Goal: Task Accomplishment & Management: Complete application form

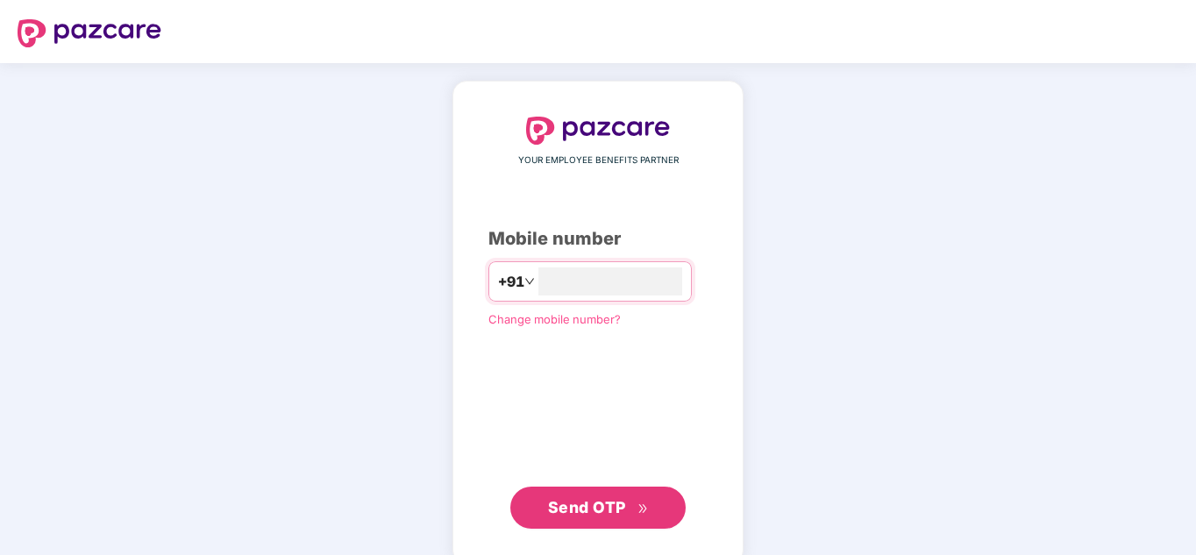
type input "**********"
click at [568, 505] on span "Send OTP" at bounding box center [587, 507] width 78 height 18
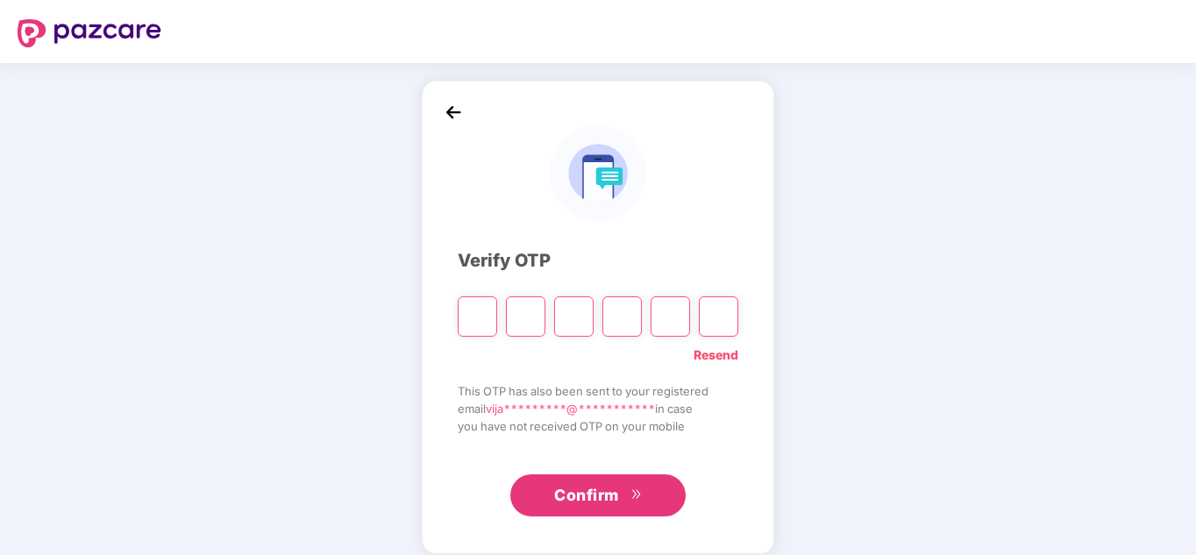
type input "*"
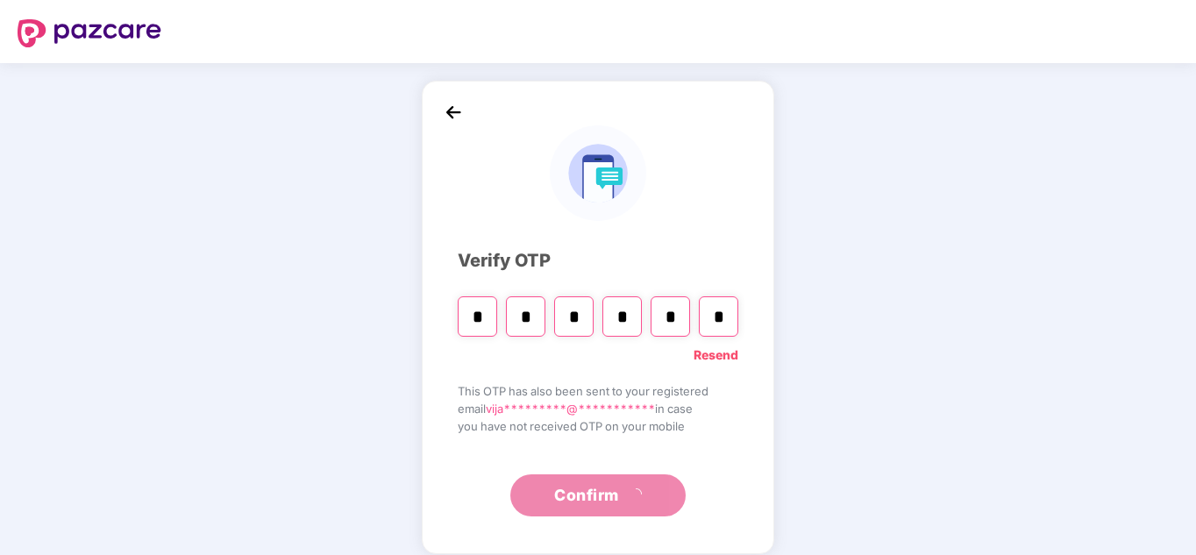
type input "*"
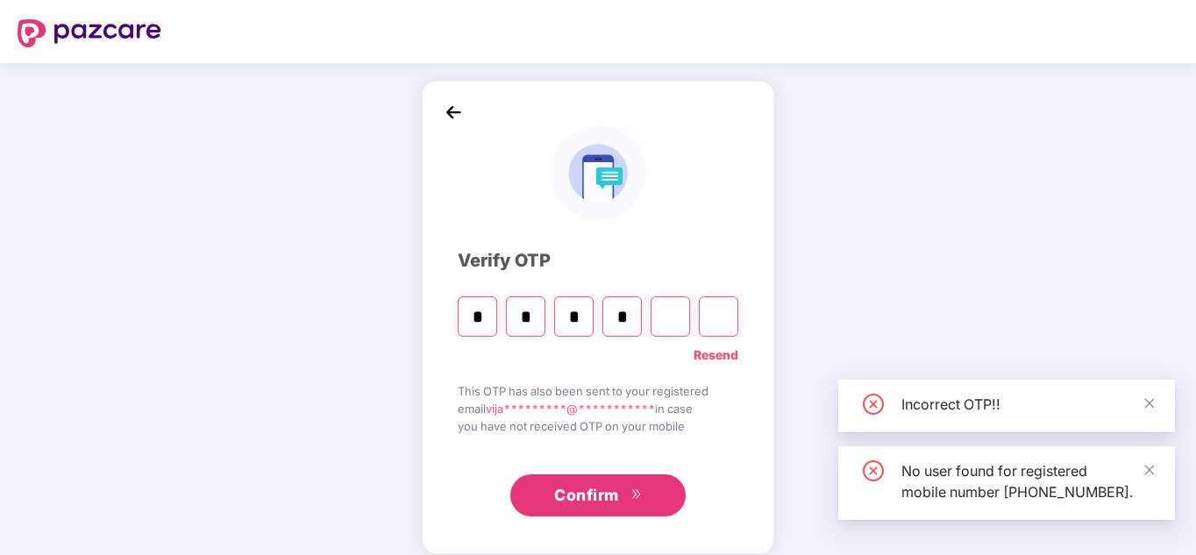
type input "*"
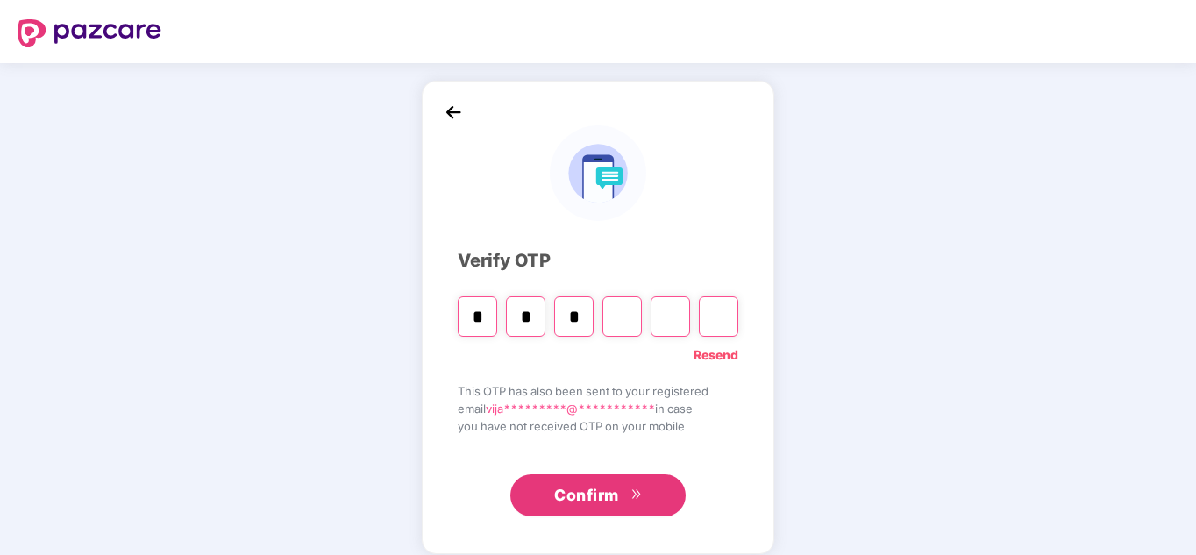
type input "*"
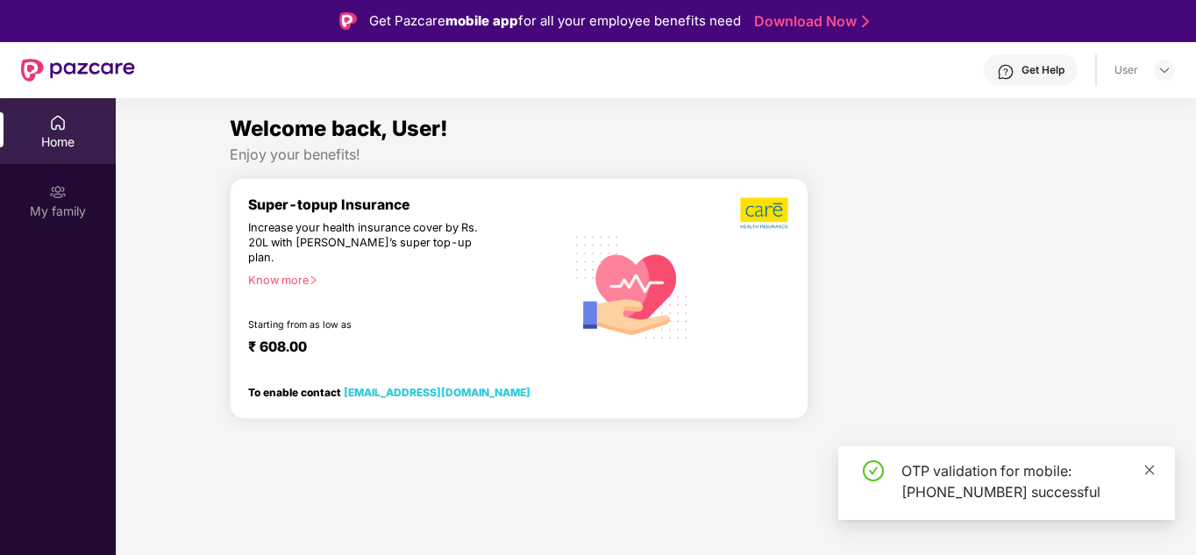
click at [1147, 466] on icon "close" at bounding box center [1150, 470] width 10 height 10
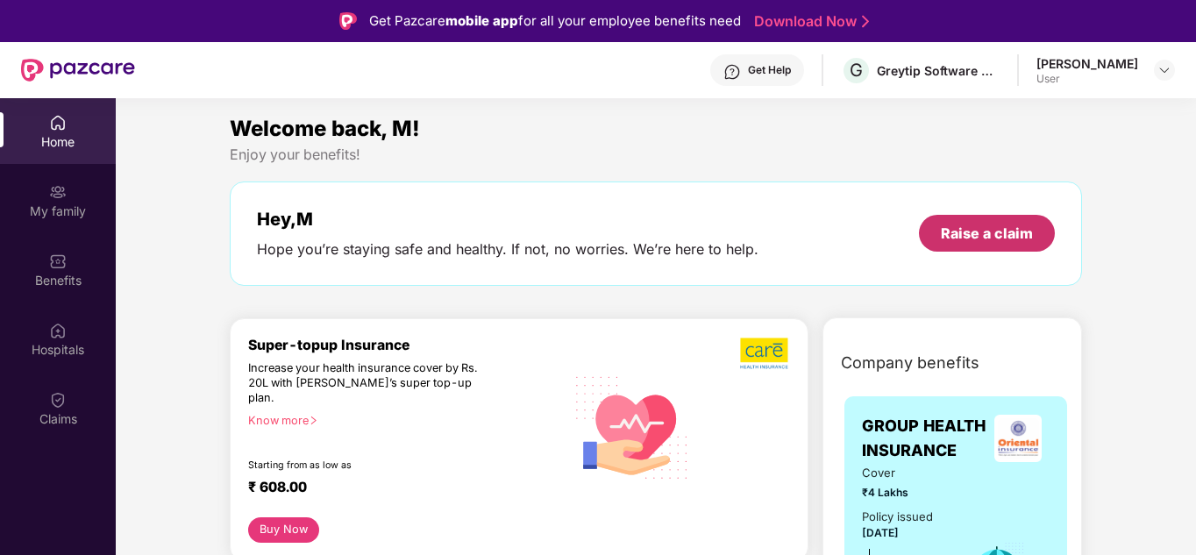
click at [984, 232] on div "Raise a claim" at bounding box center [987, 233] width 92 height 19
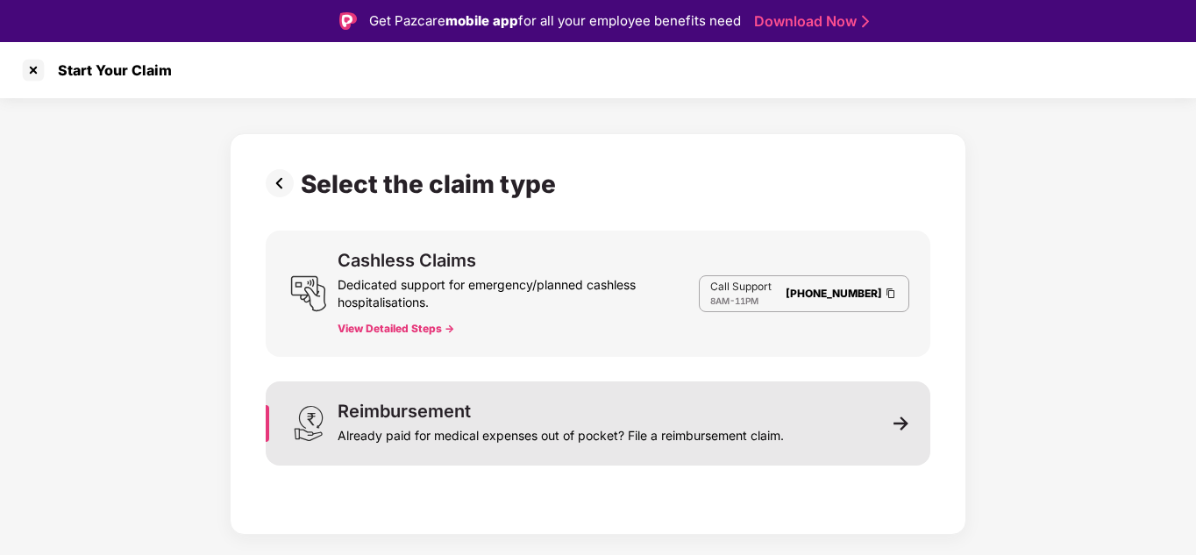
click at [900, 423] on img at bounding box center [901, 424] width 16 height 16
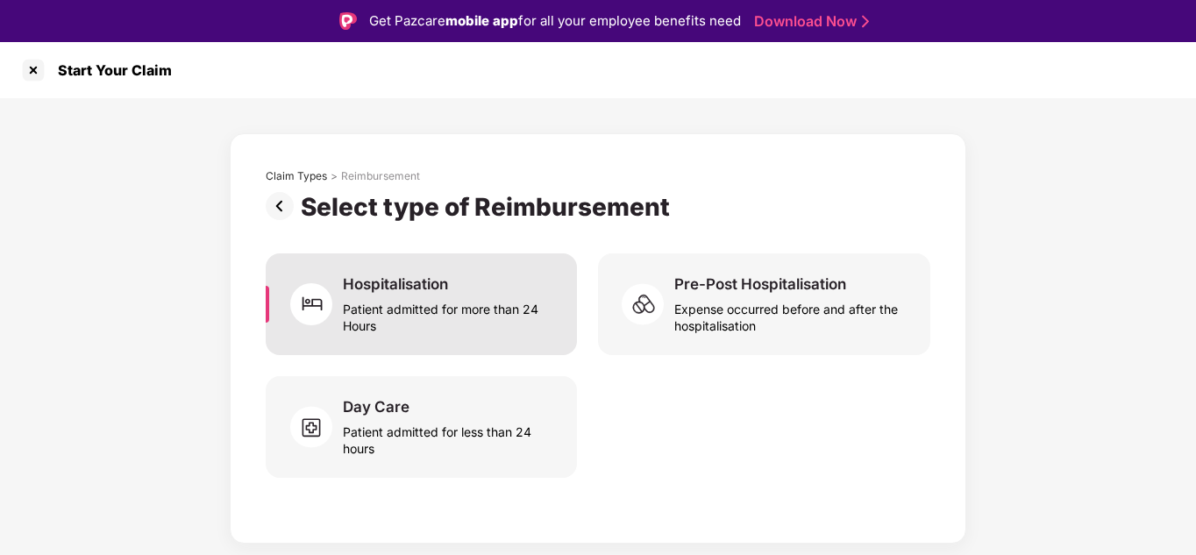
click at [415, 304] on div "Patient admitted for more than 24 Hours" at bounding box center [449, 314] width 213 height 40
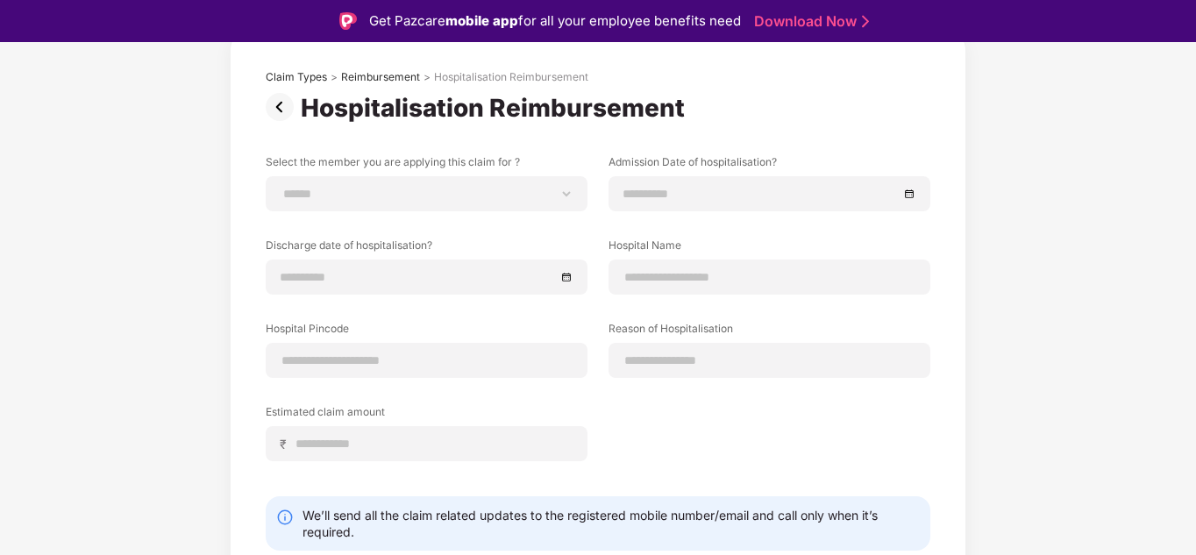
scroll to position [73, 0]
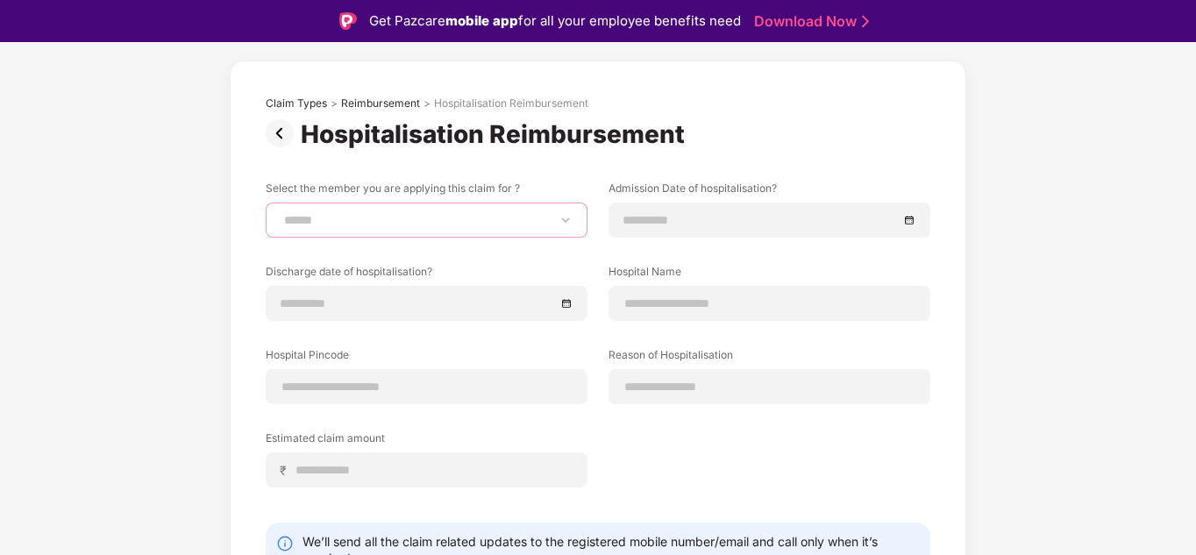
click at [509, 213] on select "**********" at bounding box center [427, 220] width 292 height 14
select select "**********"
click at [281, 213] on select "**********" at bounding box center [427, 220] width 292 height 14
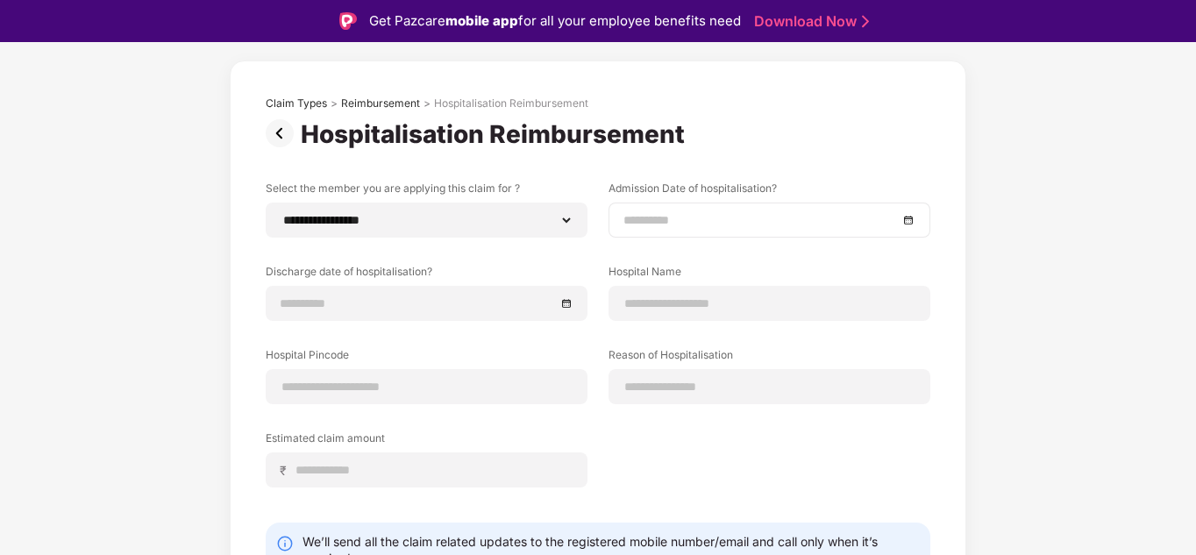
click at [698, 219] on input at bounding box center [760, 219] width 274 height 19
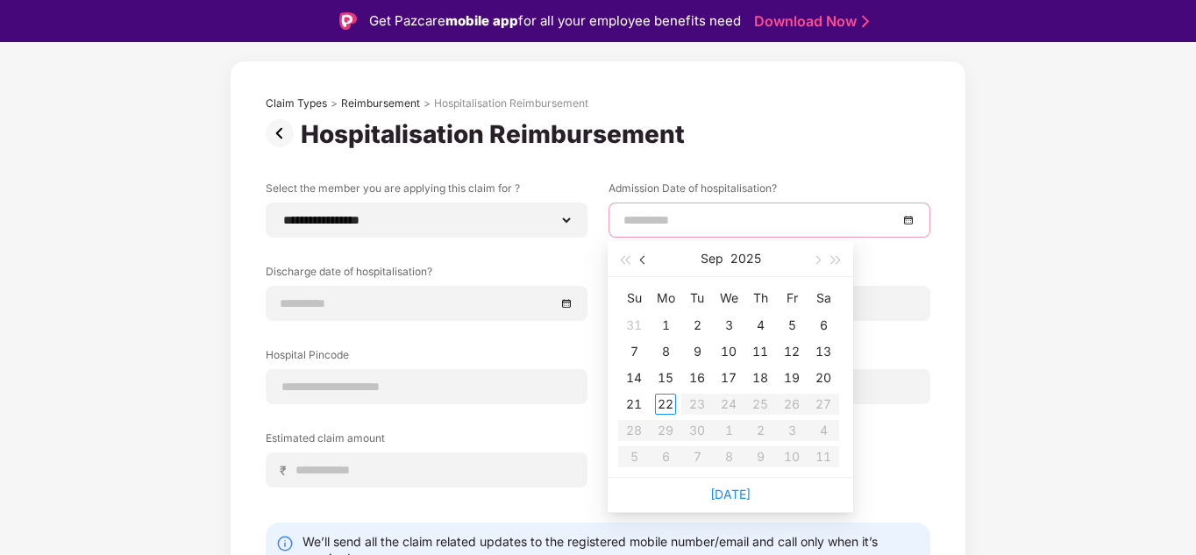
click at [638, 262] on button "button" at bounding box center [643, 258] width 19 height 35
type input "**********"
click at [630, 431] on div "24" at bounding box center [633, 430] width 21 height 21
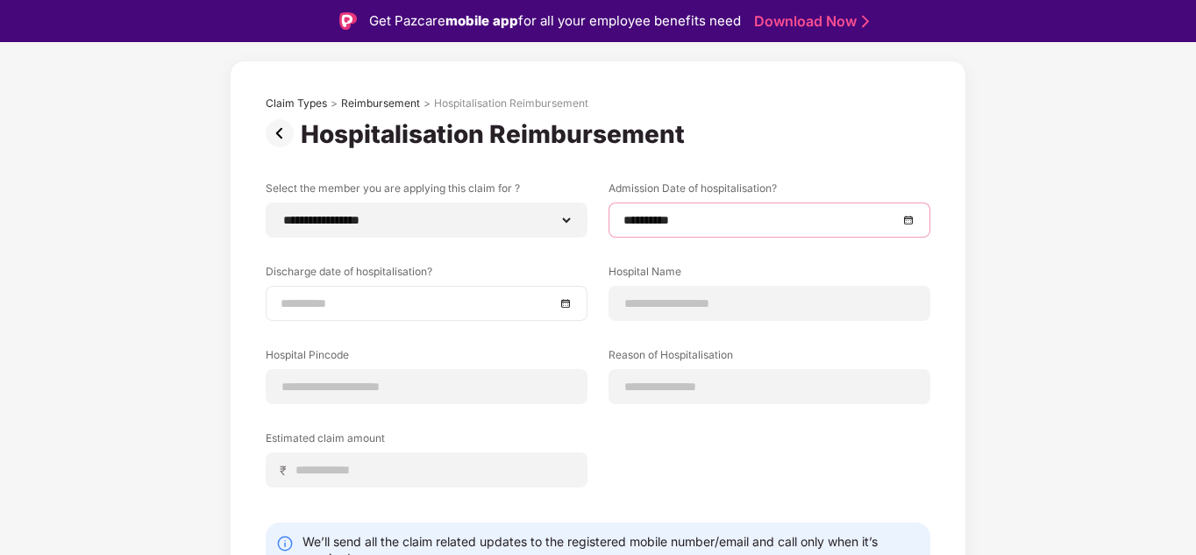
click at [341, 313] on div at bounding box center [427, 303] width 322 height 35
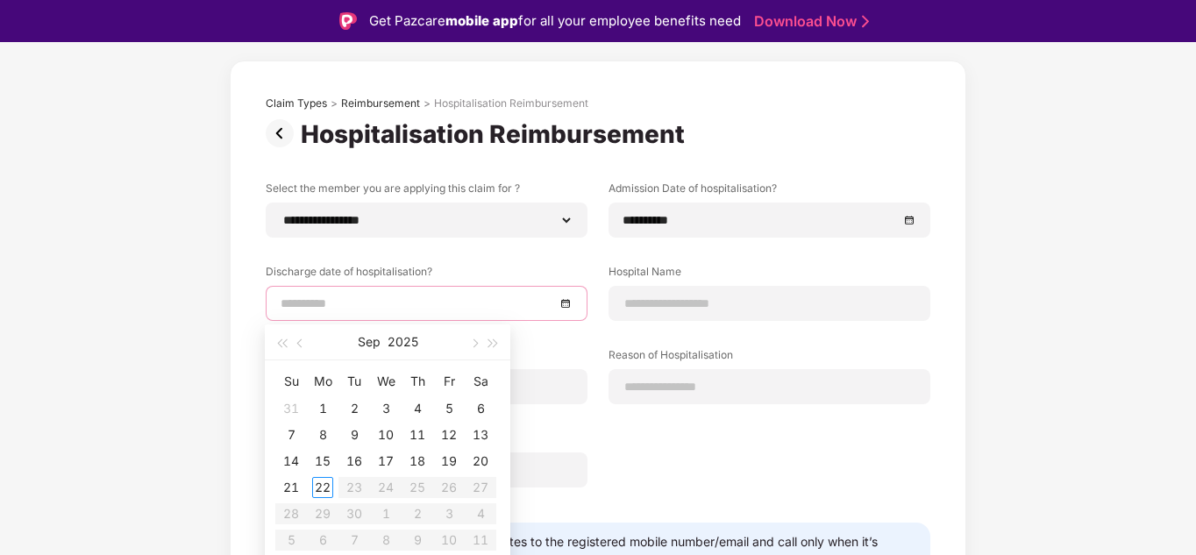
type input "**********"
click at [299, 340] on span "button" at bounding box center [301, 343] width 9 height 9
type input "**********"
click at [358, 513] on div "26" at bounding box center [354, 513] width 21 height 21
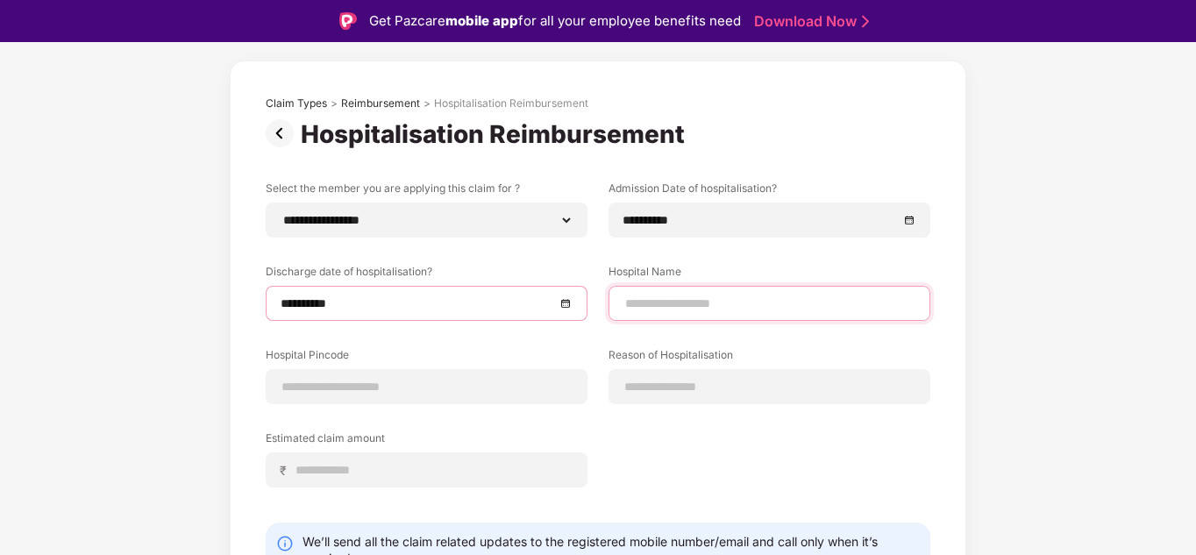
click at [693, 305] on input at bounding box center [769, 304] width 292 height 18
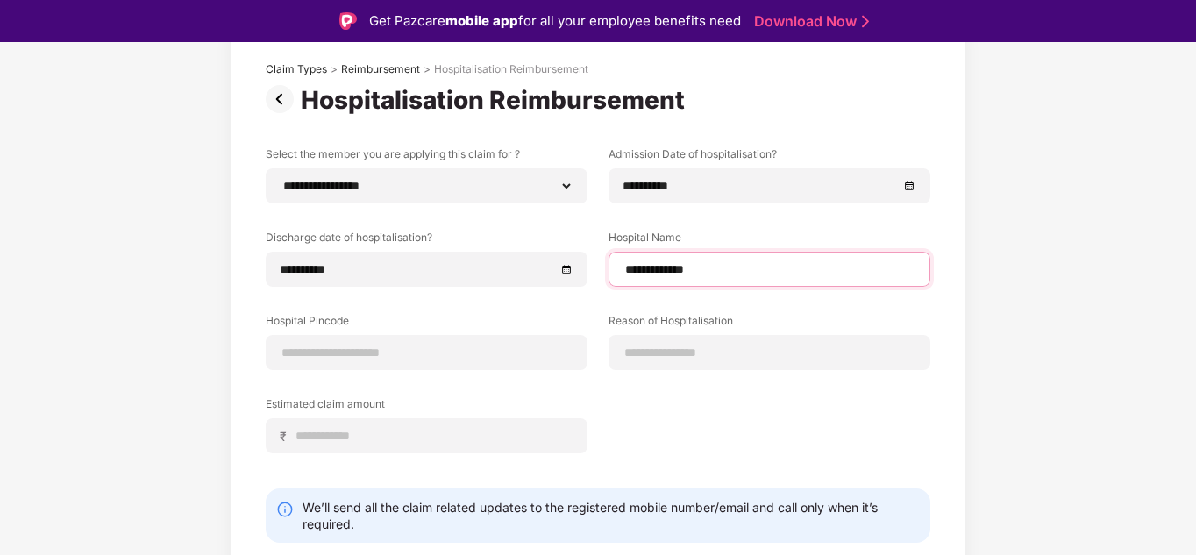
scroll to position [160, 0]
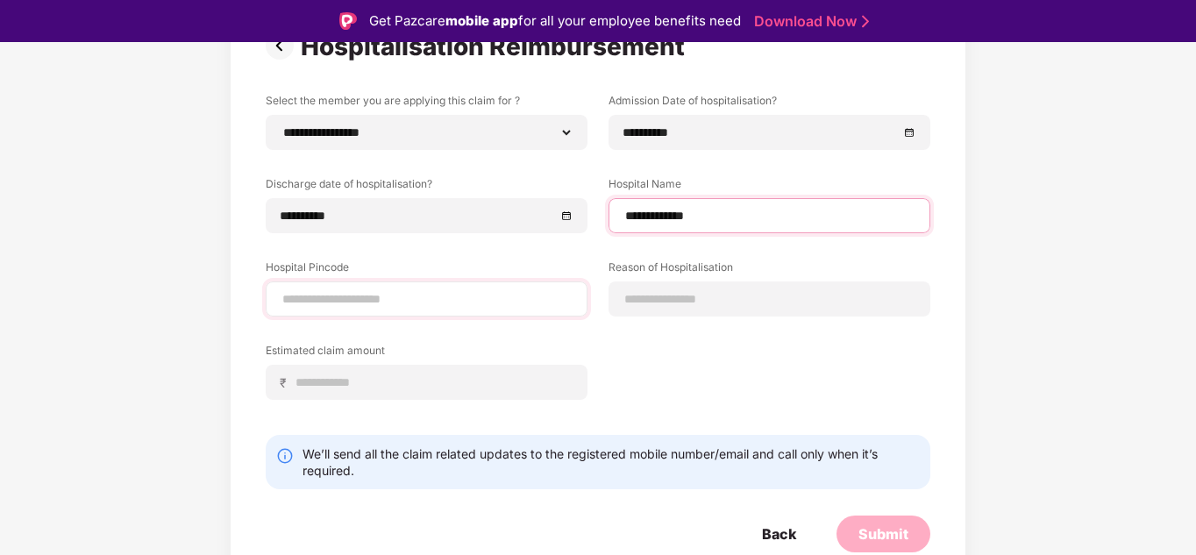
type input "**********"
click at [338, 300] on input at bounding box center [427, 299] width 292 height 18
type input "******"
select select "*********"
select select "**********"
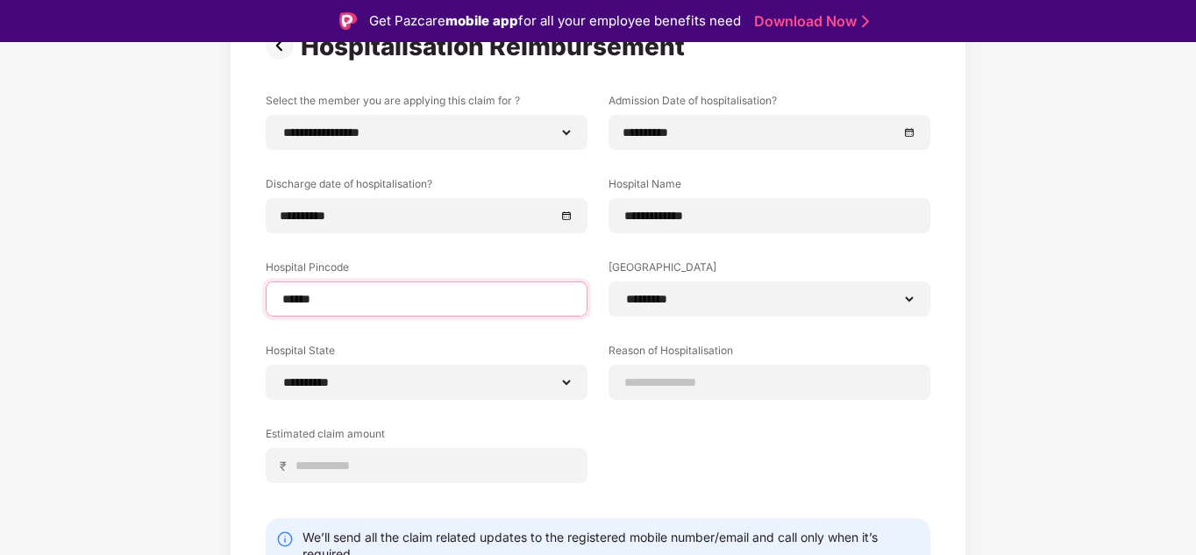
type input "******"
click at [555, 338] on div "**********" at bounding box center [598, 301] width 665 height 416
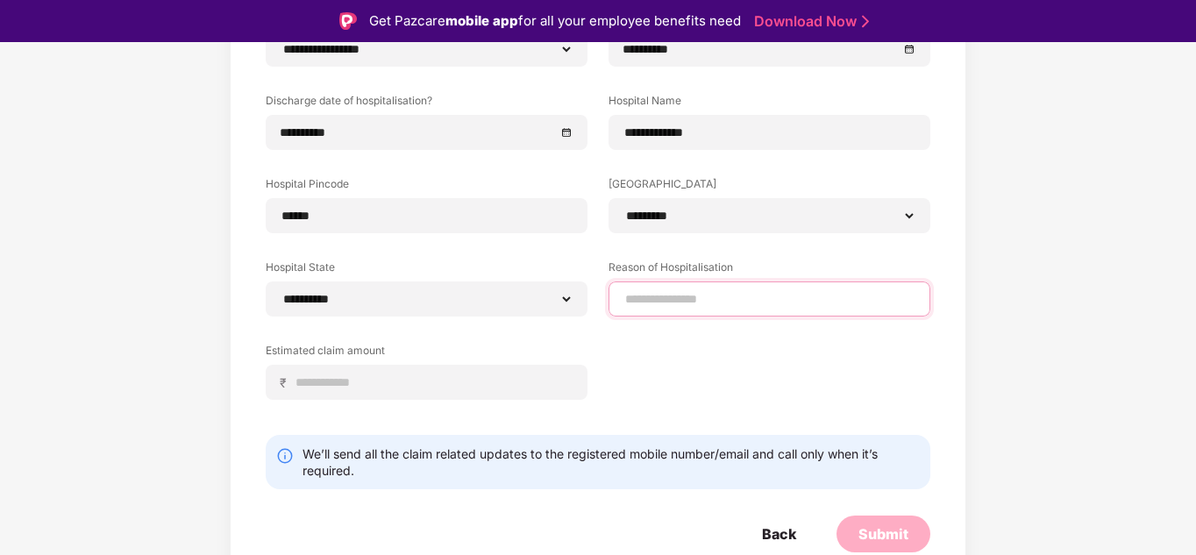
click at [661, 302] on input at bounding box center [769, 299] width 292 height 18
type input "*********"
click at [644, 340] on div "**********" at bounding box center [598, 218] width 665 height 416
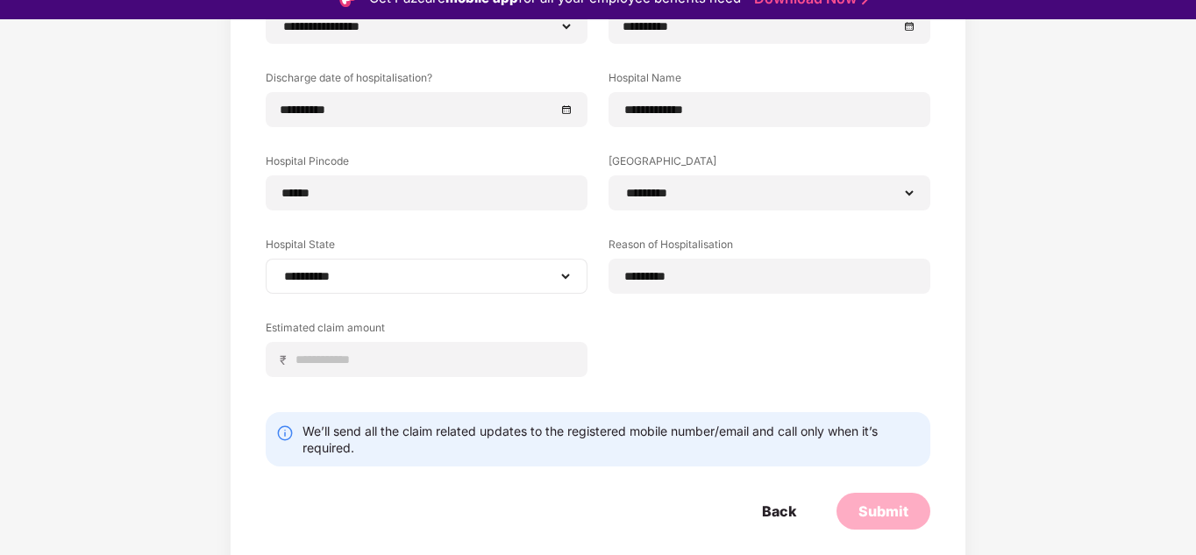
scroll to position [42, 0]
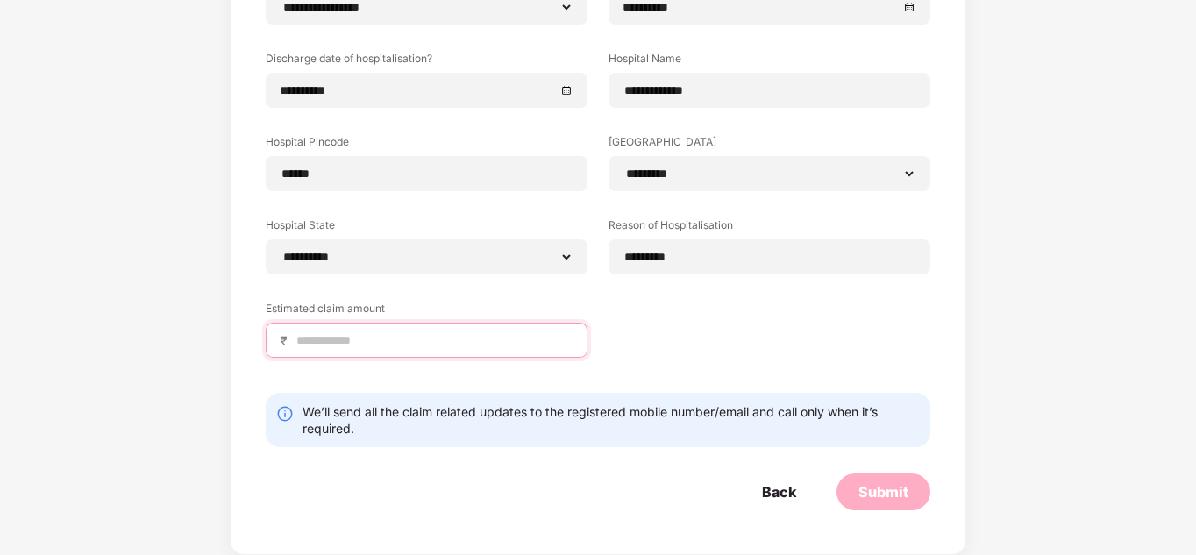
click at [397, 339] on input at bounding box center [434, 340] width 278 height 18
type input "*****"
click at [659, 347] on div "**********" at bounding box center [598, 176] width 665 height 416
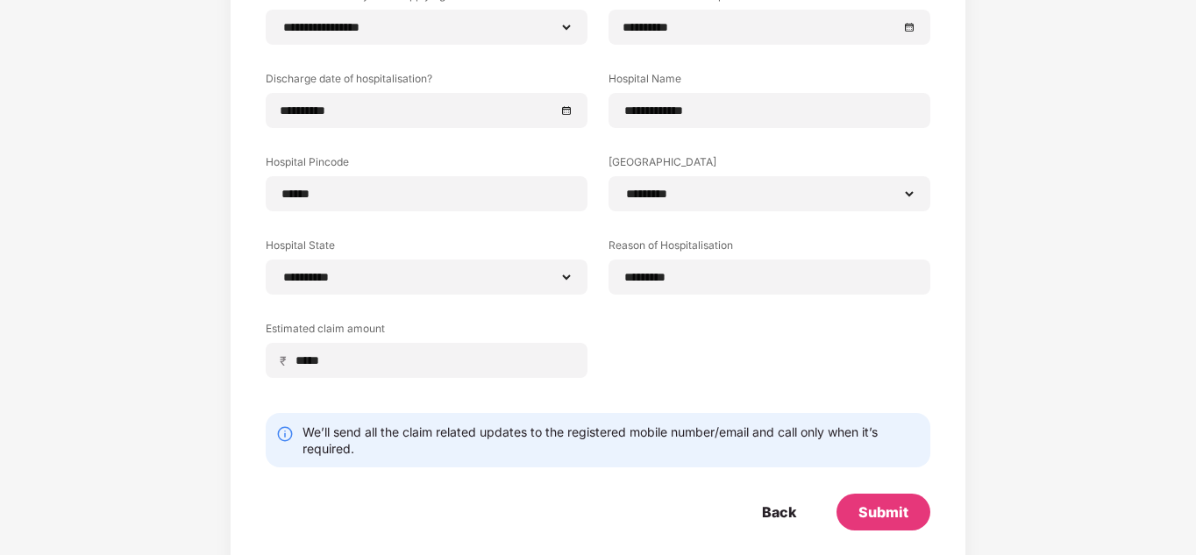
scroll to position [244, 0]
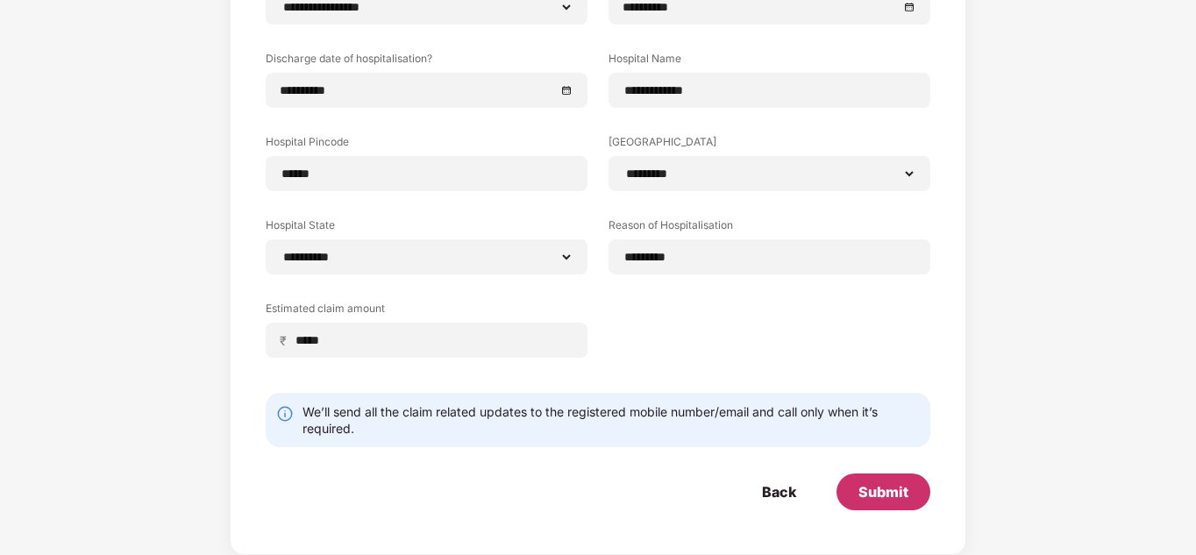
click at [887, 492] on div "Submit" at bounding box center [883, 491] width 50 height 19
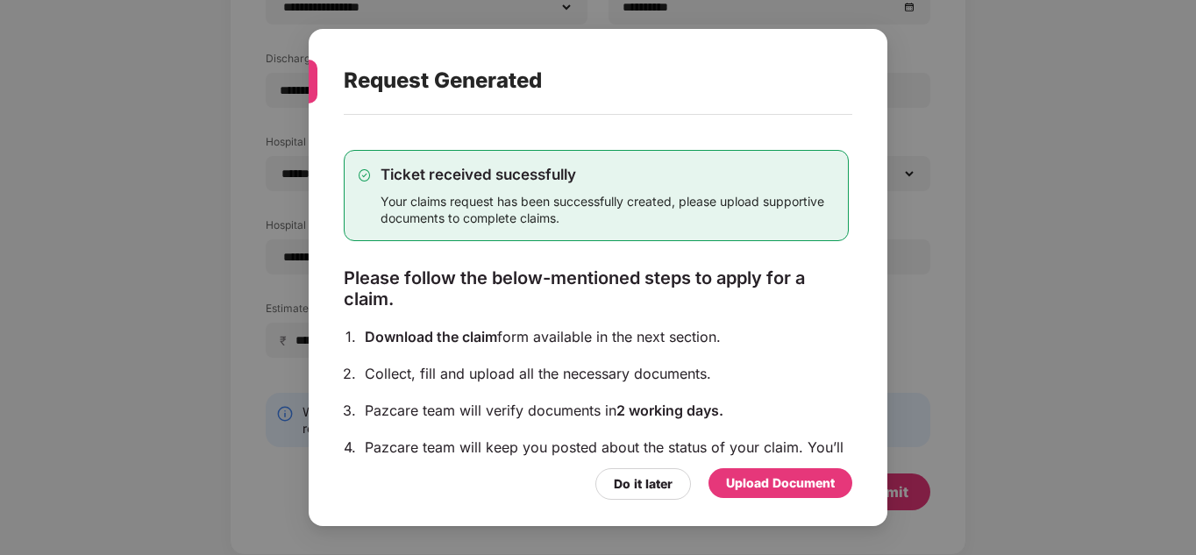
click at [799, 482] on div "Upload Document" at bounding box center [780, 482] width 109 height 19
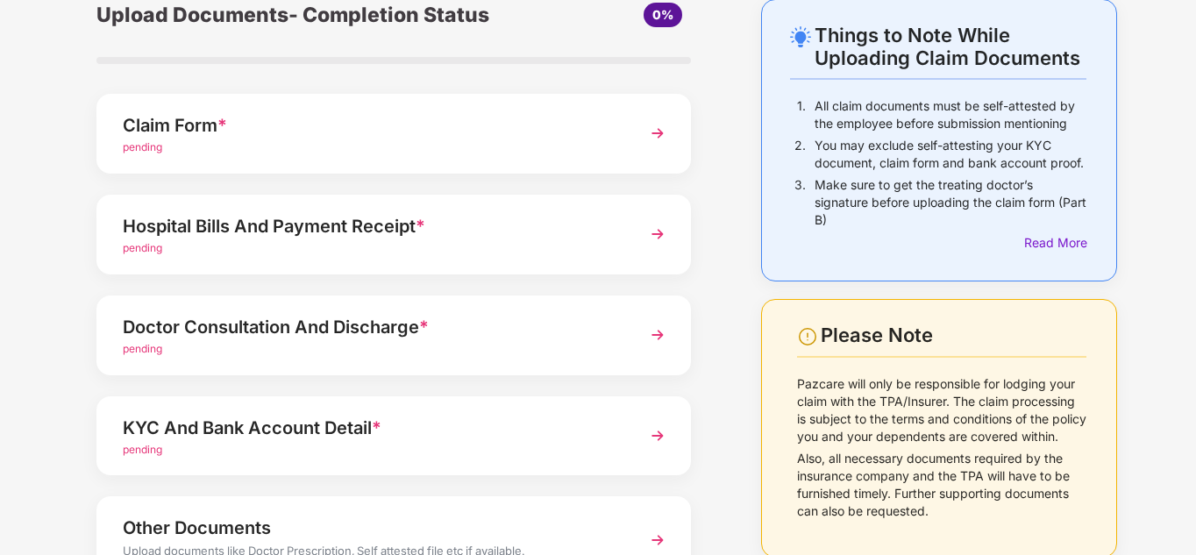
scroll to position [45, 0]
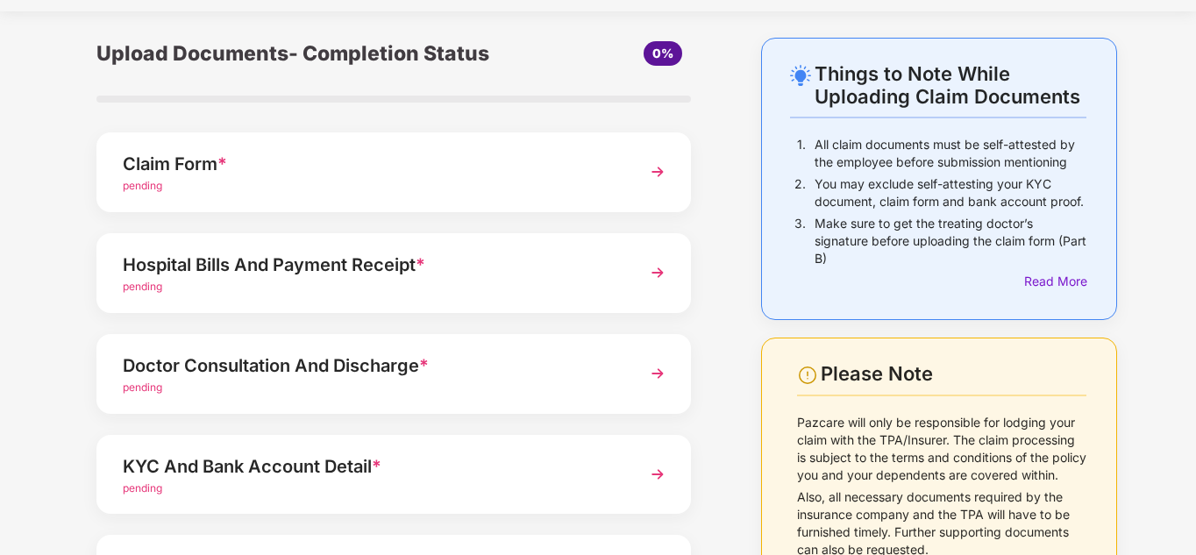
click at [529, 175] on div "Claim Form *" at bounding box center [371, 164] width 496 height 28
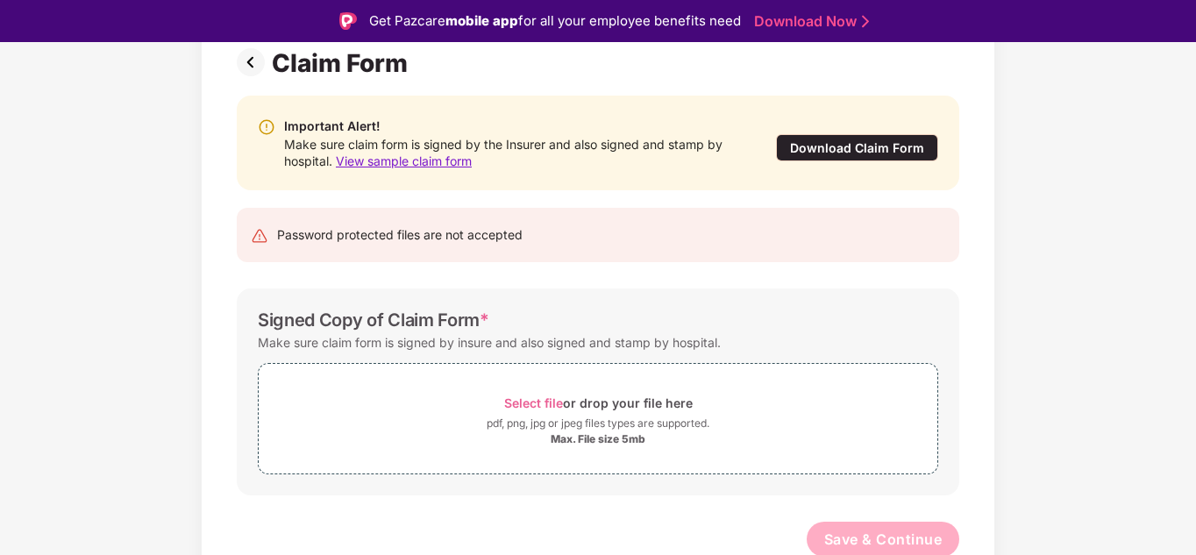
scroll to position [139, 0]
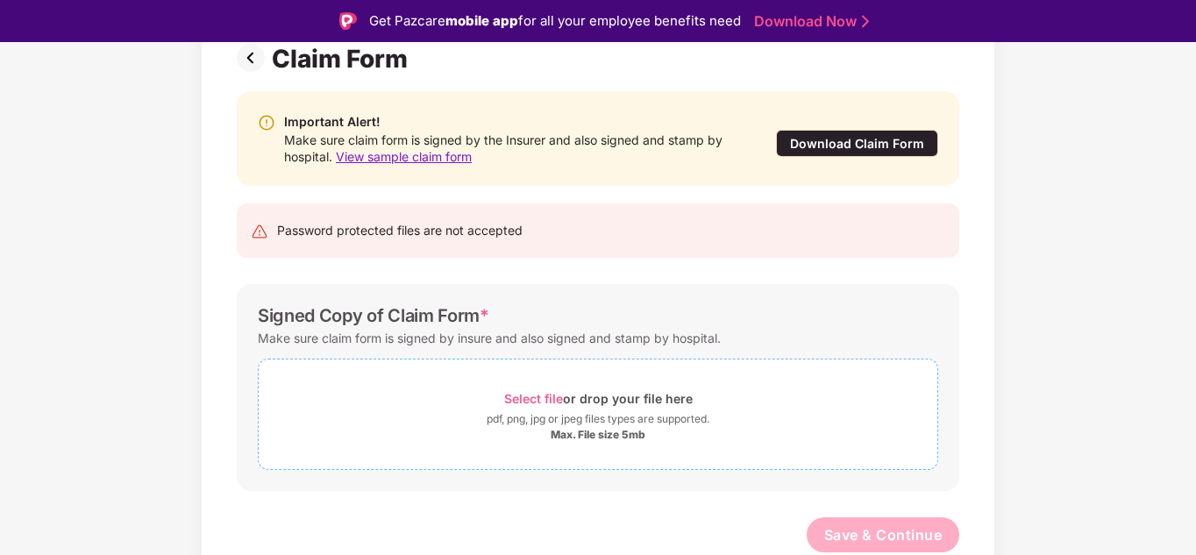
click at [534, 398] on span "Select file" at bounding box center [533, 398] width 59 height 15
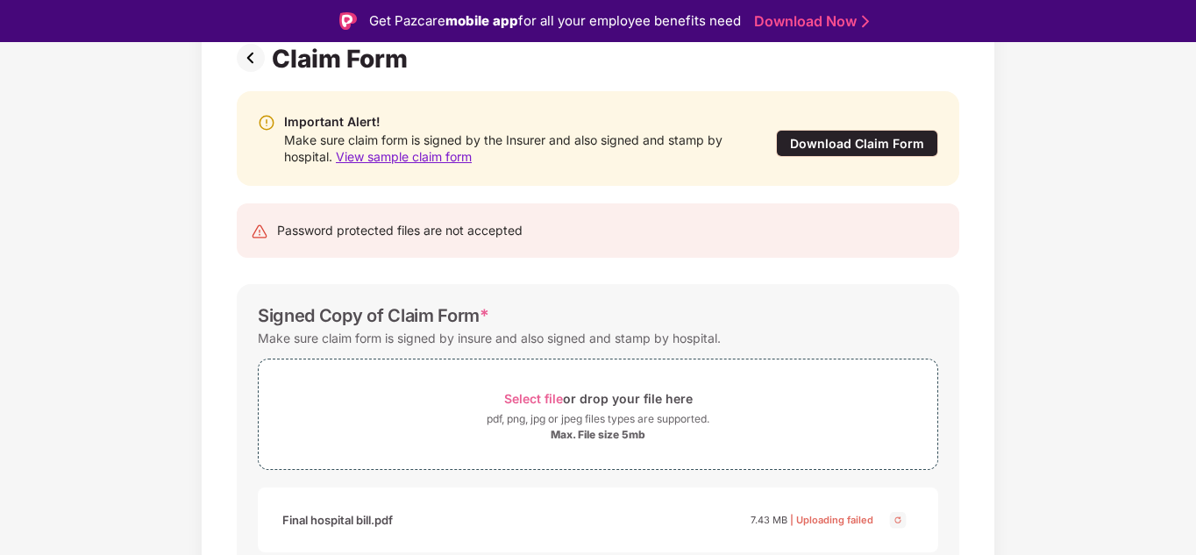
scroll to position [222, 0]
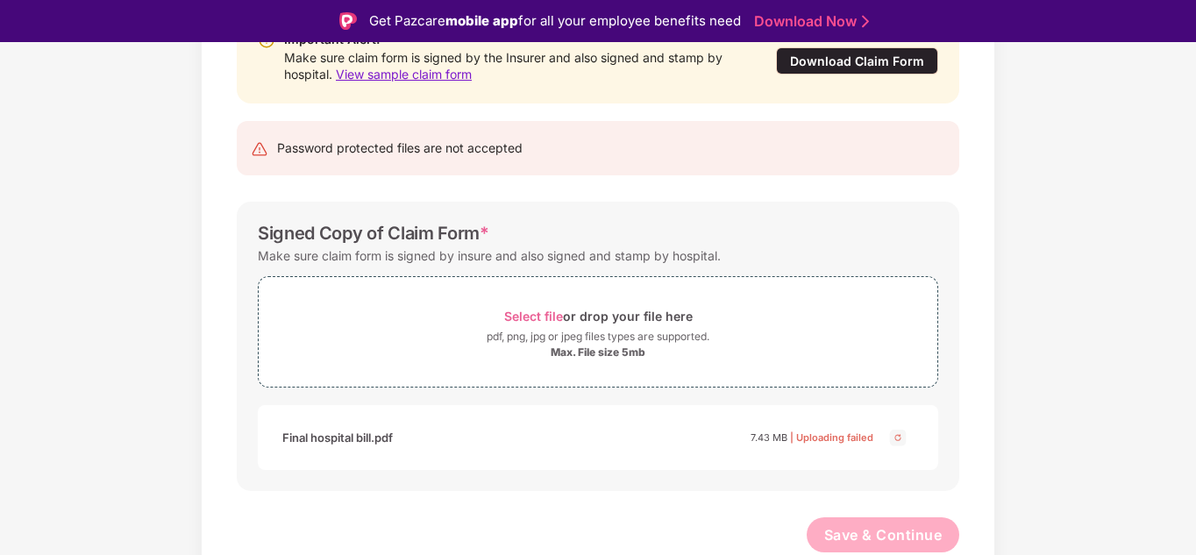
click at [897, 436] on img at bounding box center [897, 437] width 21 height 21
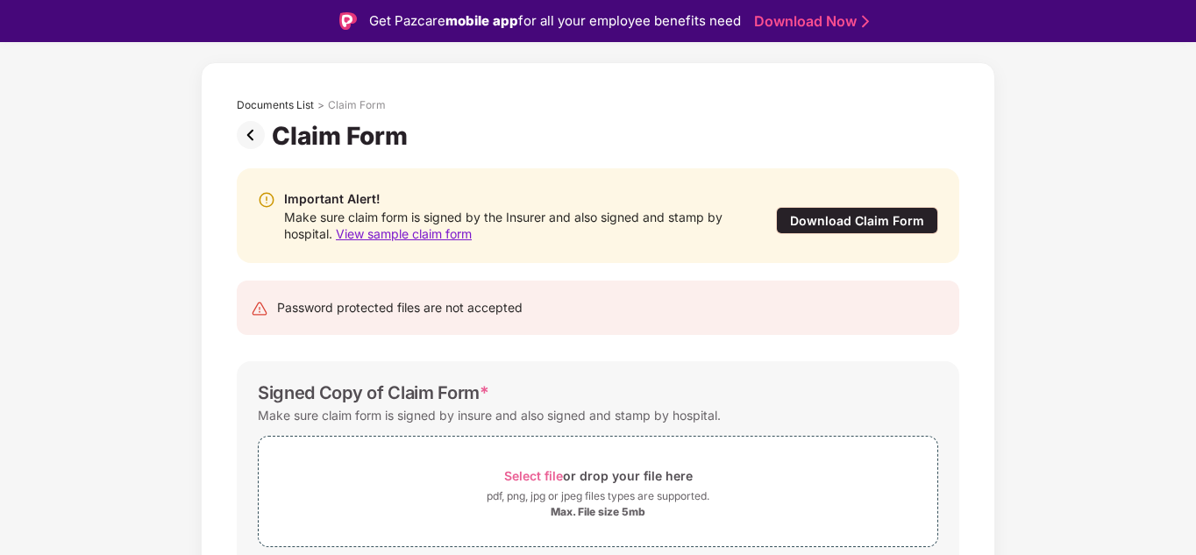
scroll to position [0, 0]
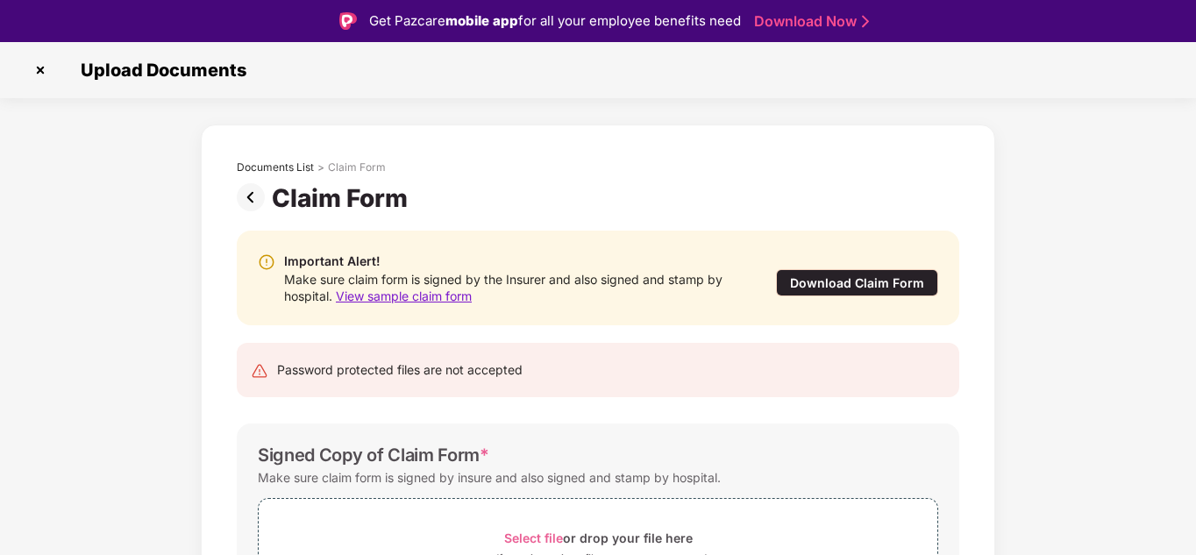
click at [252, 196] on img at bounding box center [254, 197] width 35 height 28
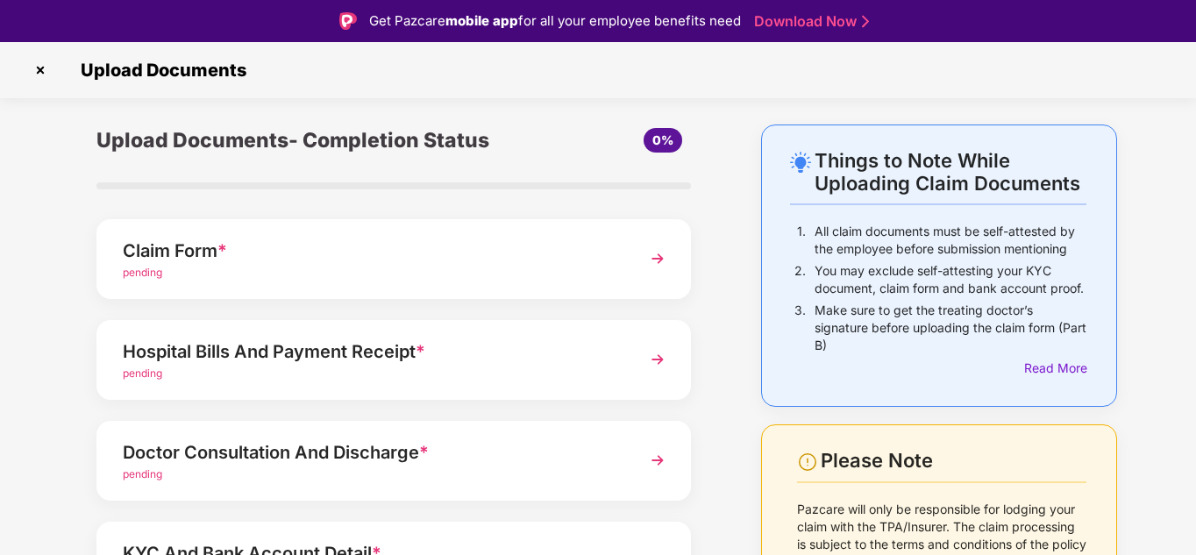
scroll to position [88, 0]
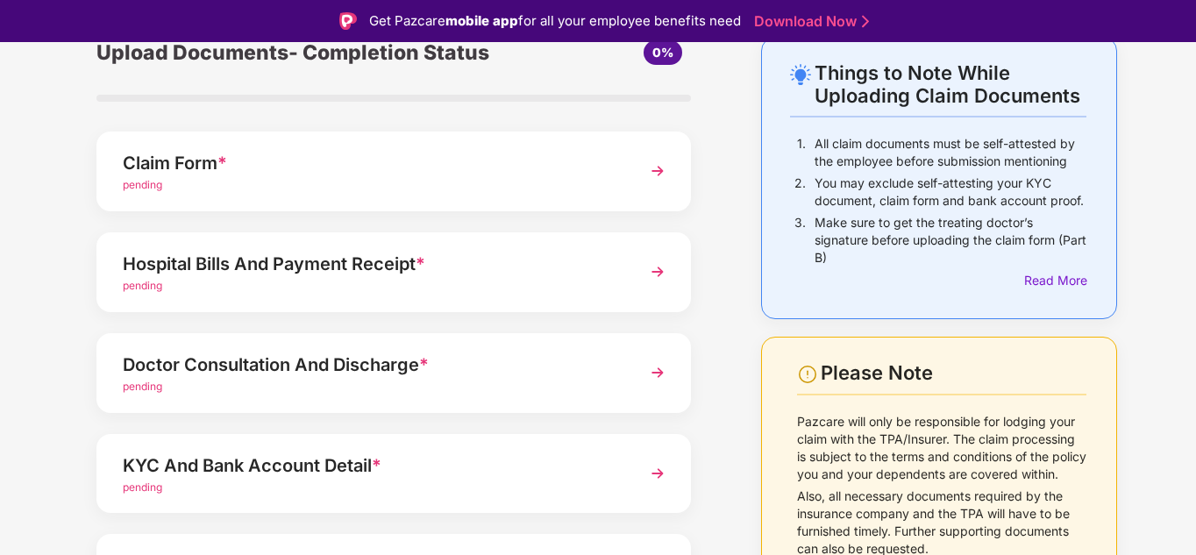
click at [653, 171] on img at bounding box center [658, 171] width 32 height 32
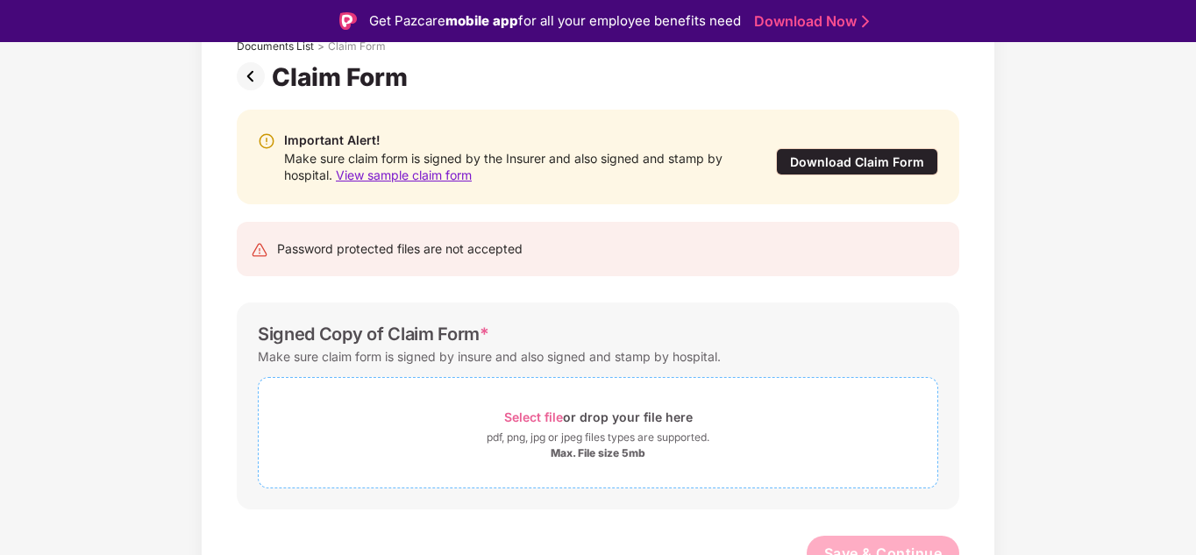
scroll to position [139, 0]
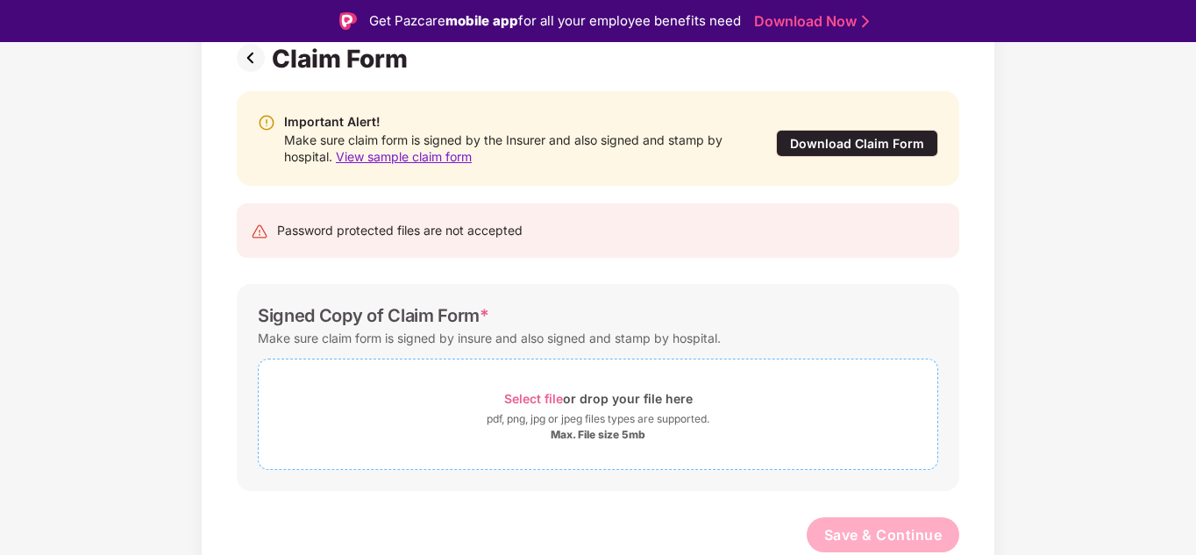
click at [536, 398] on span "Select file" at bounding box center [533, 398] width 59 height 15
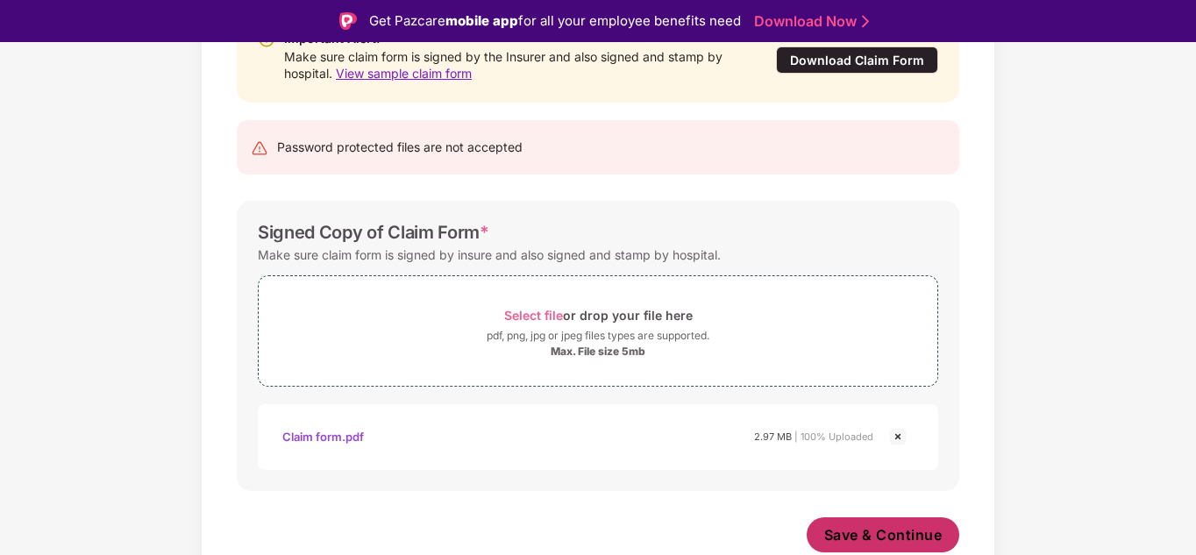
scroll to position [223, 0]
click at [850, 533] on span "Save & Continue" at bounding box center [883, 534] width 118 height 19
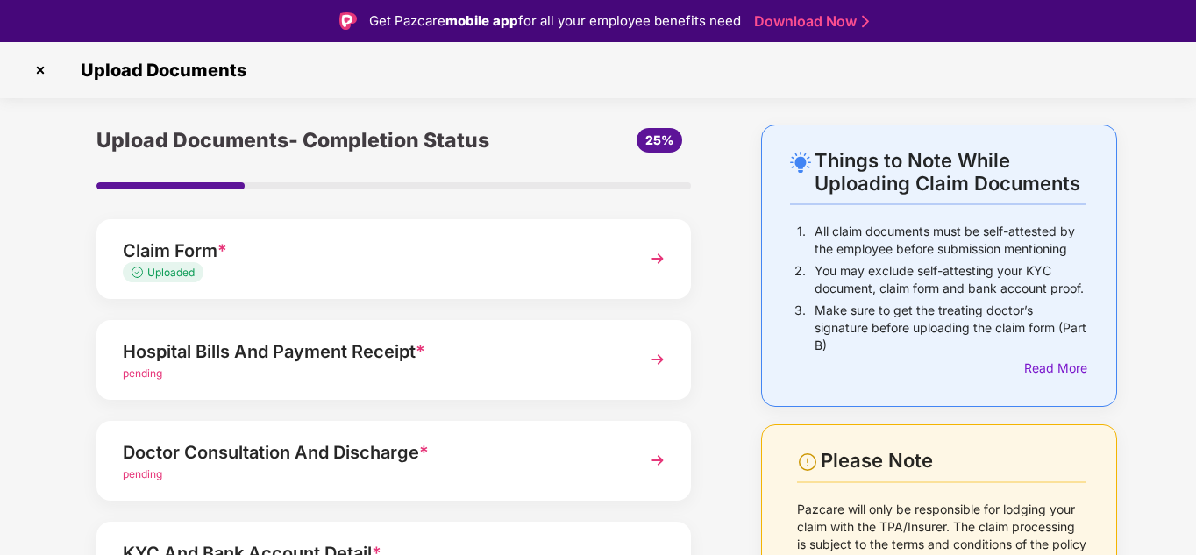
scroll to position [88, 0]
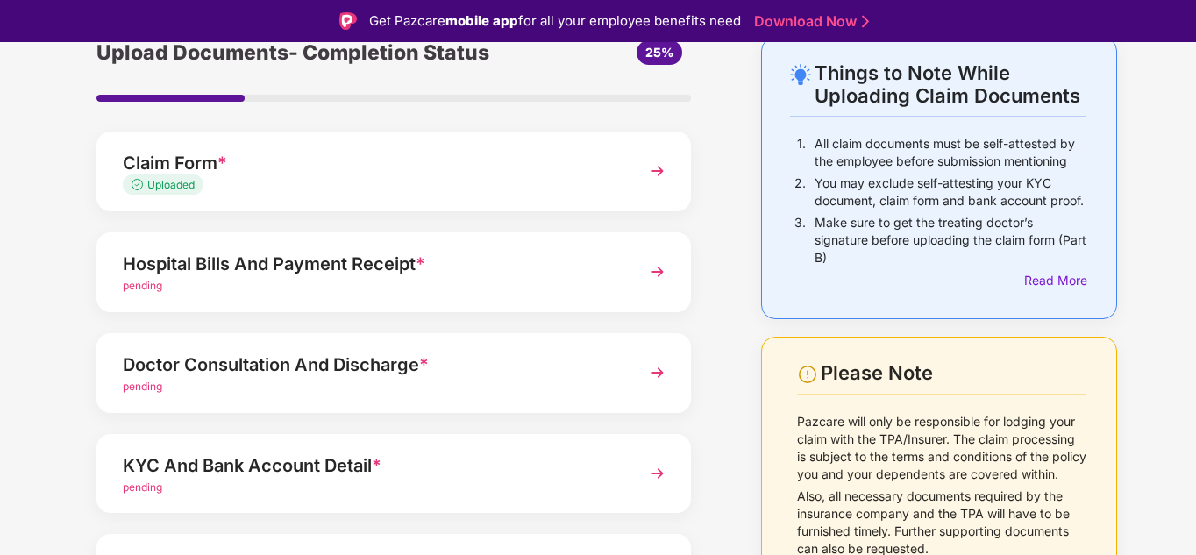
click at [650, 271] on img at bounding box center [658, 272] width 32 height 32
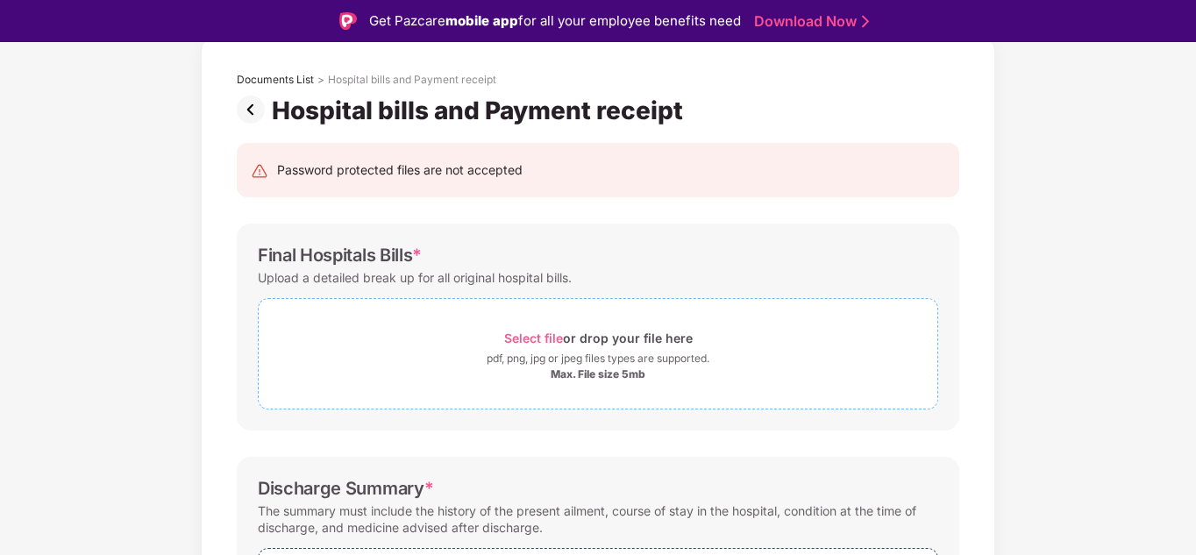
click at [542, 342] on span "Select file" at bounding box center [533, 338] width 59 height 15
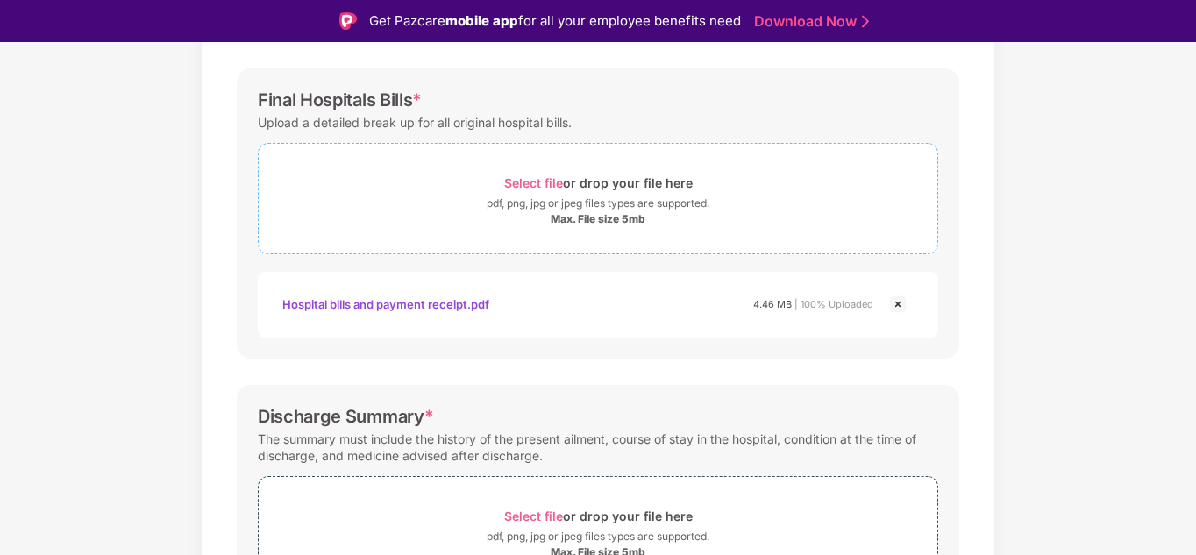
scroll to position [155, 0]
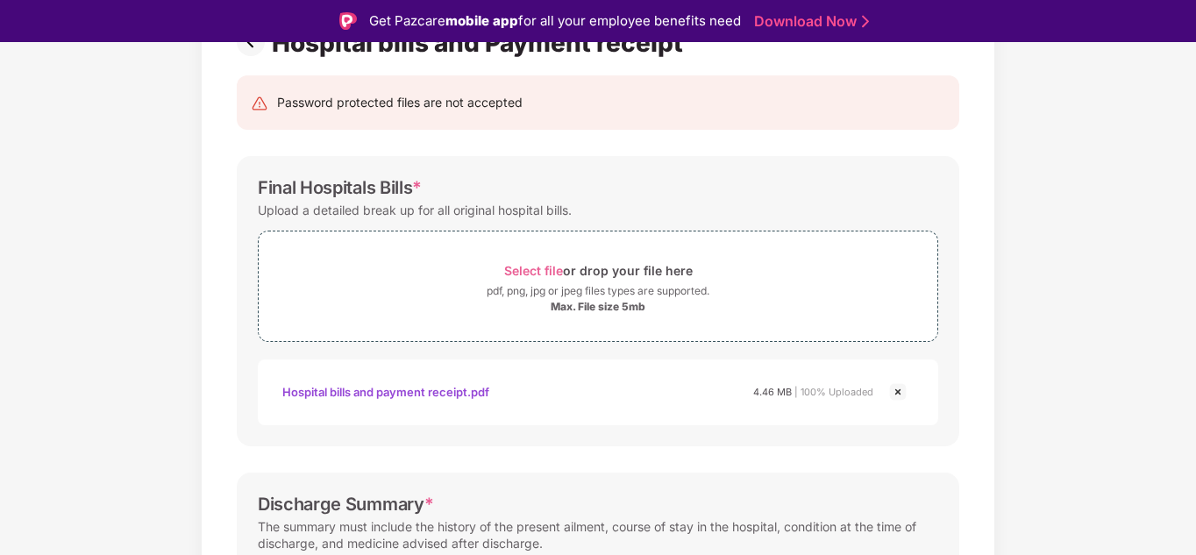
click at [899, 391] on img at bounding box center [897, 391] width 21 height 21
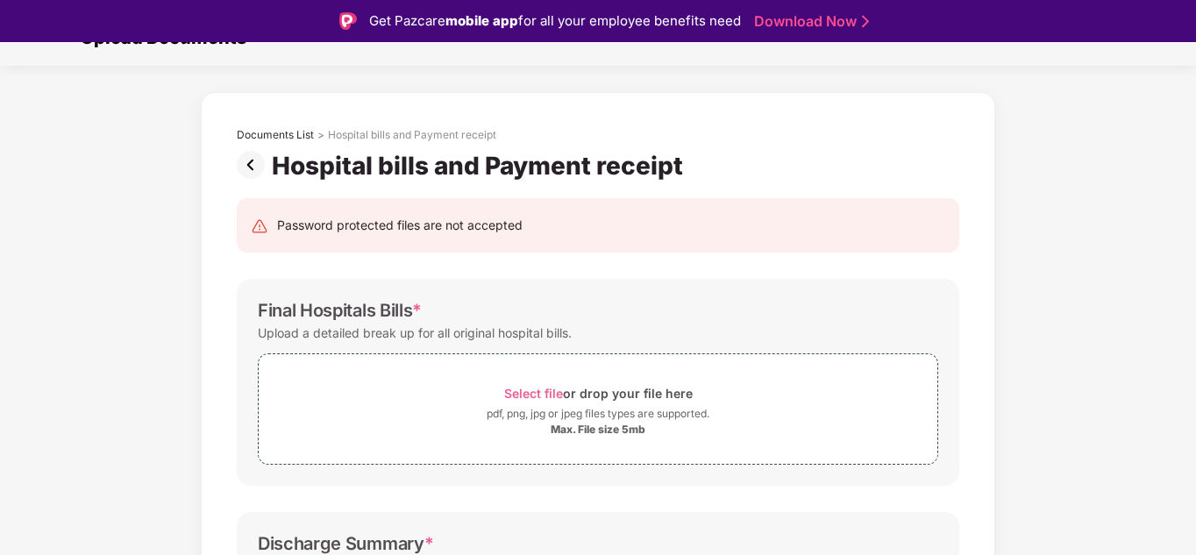
scroll to position [0, 0]
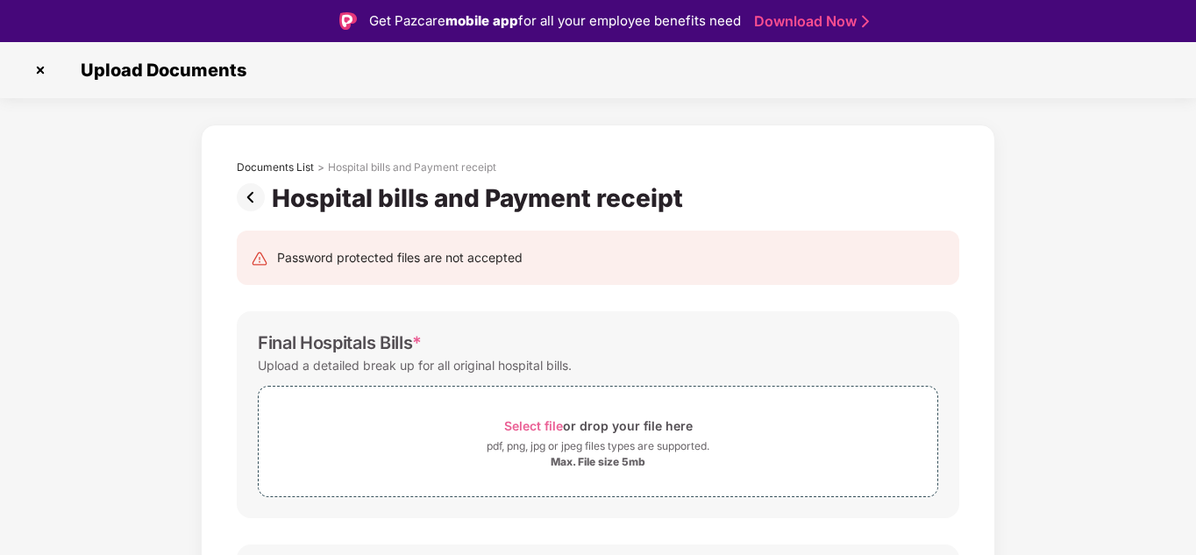
click at [253, 198] on img at bounding box center [254, 197] width 35 height 28
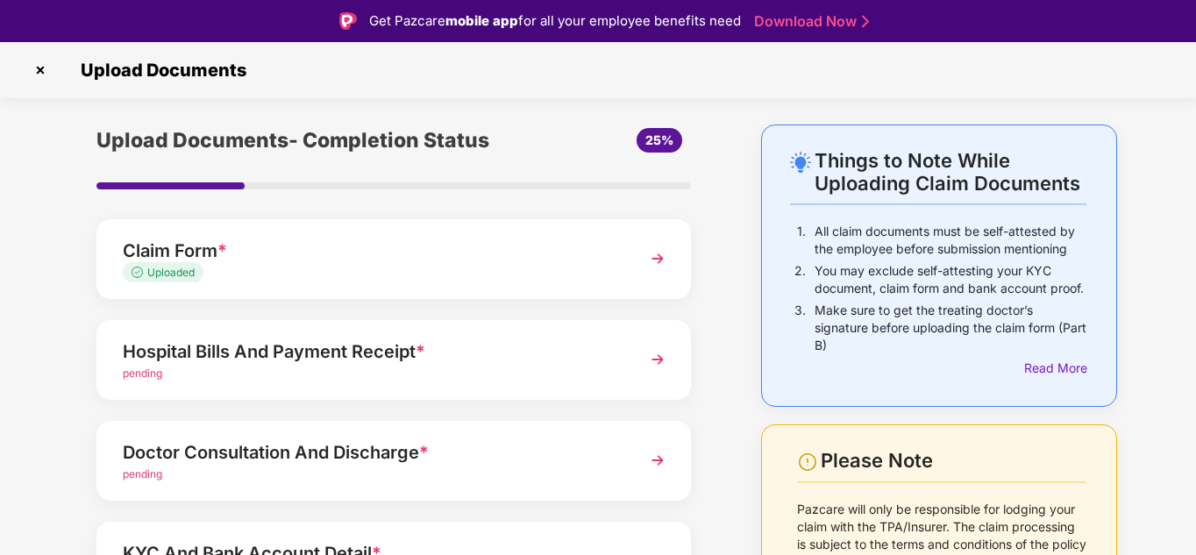
scroll to position [88, 0]
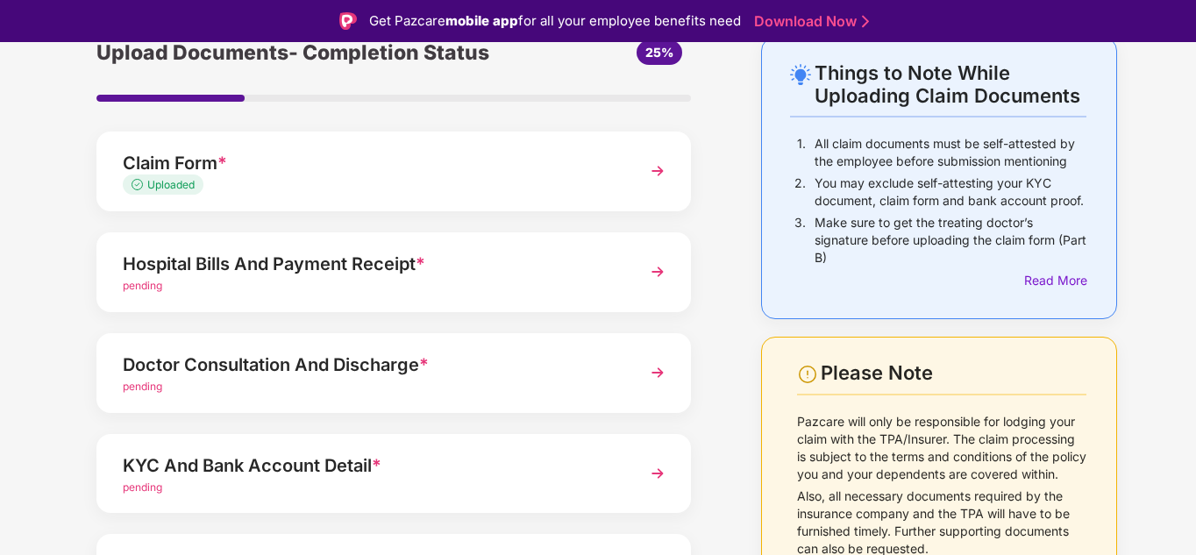
click at [437, 359] on div "Doctor Consultation And Discharge *" at bounding box center [371, 365] width 496 height 28
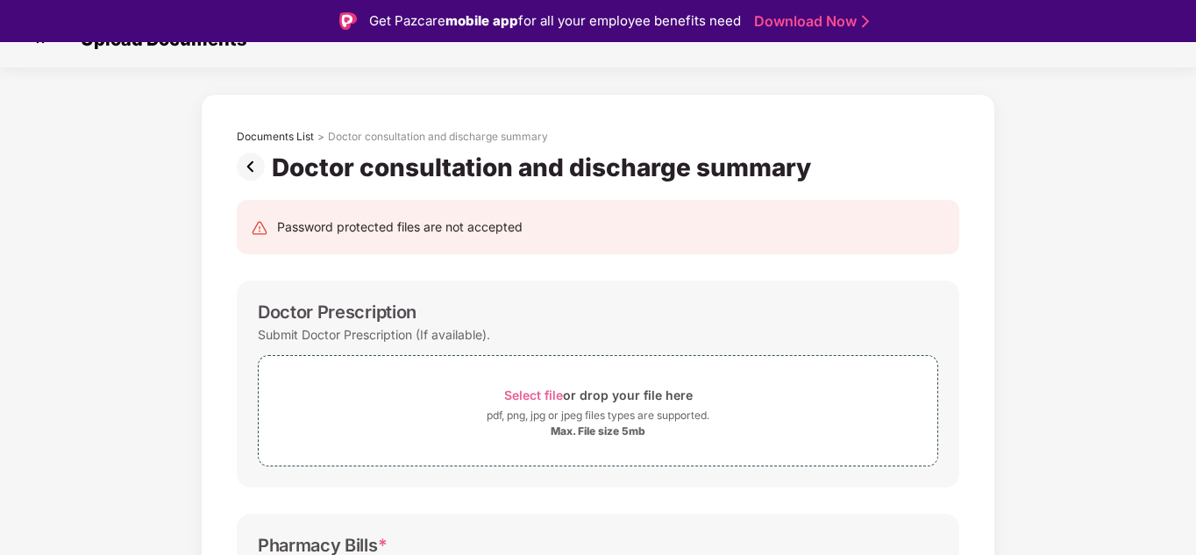
scroll to position [0, 0]
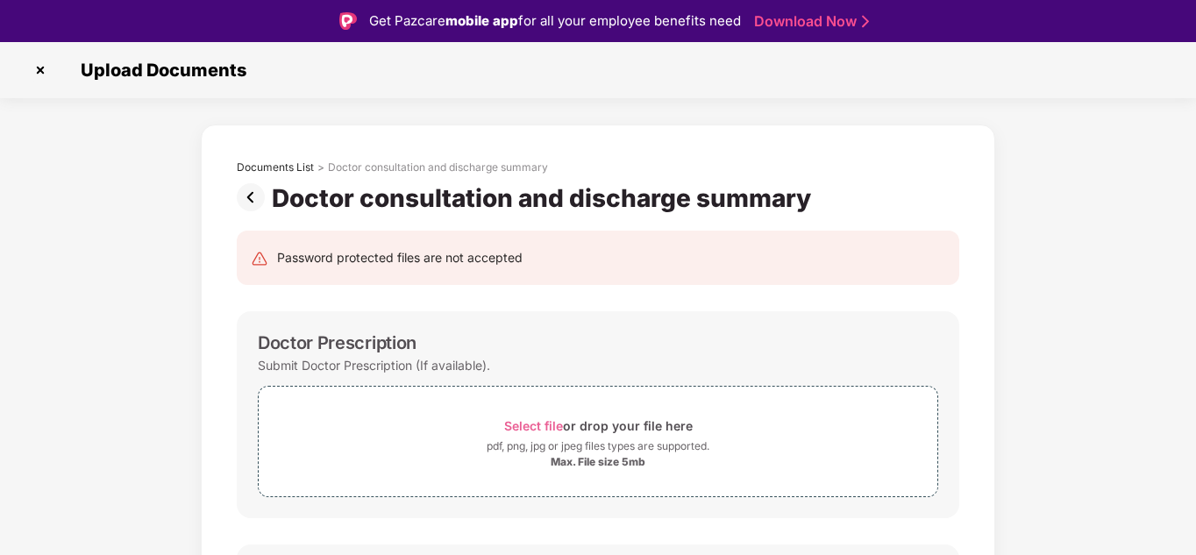
click at [253, 200] on img at bounding box center [254, 197] width 35 height 28
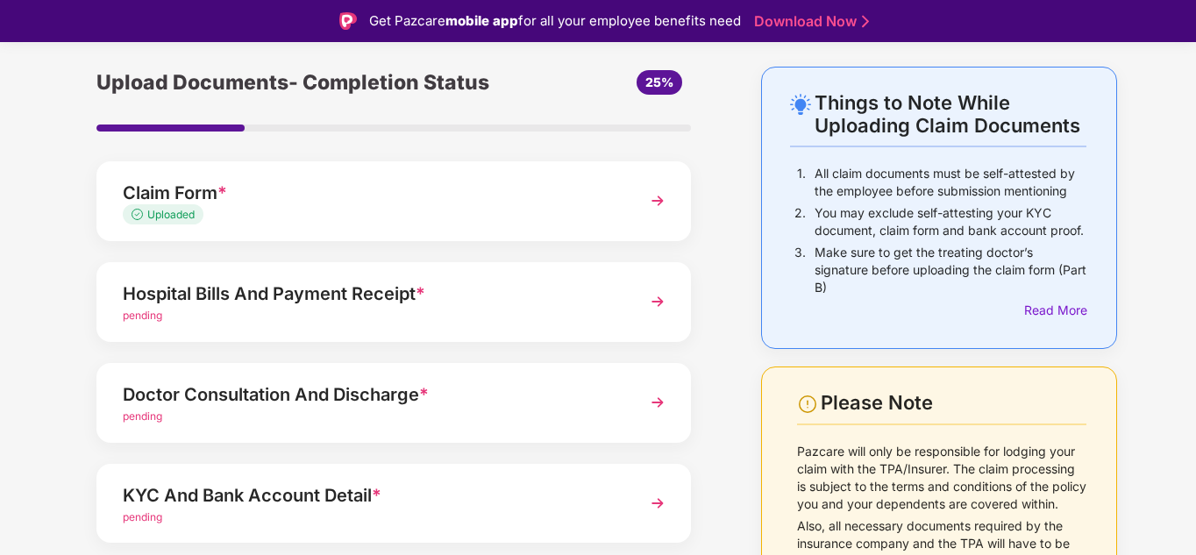
scroll to position [88, 0]
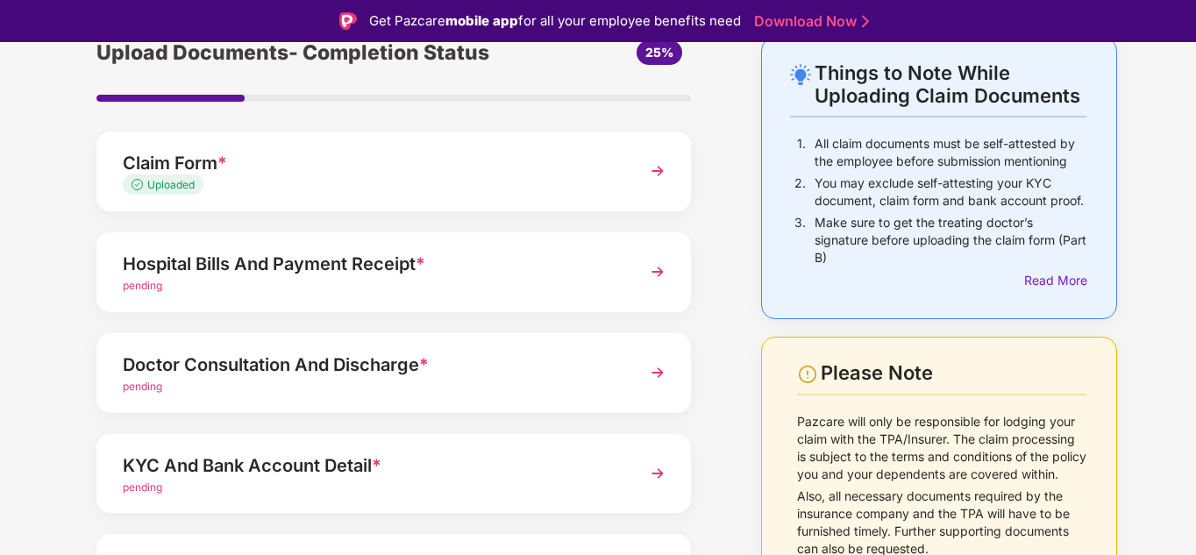
click at [468, 260] on div "Hospital Bills And Payment Receipt *" at bounding box center [371, 264] width 496 height 28
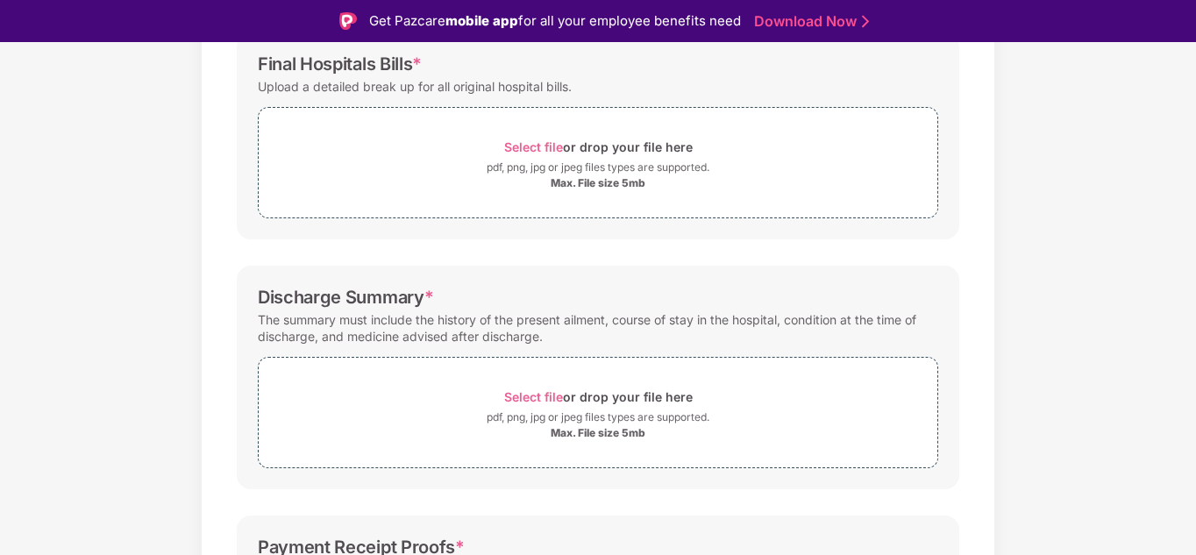
scroll to position [263, 0]
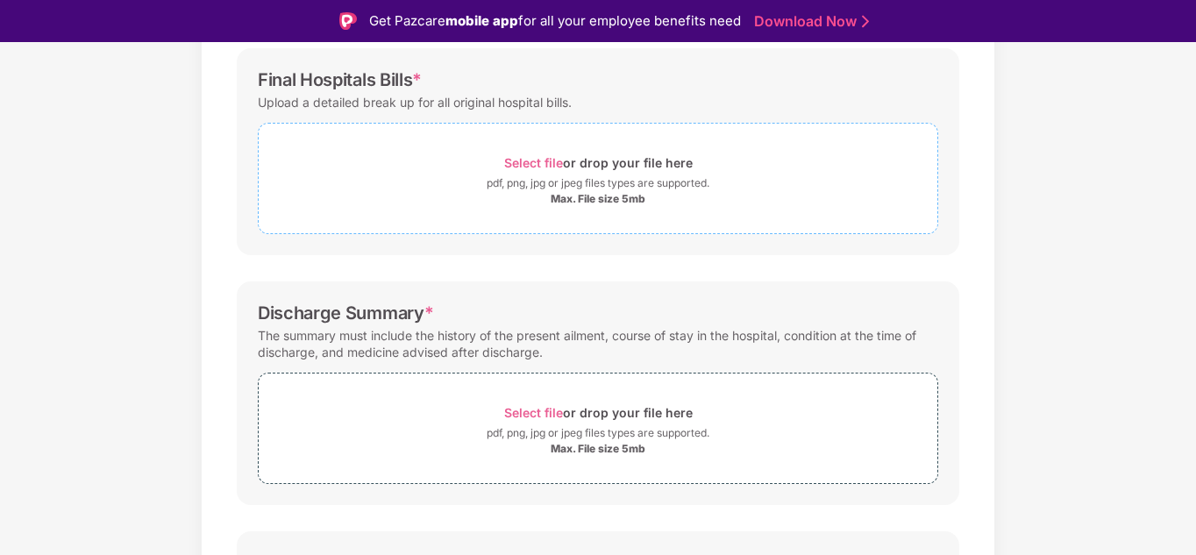
click at [532, 163] on span "Select file" at bounding box center [533, 162] width 59 height 15
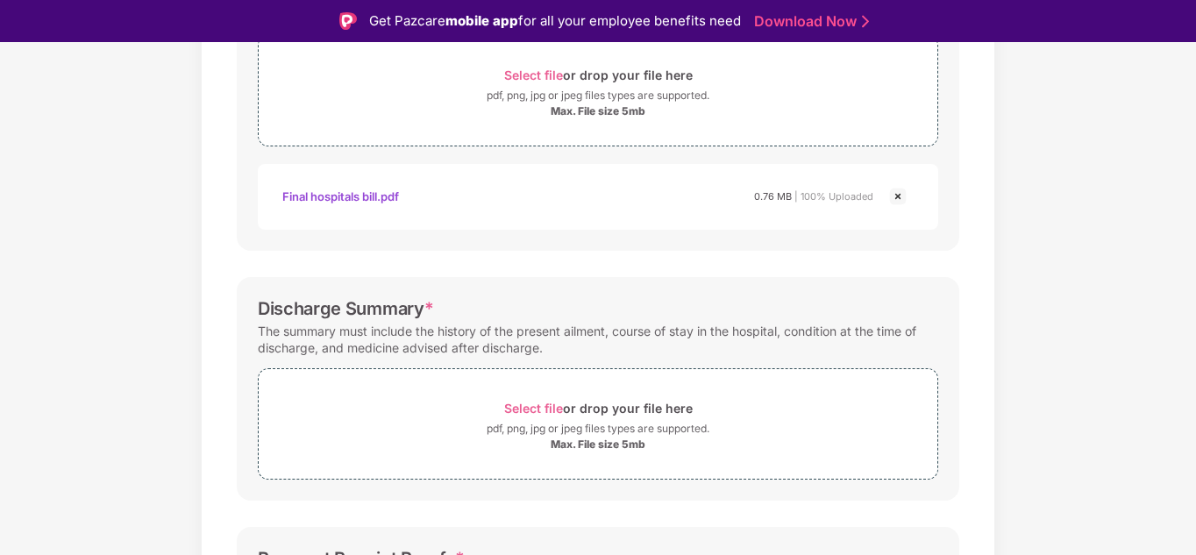
scroll to position [438, 0]
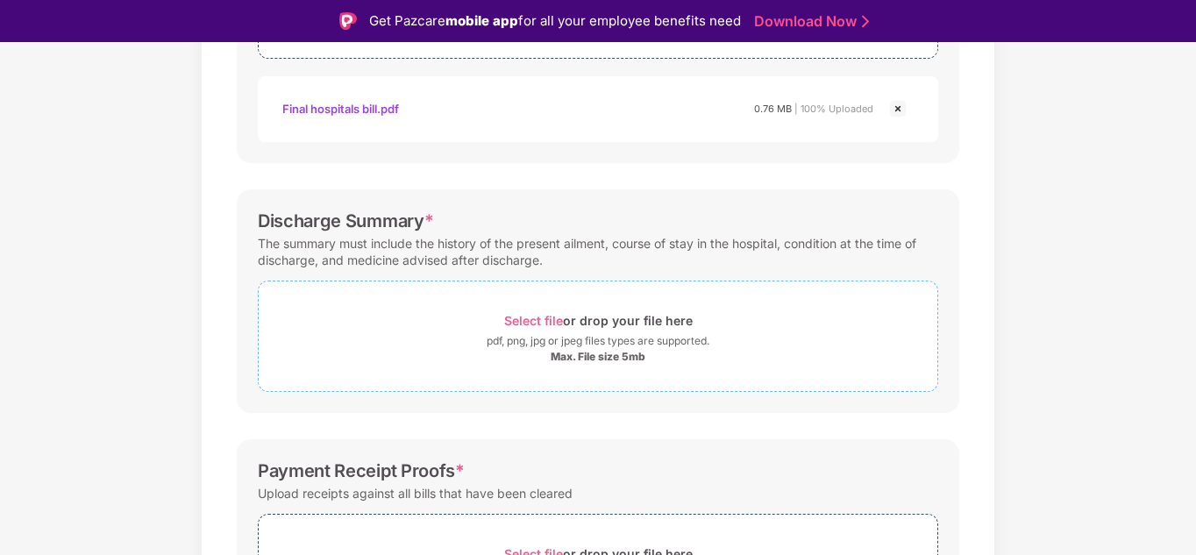
click at [542, 321] on span "Select file" at bounding box center [533, 320] width 59 height 15
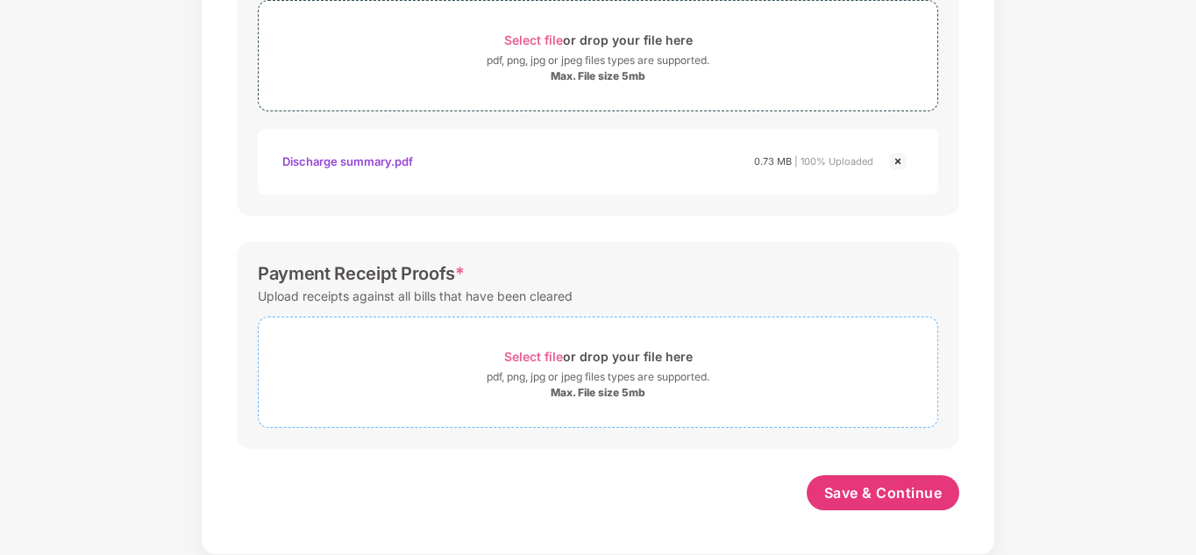
scroll to position [677, 0]
click at [537, 356] on span "Select file" at bounding box center [533, 356] width 59 height 15
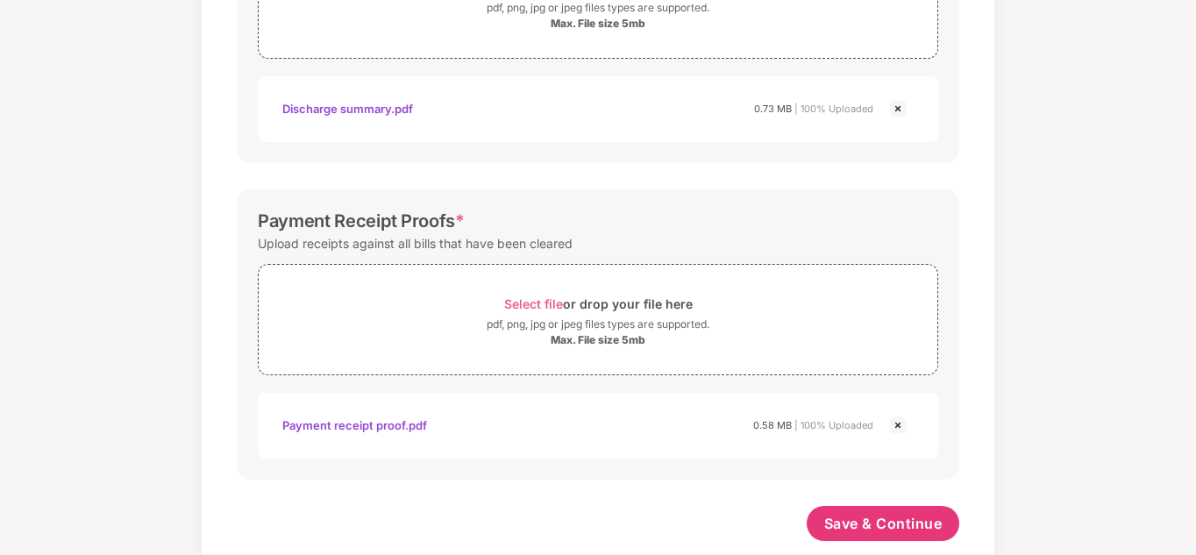
scroll to position [760, 0]
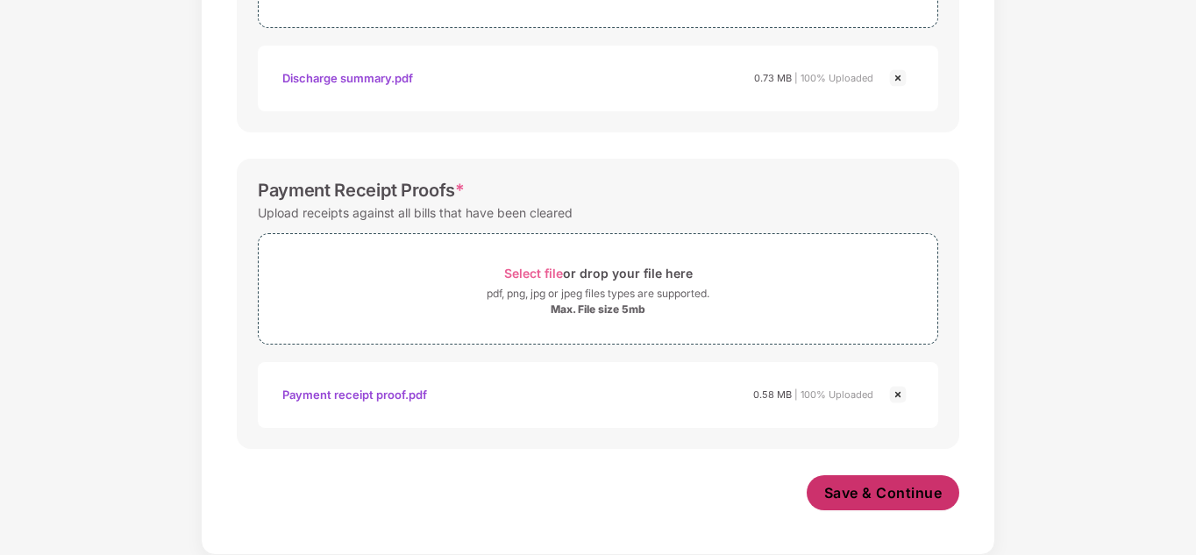
click at [880, 493] on span "Save & Continue" at bounding box center [883, 492] width 118 height 19
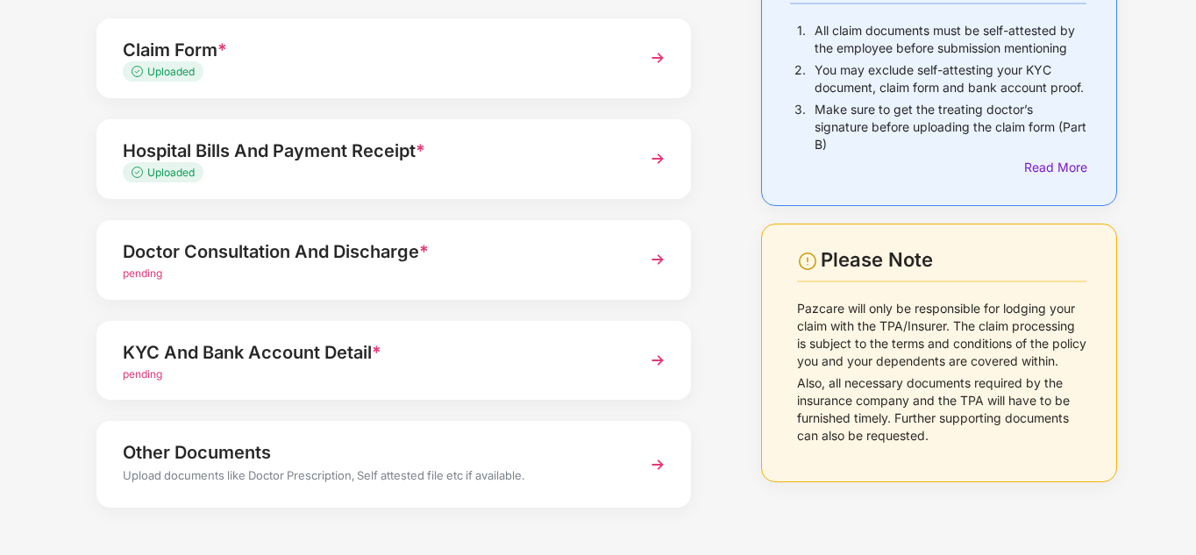
scroll to position [175, 0]
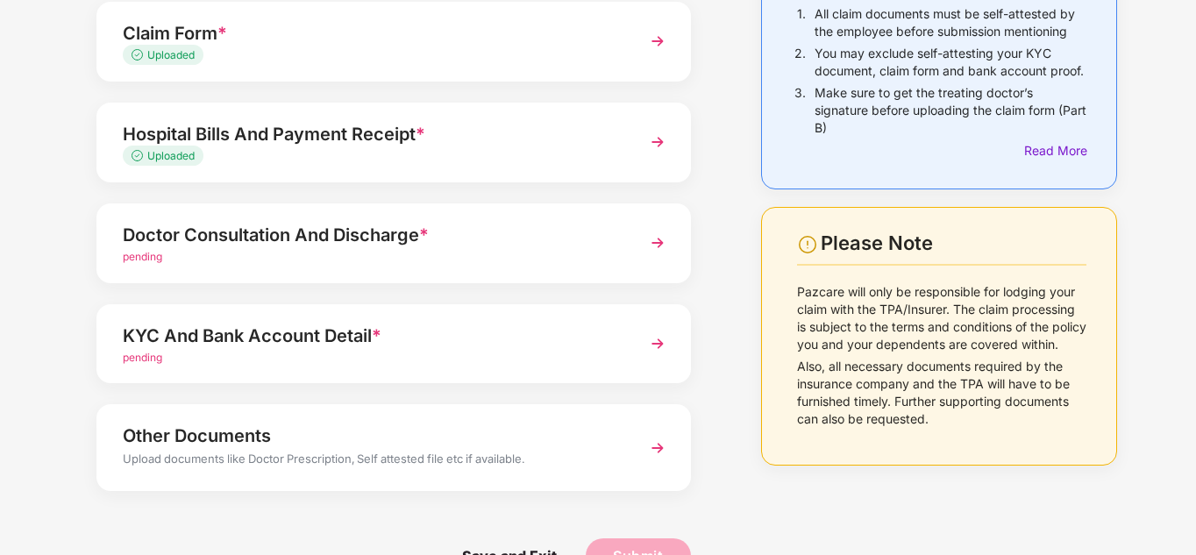
click at [423, 234] on span "*" at bounding box center [424, 234] width 10 height 21
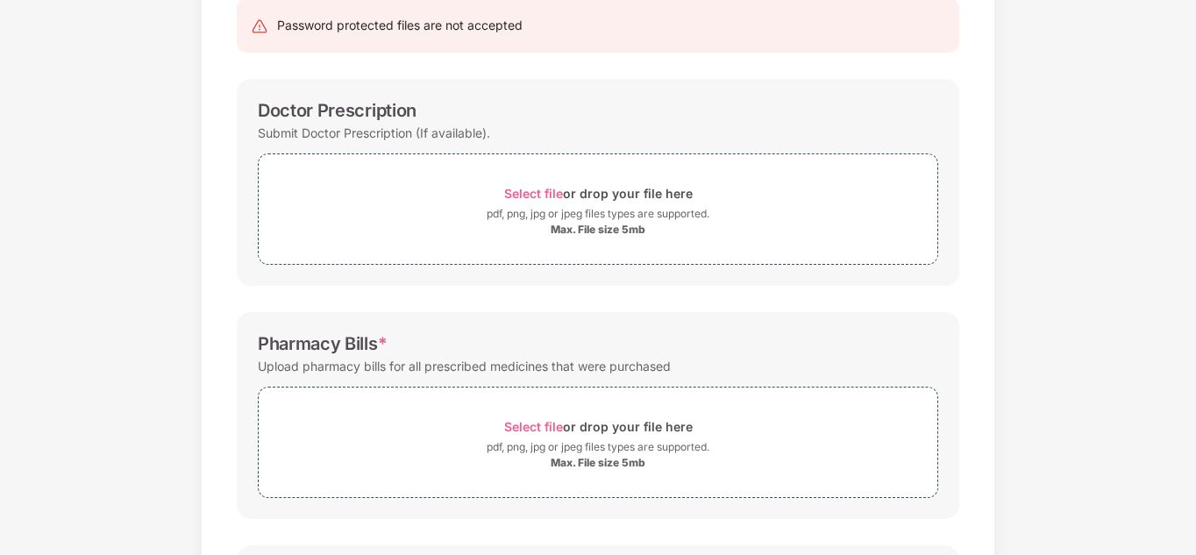
scroll to position [160, 0]
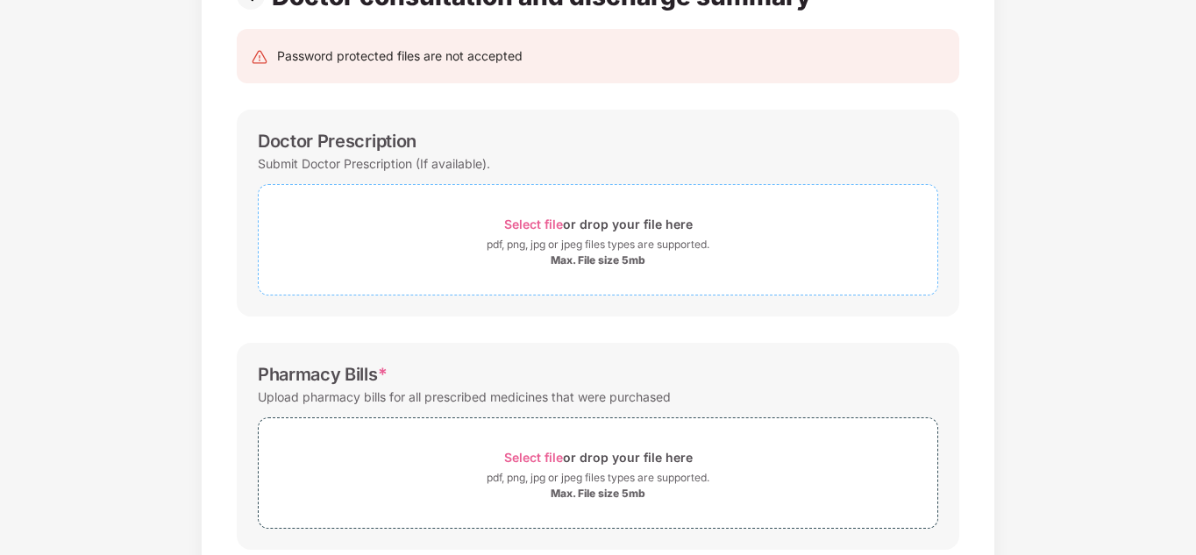
click at [555, 221] on span "Select file" at bounding box center [533, 224] width 59 height 15
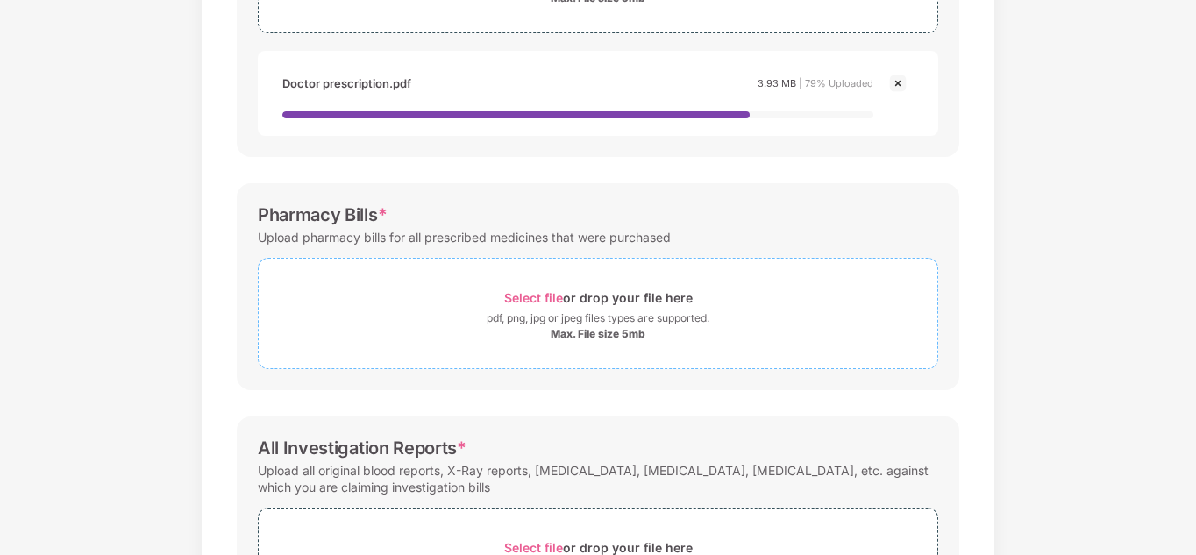
scroll to position [423, 0]
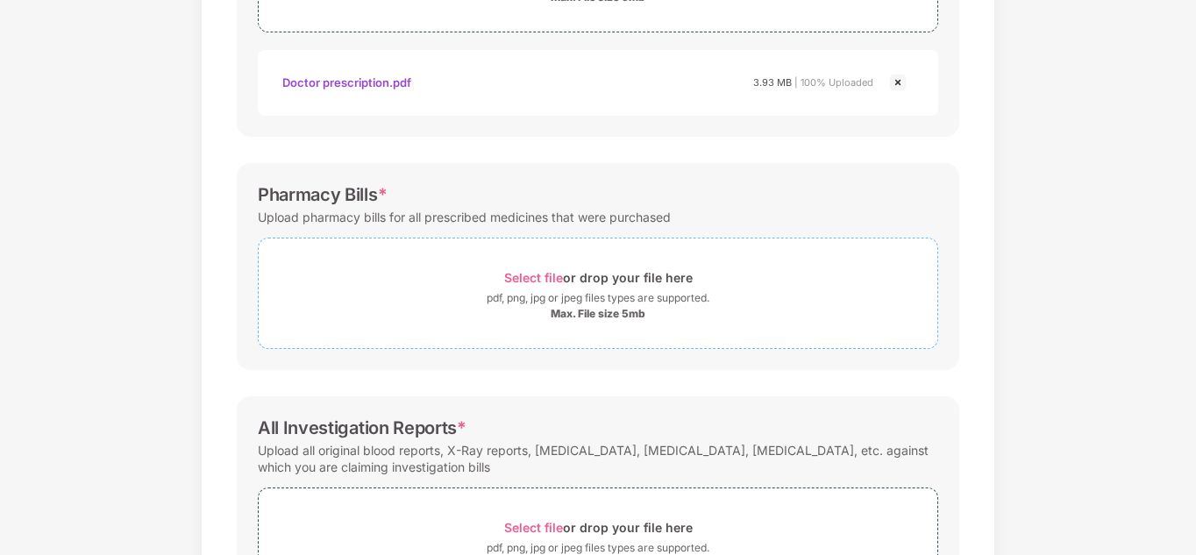
click at [535, 276] on span "Select file" at bounding box center [533, 277] width 59 height 15
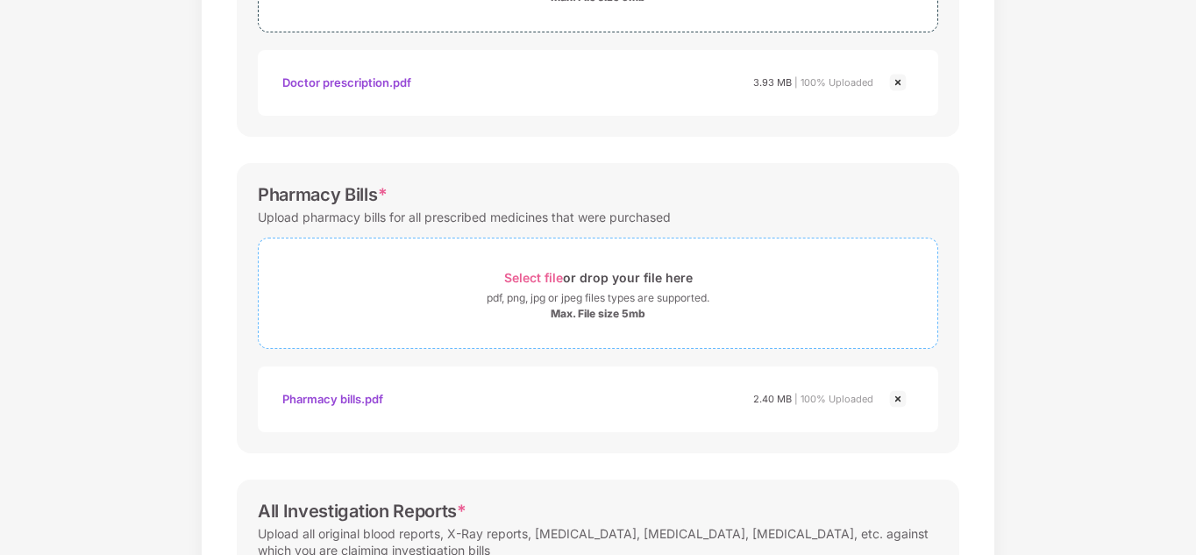
click at [519, 277] on span "Select file" at bounding box center [533, 277] width 59 height 15
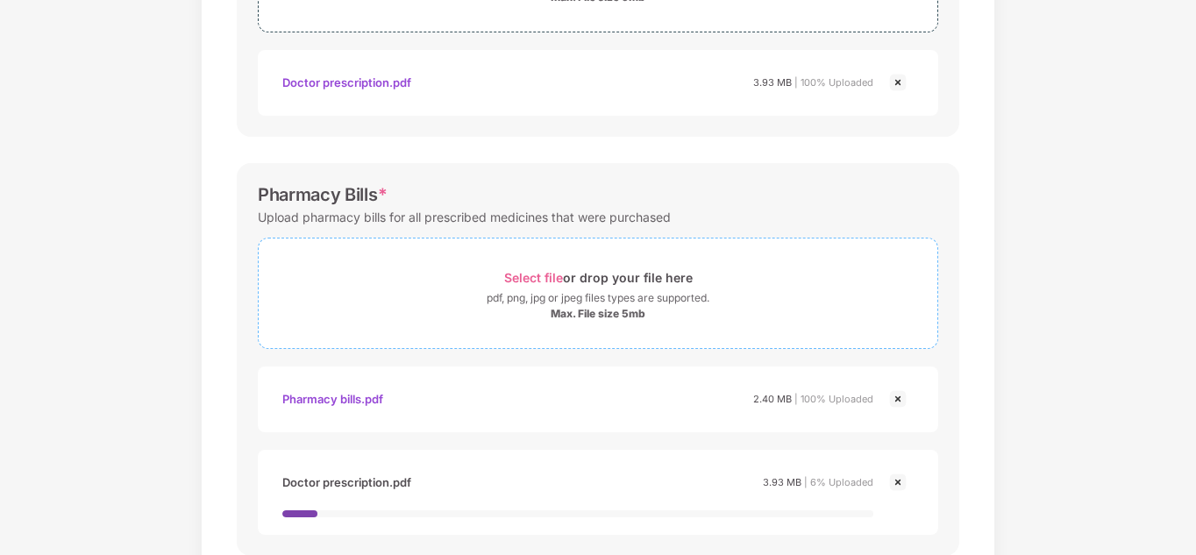
scroll to position [510, 0]
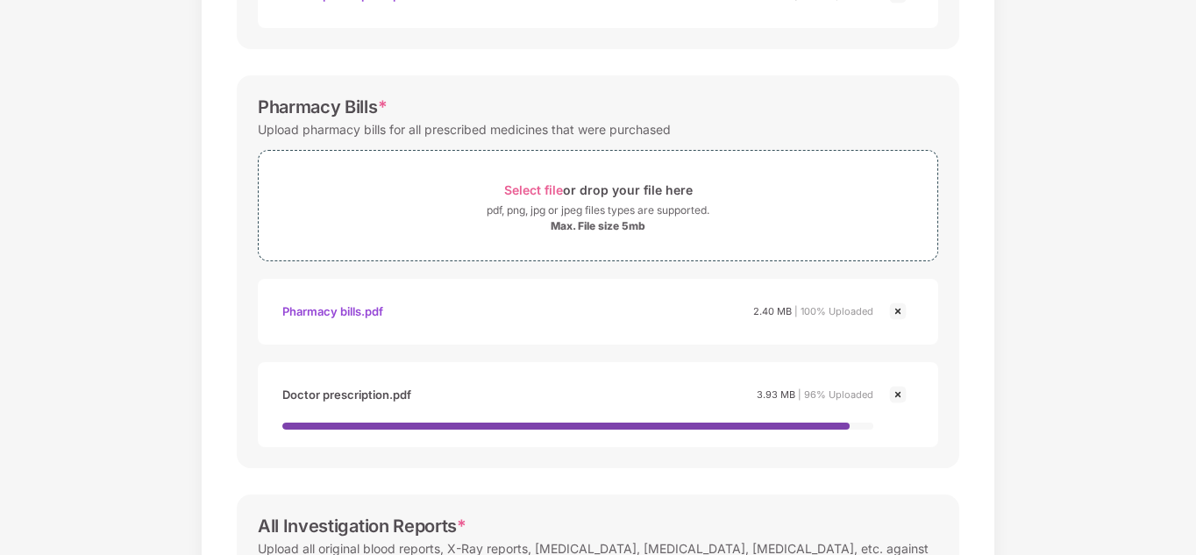
click at [895, 392] on img at bounding box center [897, 394] width 21 height 21
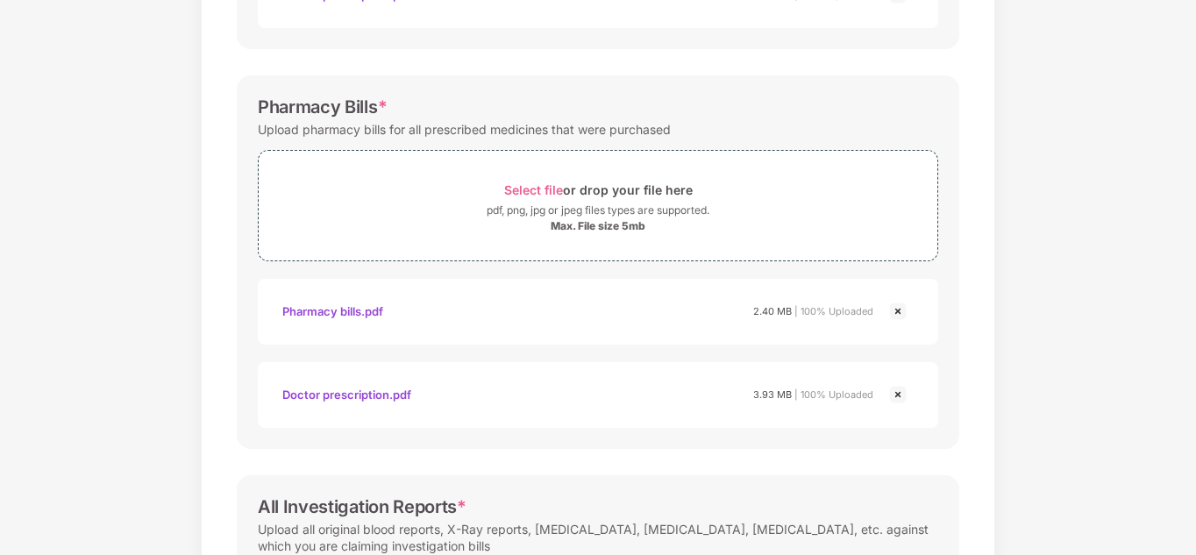
click at [894, 392] on img at bounding box center [897, 394] width 21 height 21
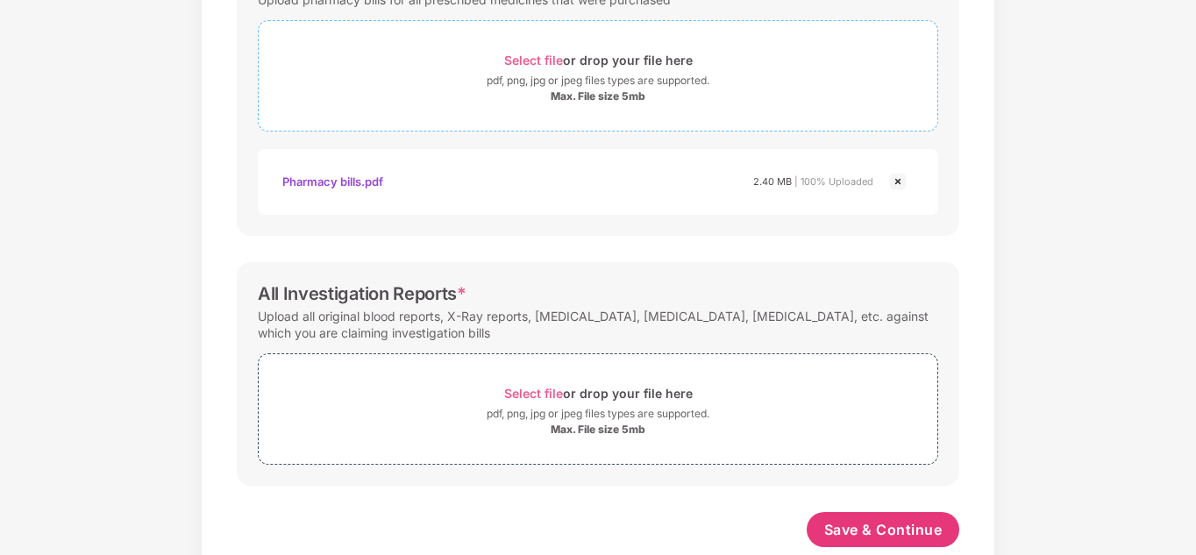
scroll to position [677, 0]
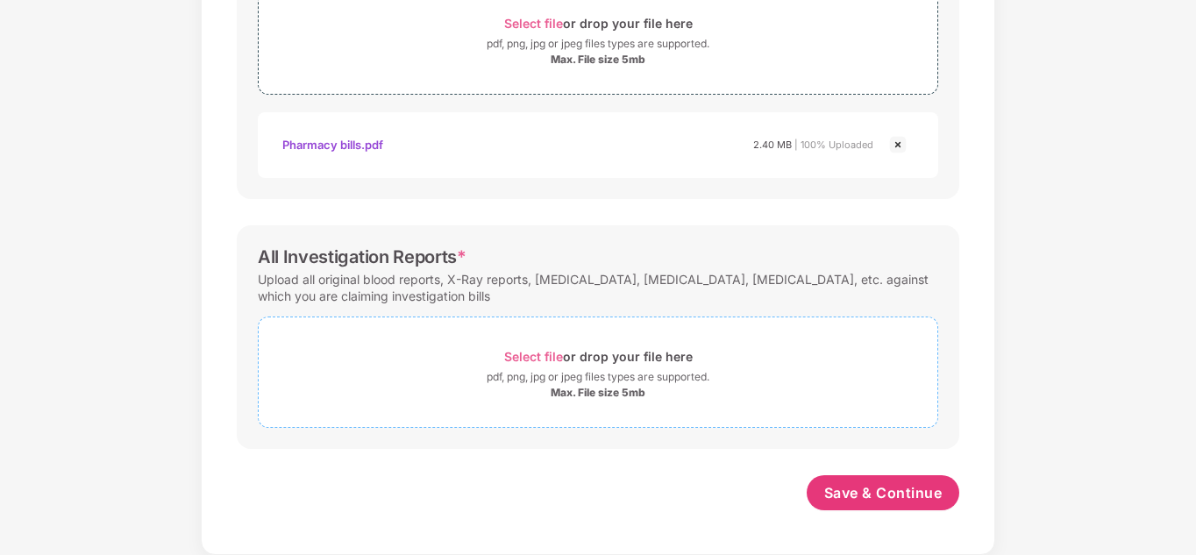
click at [541, 354] on span "Select file" at bounding box center [533, 356] width 59 height 15
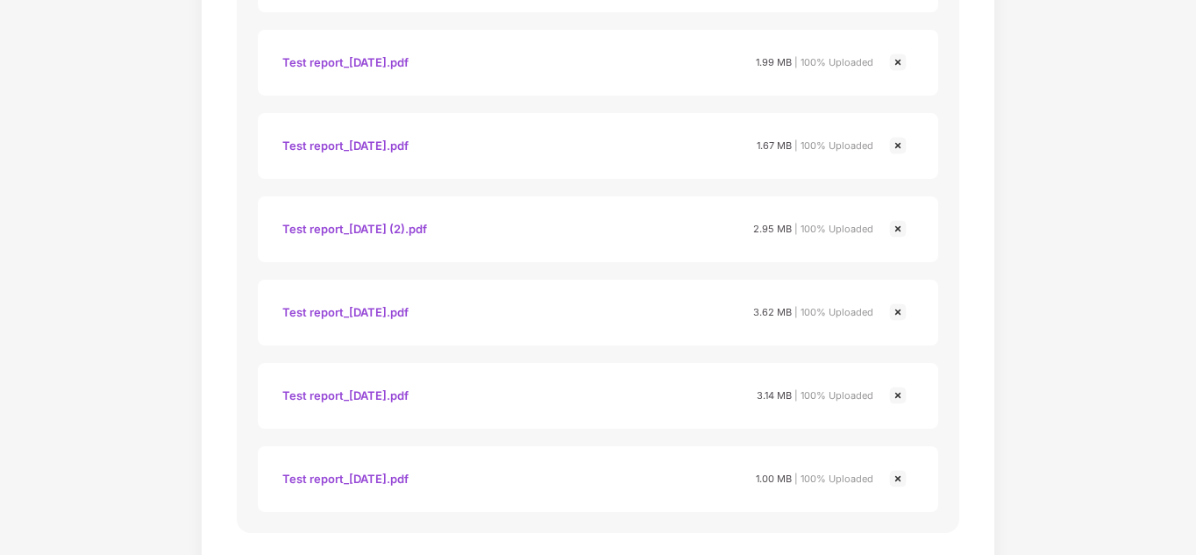
scroll to position [1593, 0]
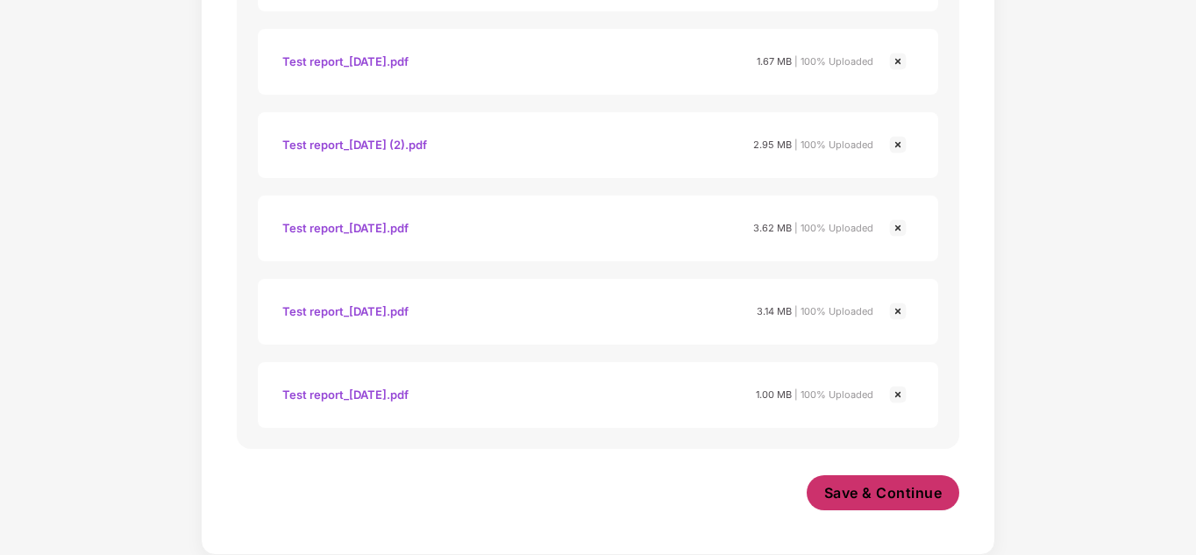
click at [838, 489] on span "Save & Continue" at bounding box center [883, 492] width 118 height 19
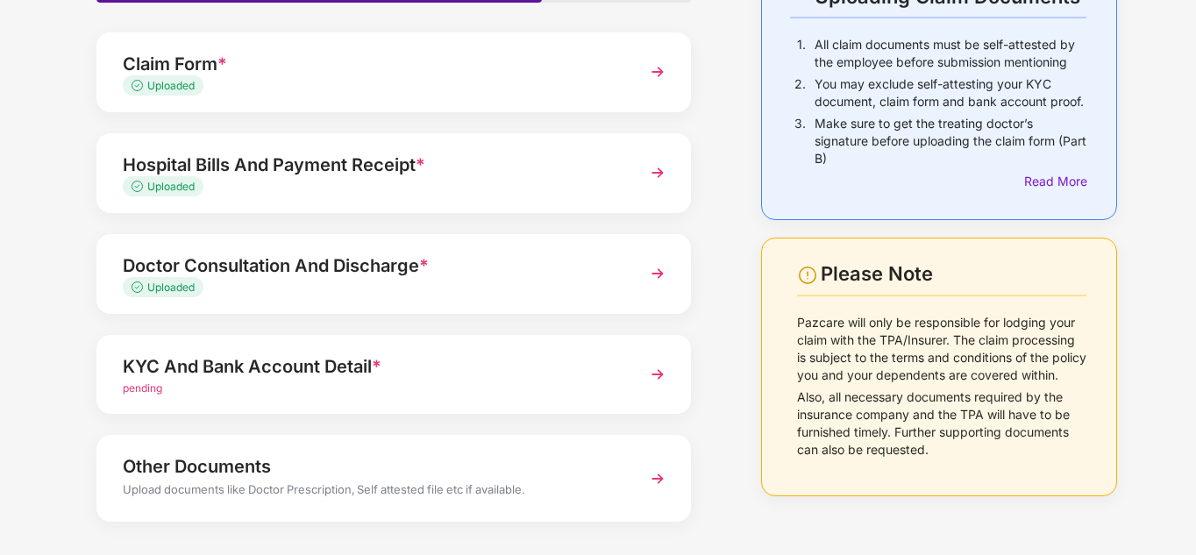
scroll to position [175, 0]
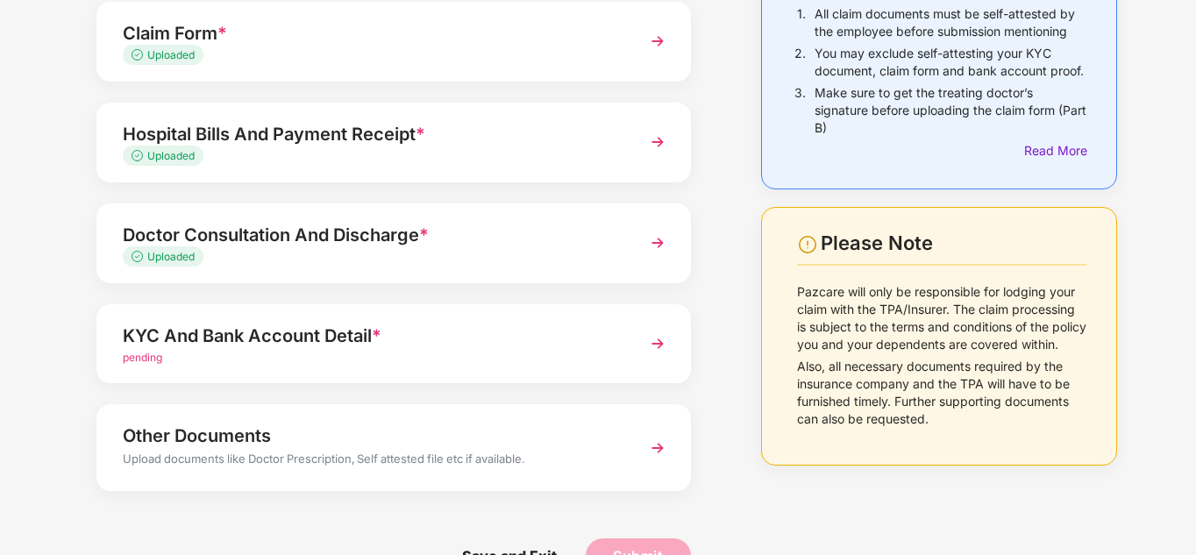
click at [481, 331] on div "KYC And Bank Account Detail *" at bounding box center [371, 336] width 496 height 28
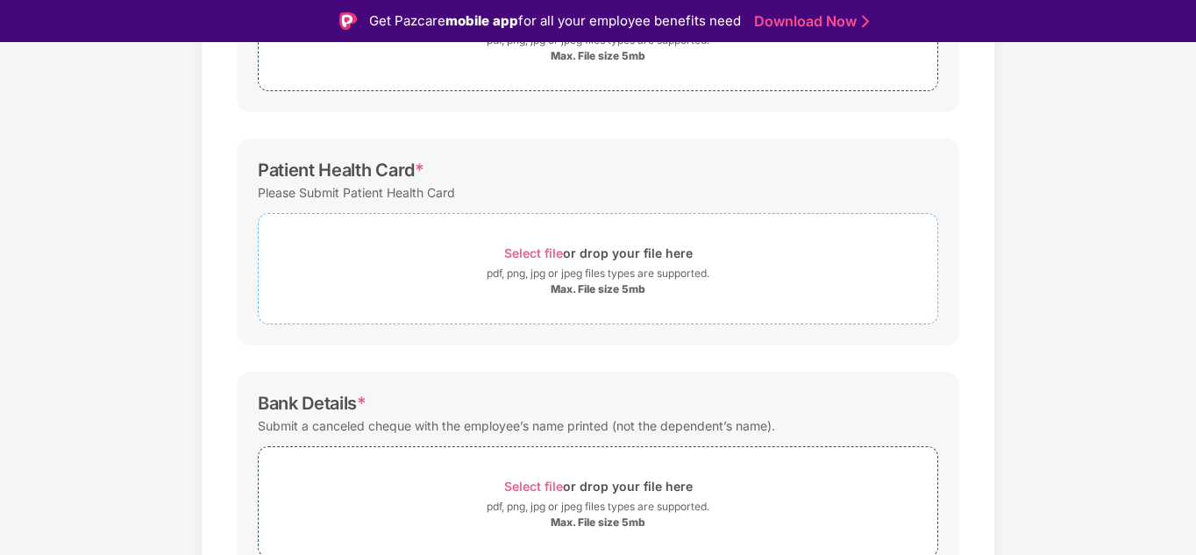
scroll to position [318, 0]
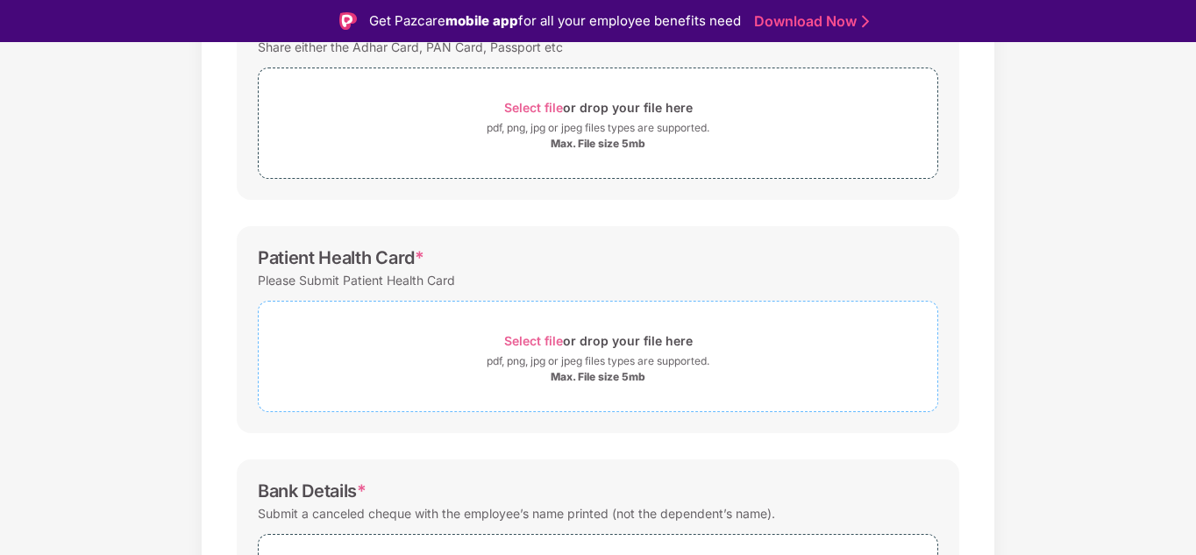
click at [537, 341] on span "Select file" at bounding box center [533, 340] width 59 height 15
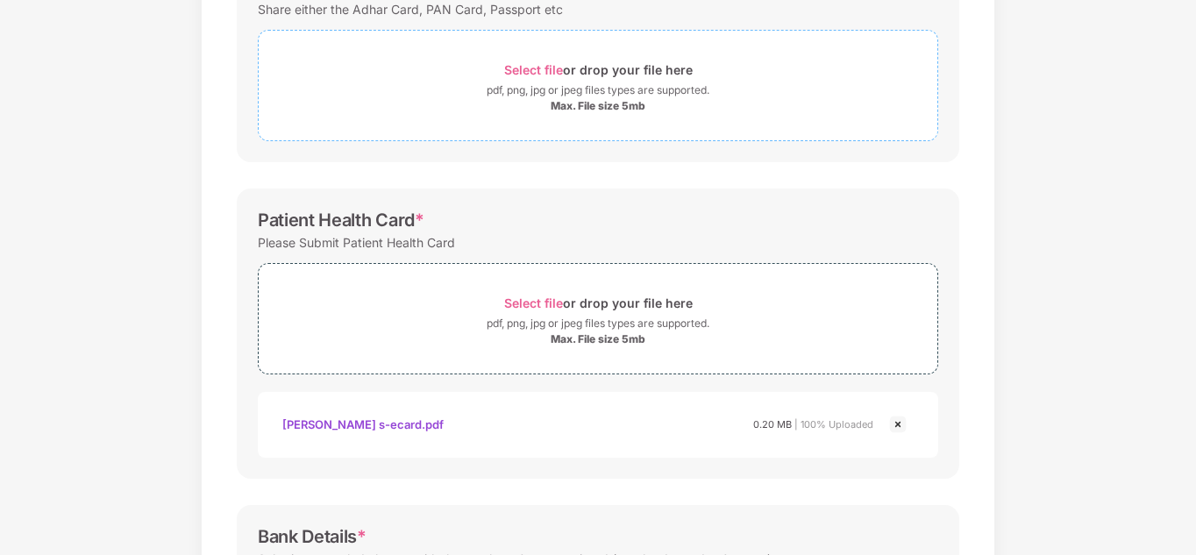
scroll to position [139, 0]
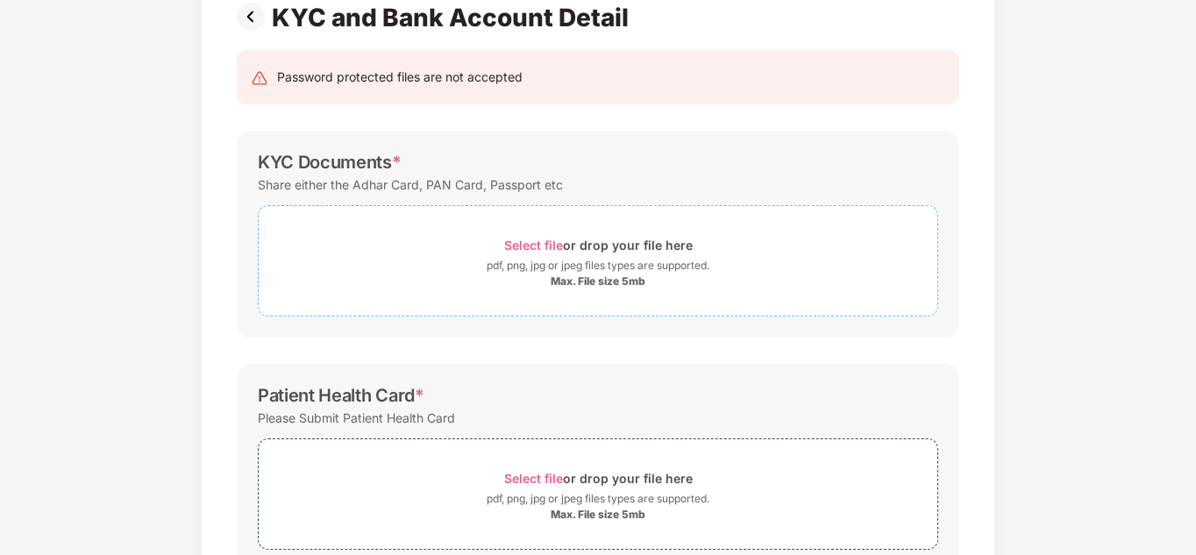
click at [539, 241] on span "Select file" at bounding box center [533, 245] width 59 height 15
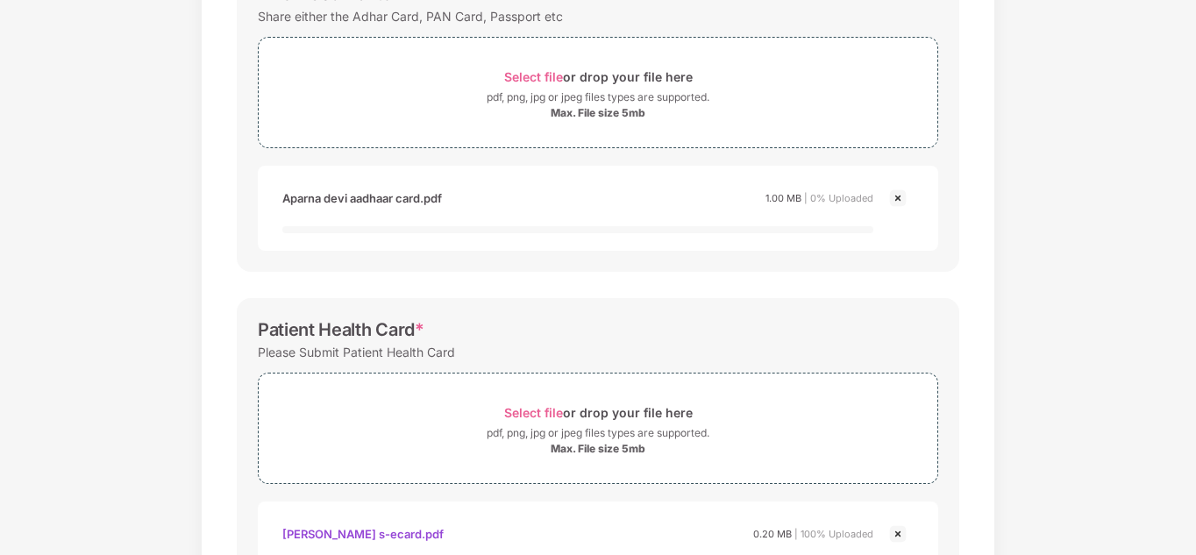
scroll to position [402, 0]
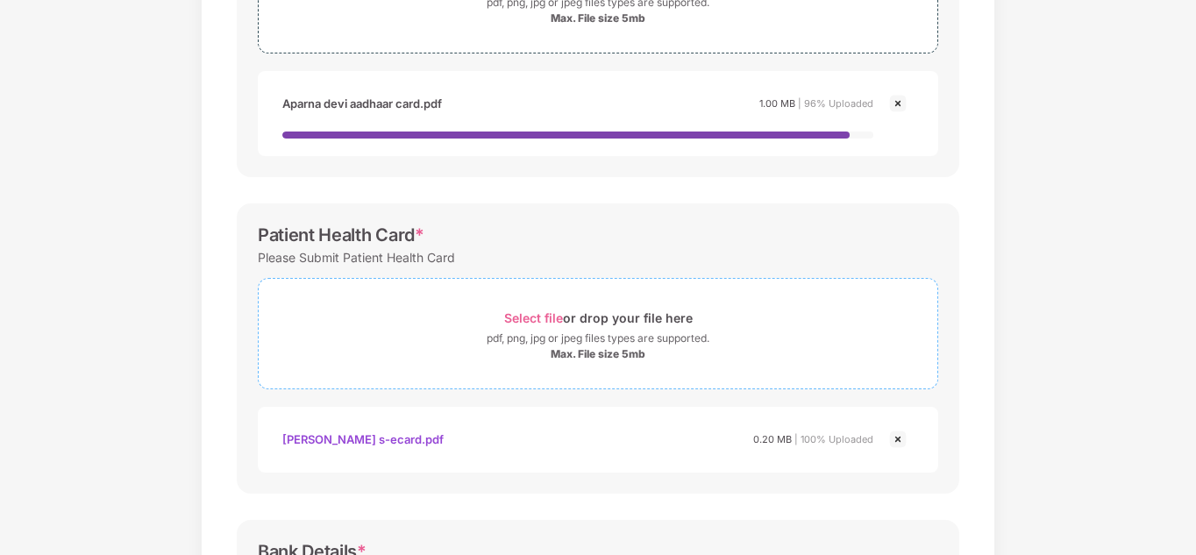
click at [553, 317] on span "Select file" at bounding box center [533, 317] width 59 height 15
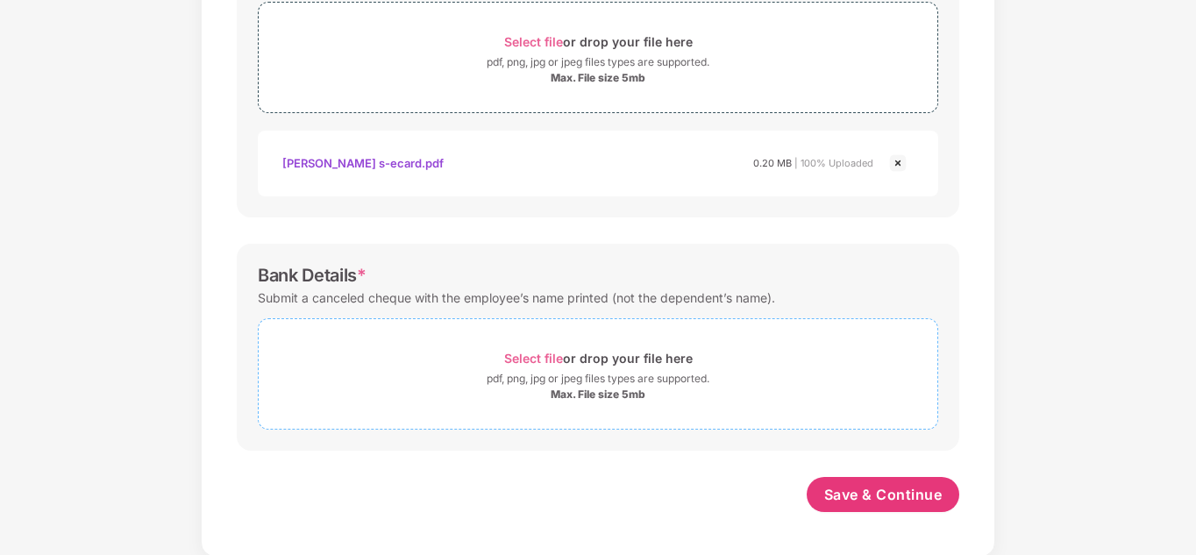
scroll to position [660, 0]
click at [552, 358] on span "Select file" at bounding box center [533, 356] width 59 height 15
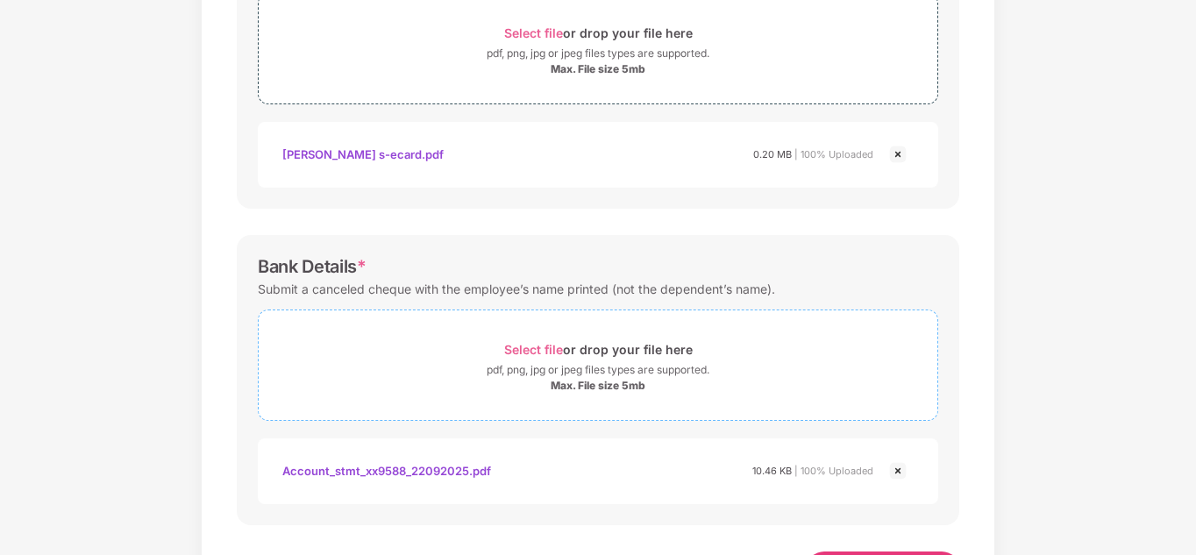
scroll to position [744, 0]
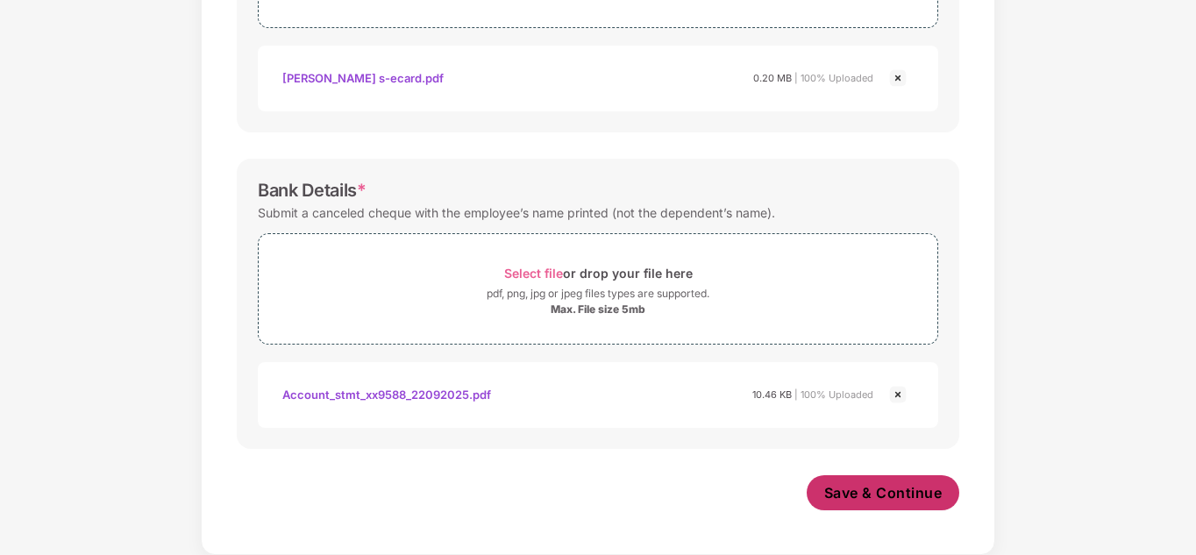
click at [894, 492] on span "Save & Continue" at bounding box center [883, 492] width 118 height 19
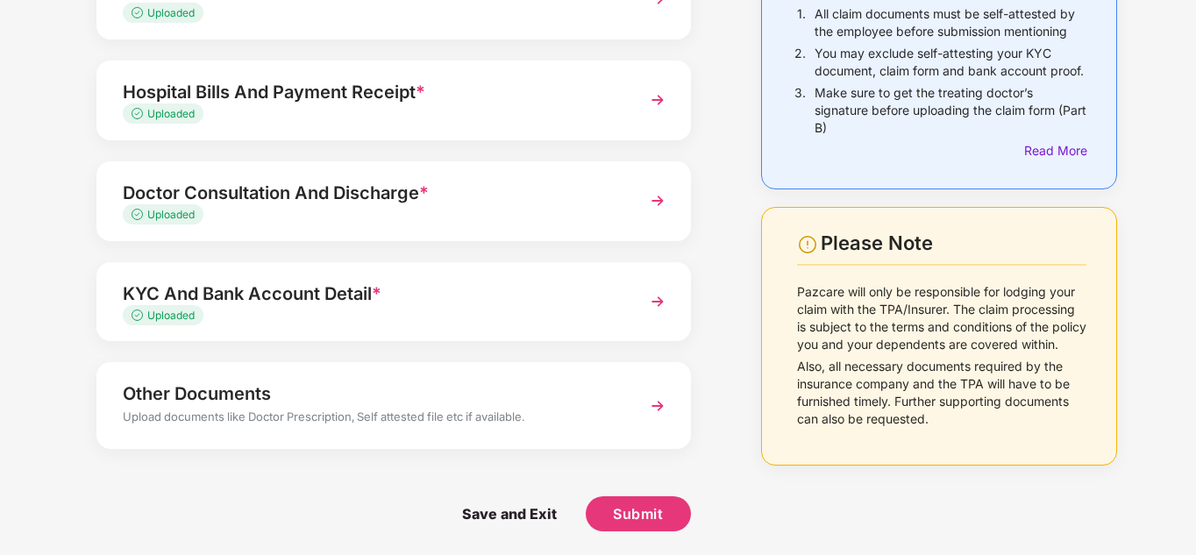
scroll to position [178, 0]
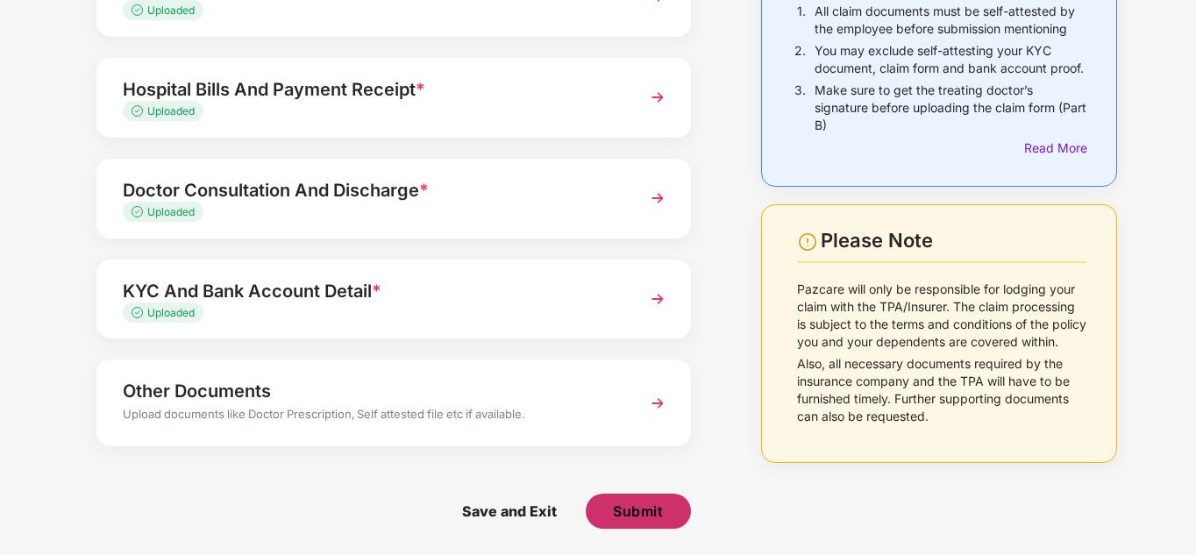
click at [643, 509] on span "Submit" at bounding box center [638, 511] width 50 height 19
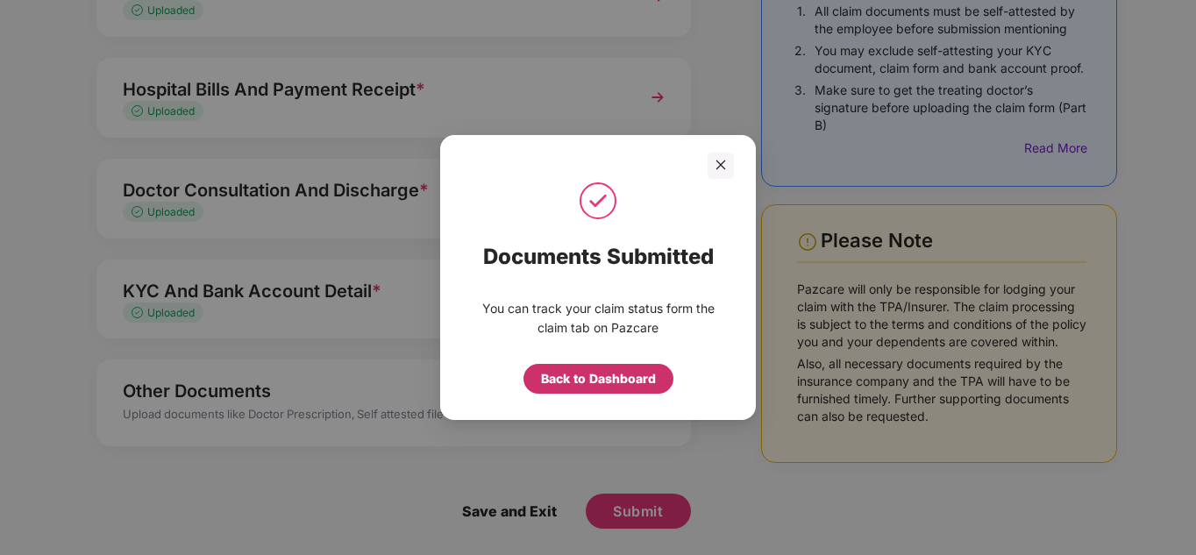
click at [603, 380] on div "Back to Dashboard" at bounding box center [598, 378] width 115 height 19
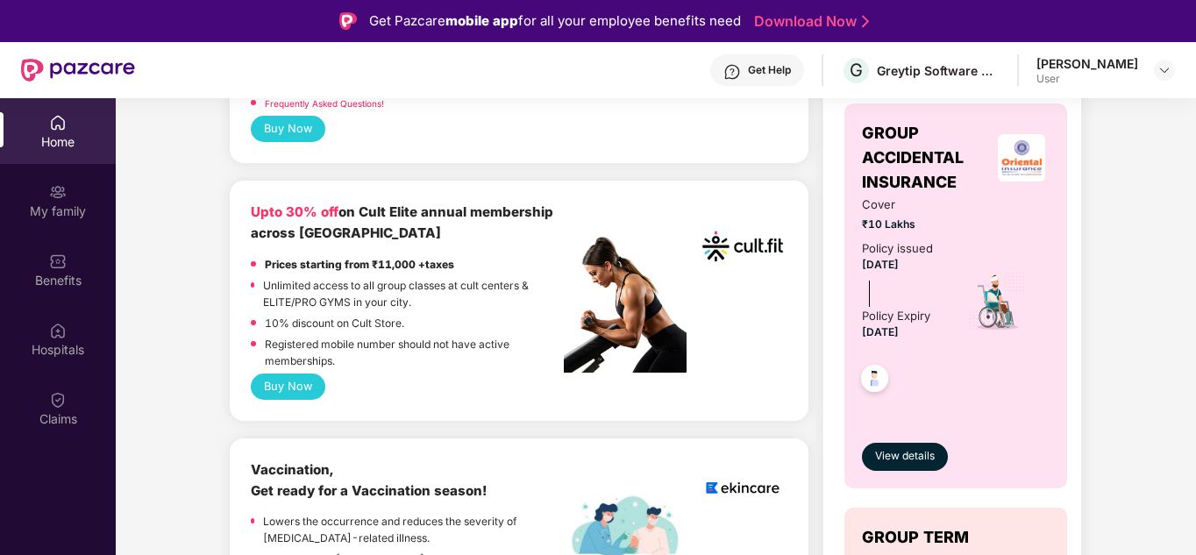
scroll to position [701, 0]
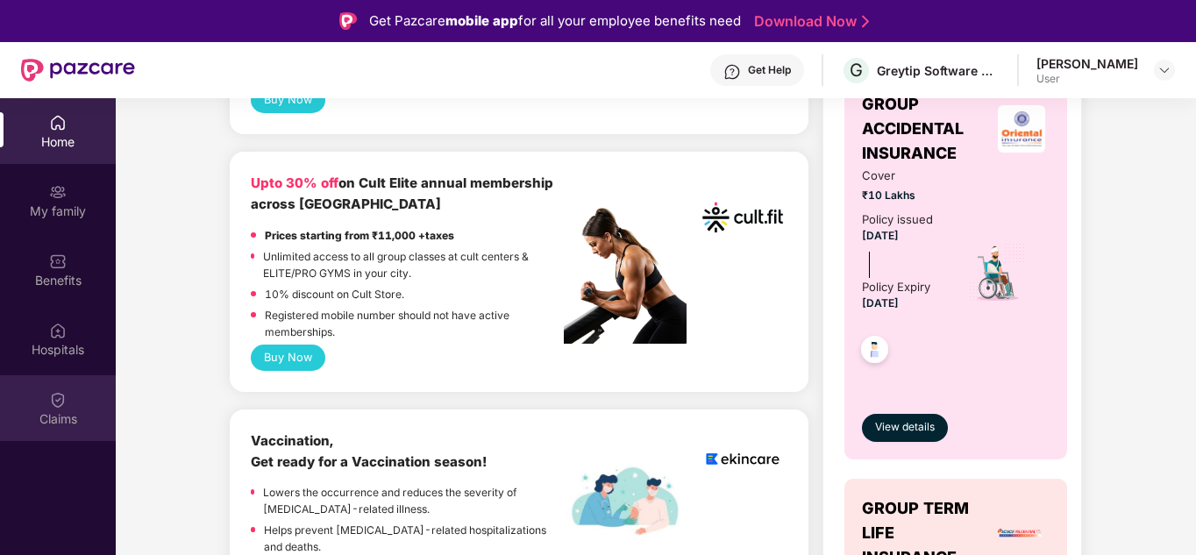
click at [58, 397] on img at bounding box center [58, 400] width 18 height 18
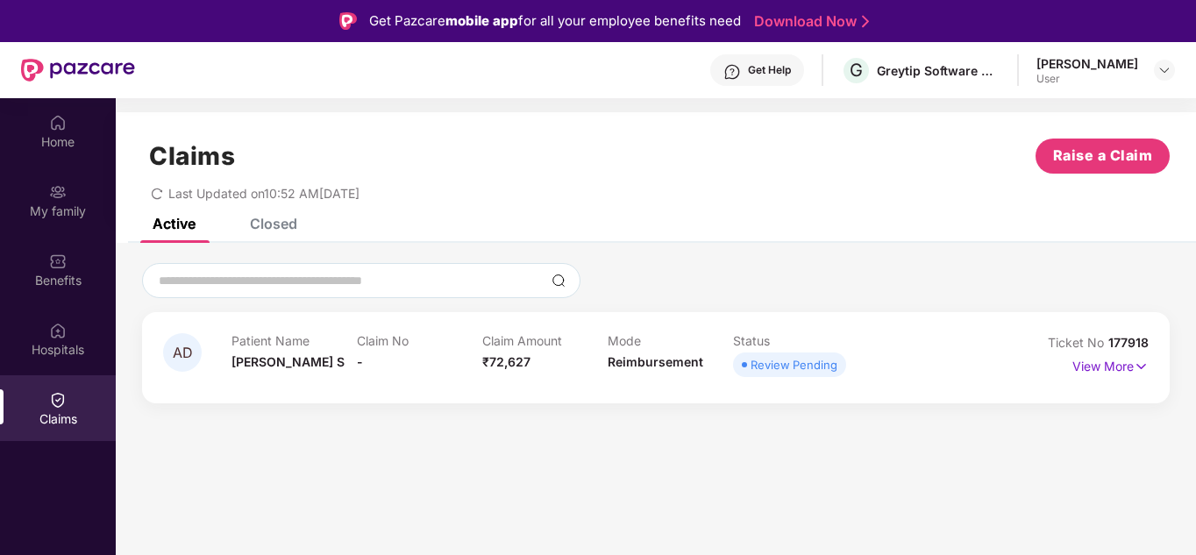
click at [295, 217] on div "Claims Raise a Claim Last Updated on 10:52 AM[DATE]" at bounding box center [656, 165] width 1080 height 106
click at [277, 218] on div "Closed" at bounding box center [273, 224] width 47 height 18
click at [184, 221] on div "Active" at bounding box center [174, 224] width 43 height 18
click at [274, 222] on div "Closed" at bounding box center [273, 224] width 47 height 18
click at [182, 220] on div "Active" at bounding box center [174, 224] width 43 height 18
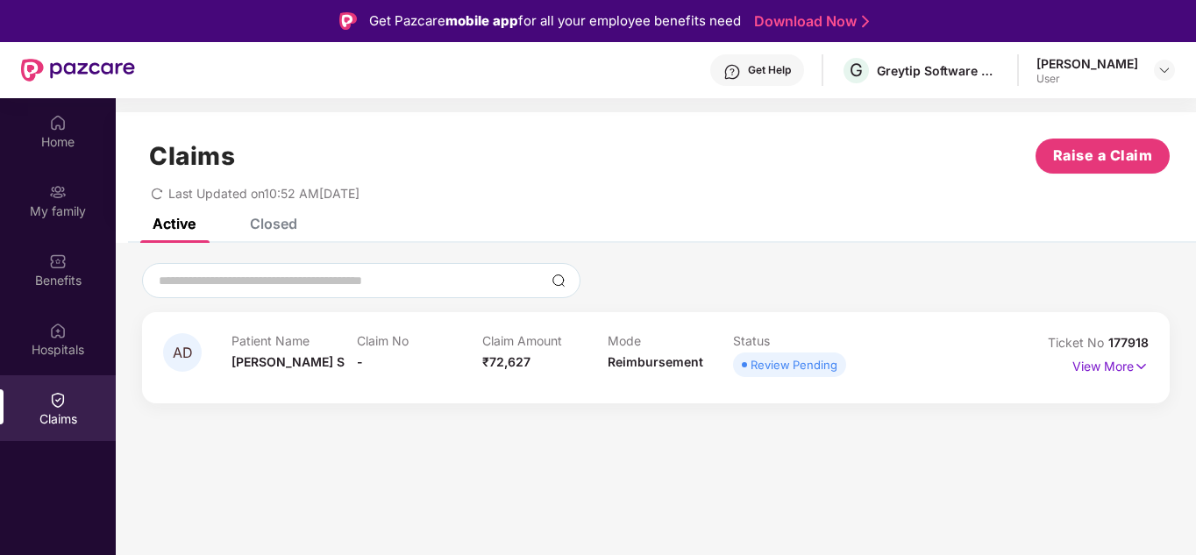
click at [267, 224] on div "Closed" at bounding box center [273, 224] width 47 height 18
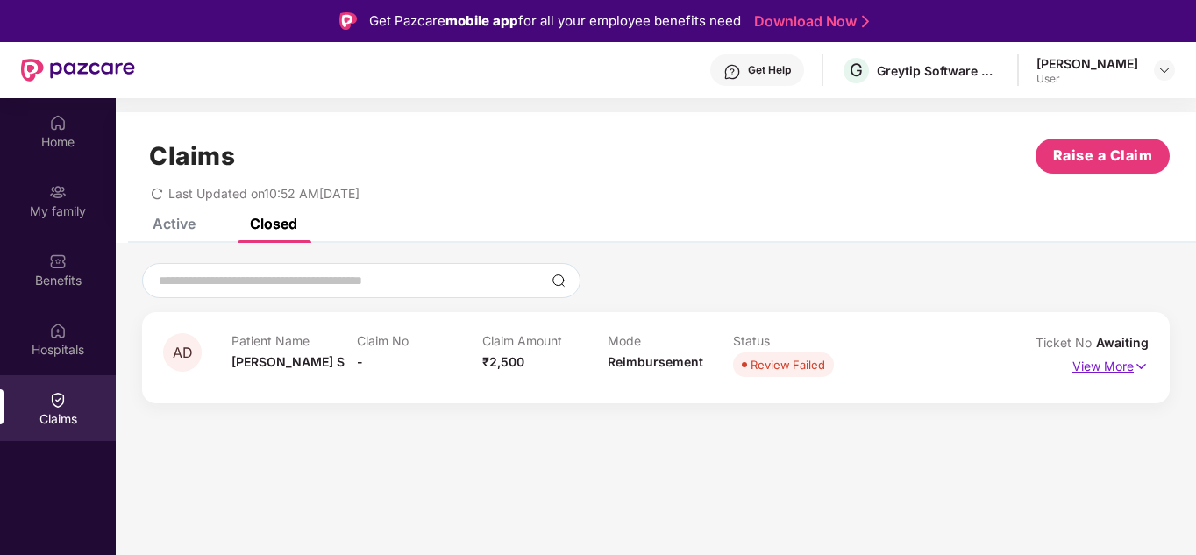
click at [1139, 362] on img at bounding box center [1141, 366] width 15 height 19
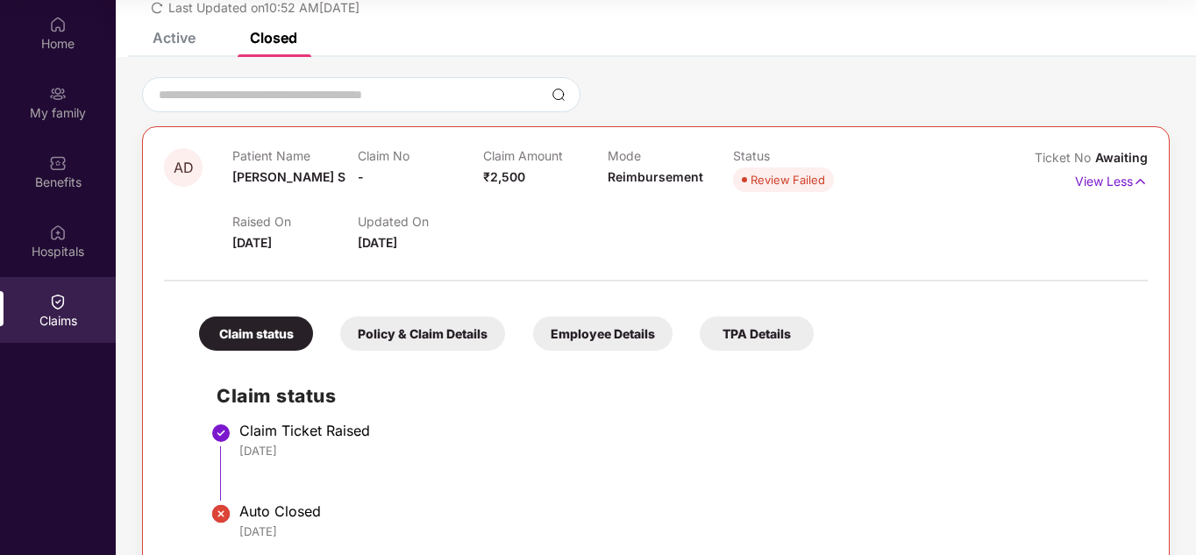
scroll to position [123, 0]
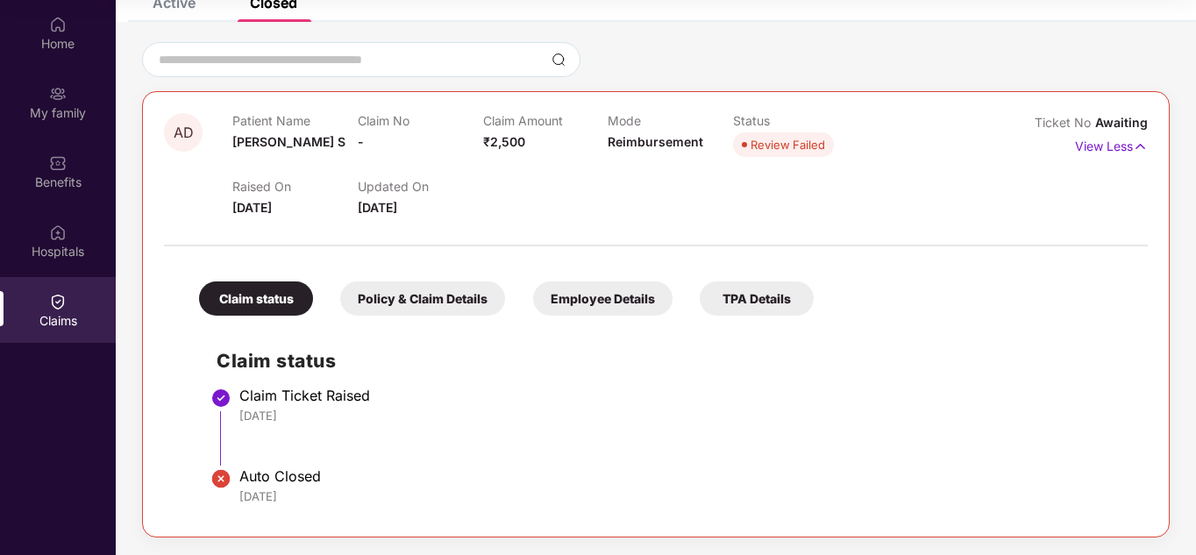
click at [419, 306] on div "Policy & Claim Details" at bounding box center [422, 298] width 165 height 34
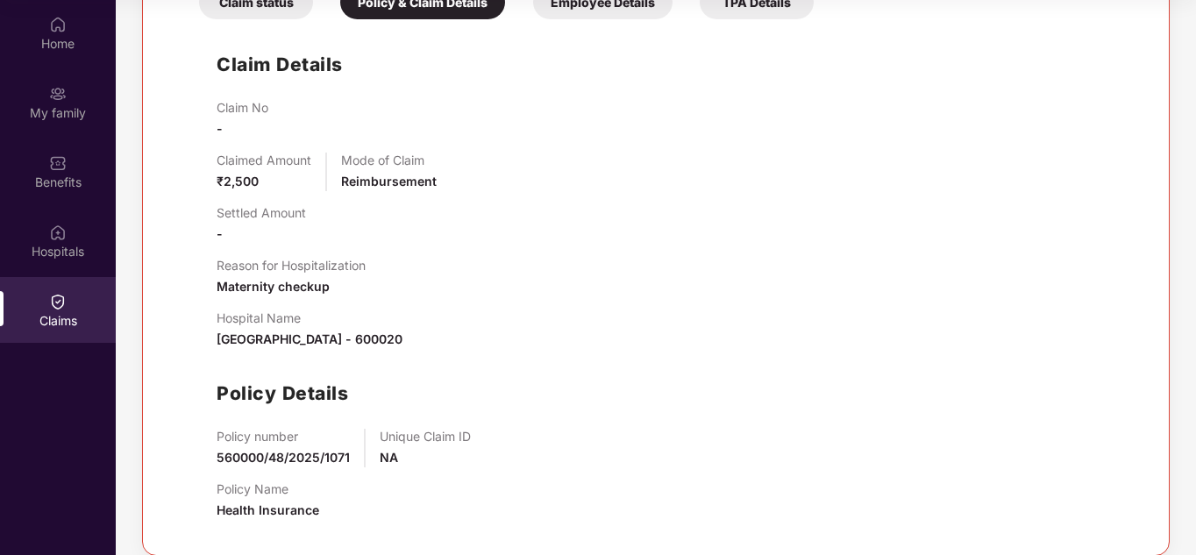
scroll to position [438, 0]
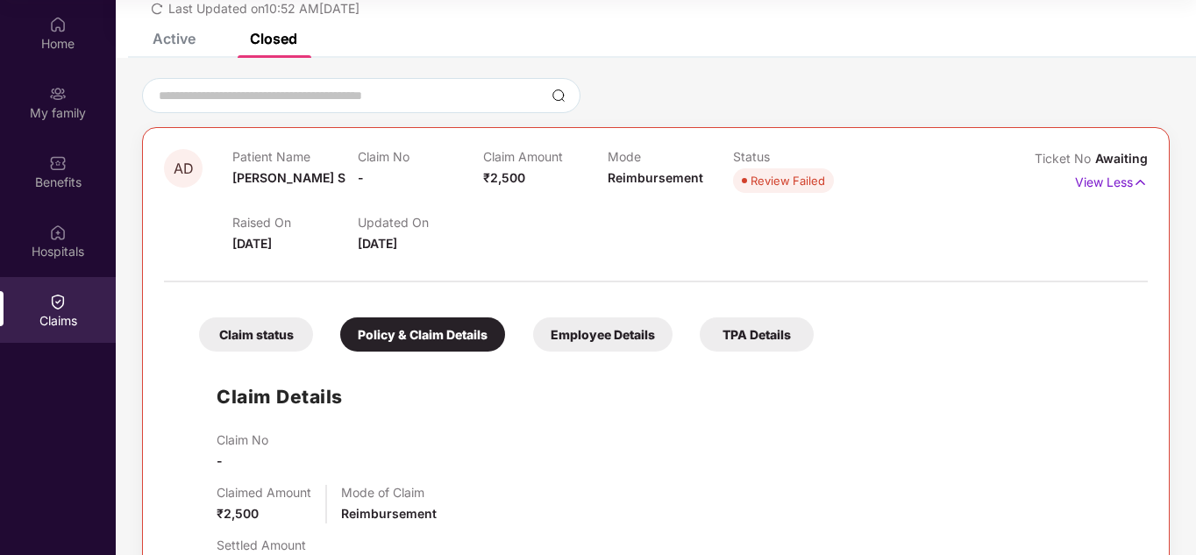
click at [574, 338] on div "Employee Details" at bounding box center [602, 334] width 139 height 34
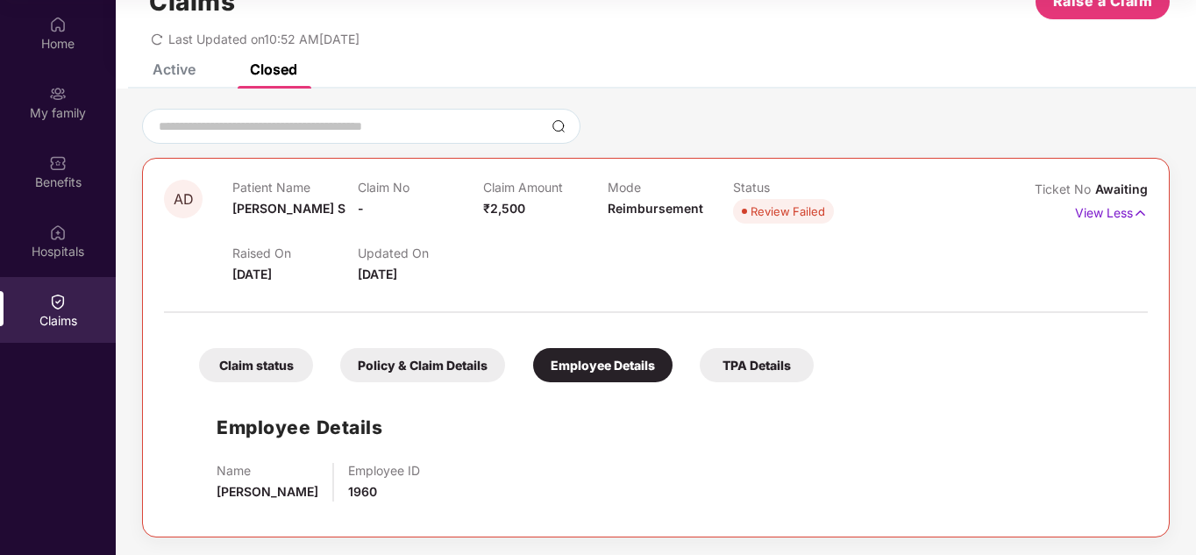
click at [751, 367] on div "TPA Details" at bounding box center [757, 365] width 114 height 34
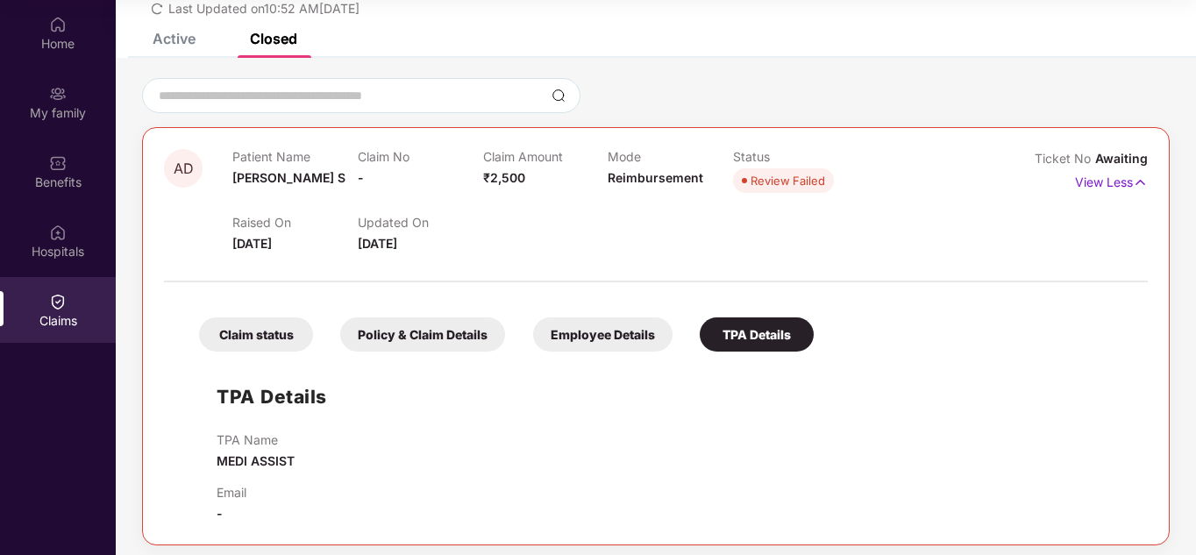
scroll to position [95, 0]
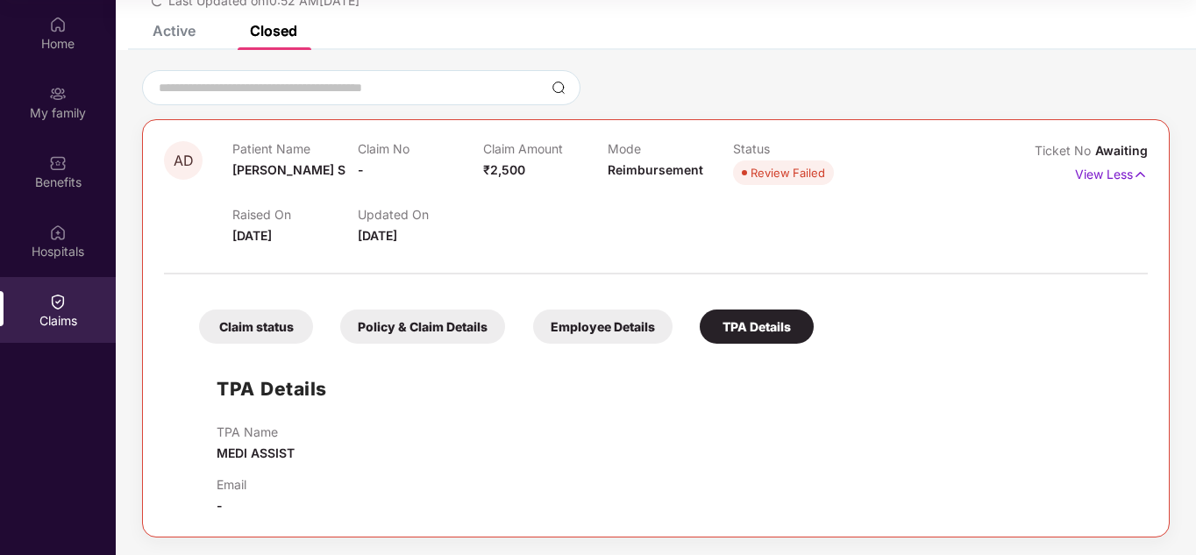
click at [224, 329] on div "Claim status" at bounding box center [256, 327] width 114 height 34
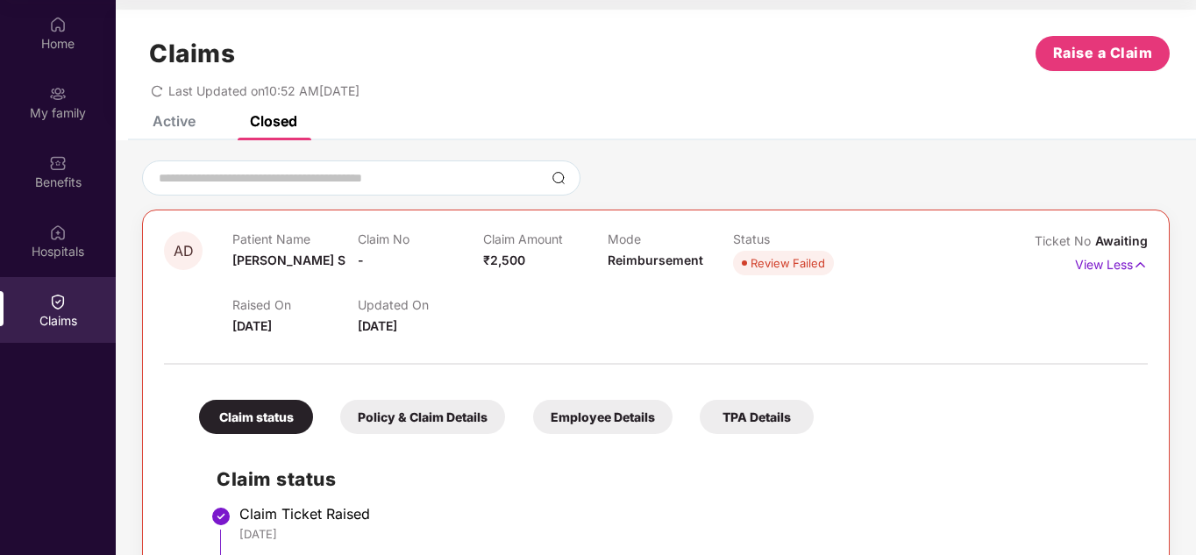
scroll to position [0, 0]
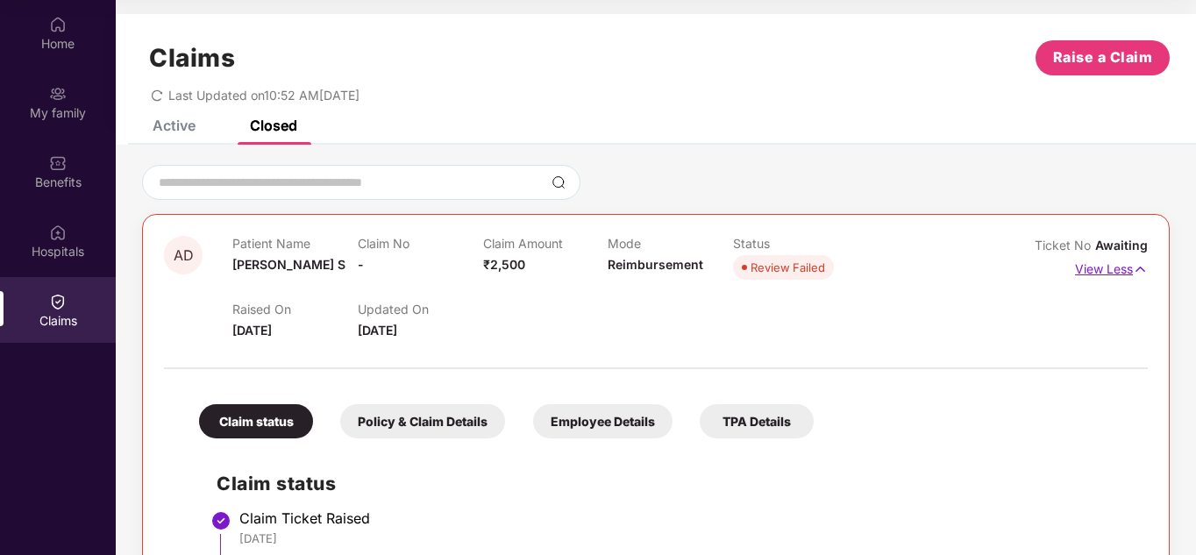
click at [1117, 269] on p "View Less" at bounding box center [1111, 267] width 73 height 24
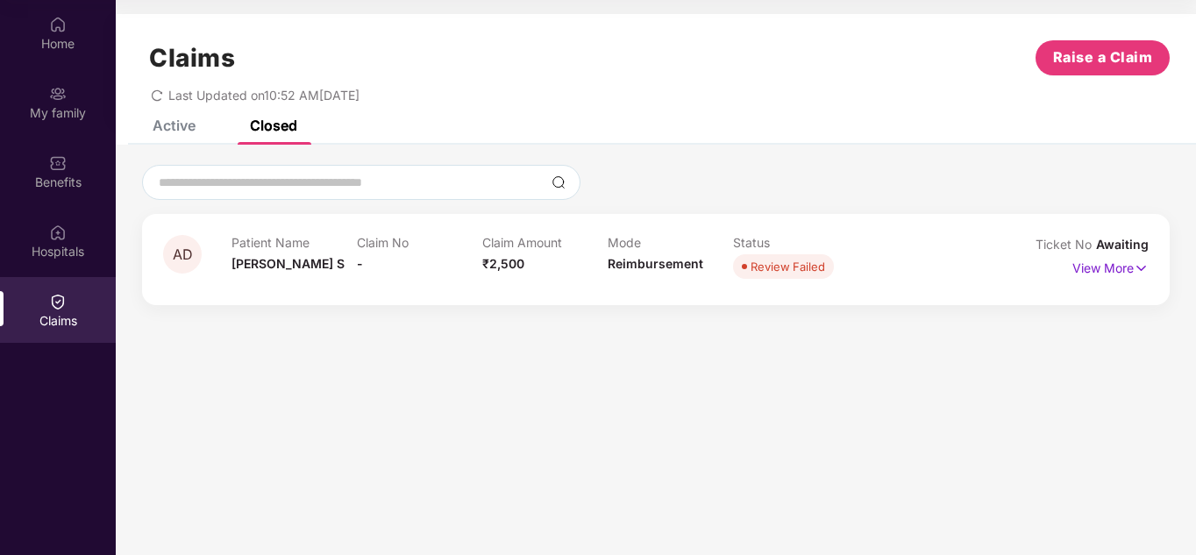
click at [179, 122] on div "Active" at bounding box center [174, 126] width 43 height 18
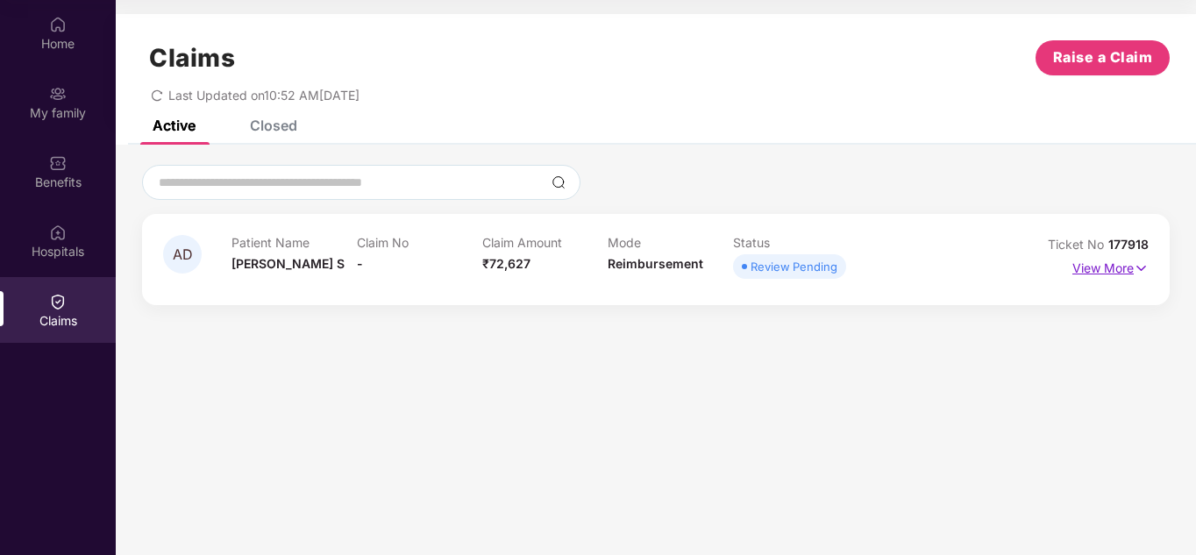
click at [1096, 265] on p "View More" at bounding box center [1110, 266] width 76 height 24
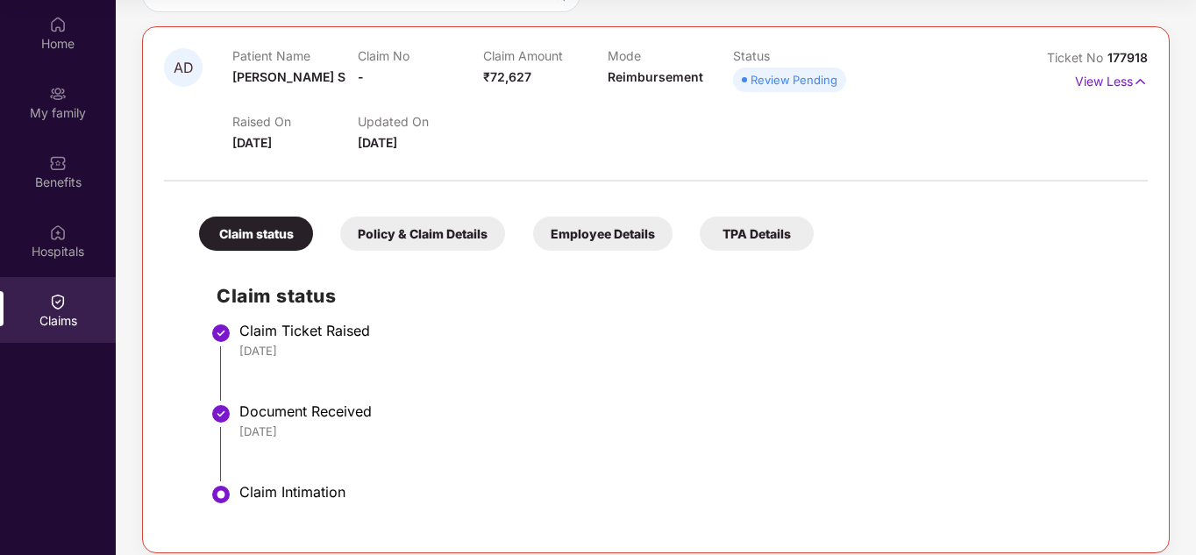
scroll to position [203, 0]
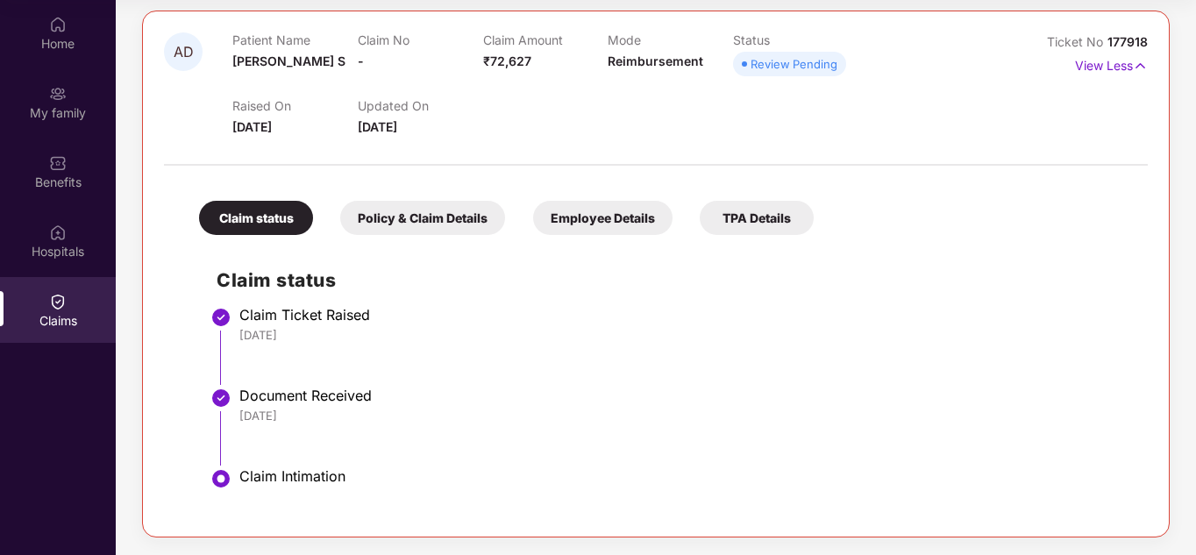
click at [403, 218] on div "Policy & Claim Details" at bounding box center [422, 218] width 165 height 34
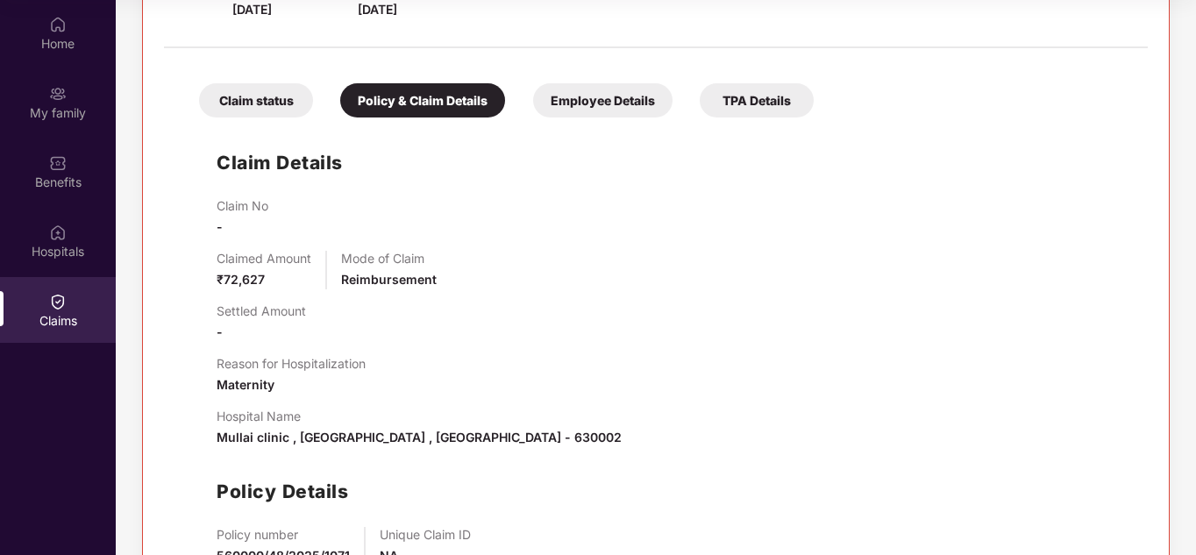
scroll to position [291, 0]
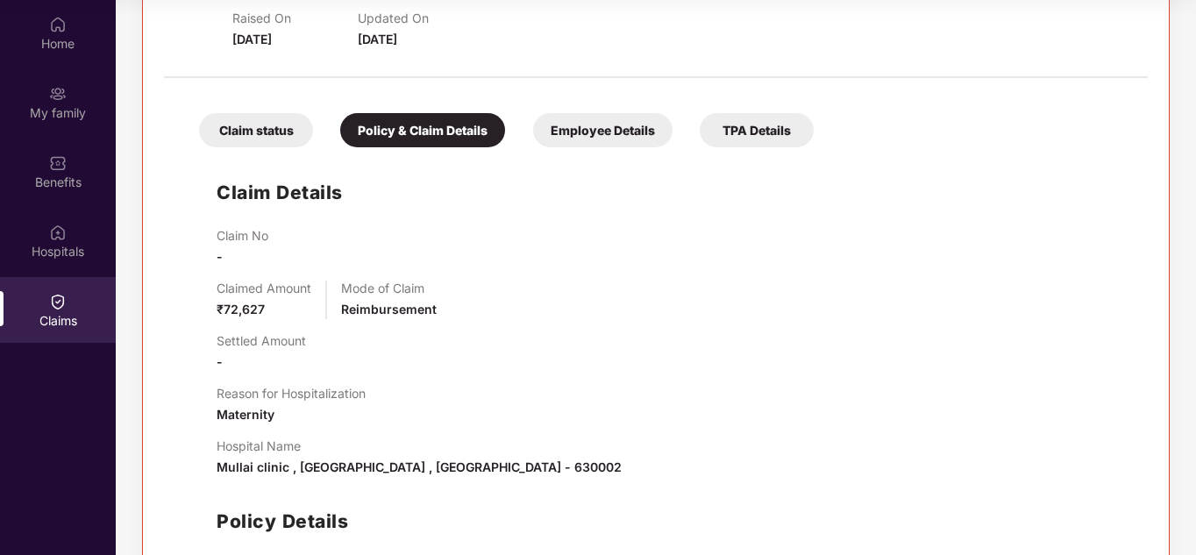
click at [243, 126] on div "Claim status" at bounding box center [256, 130] width 114 height 34
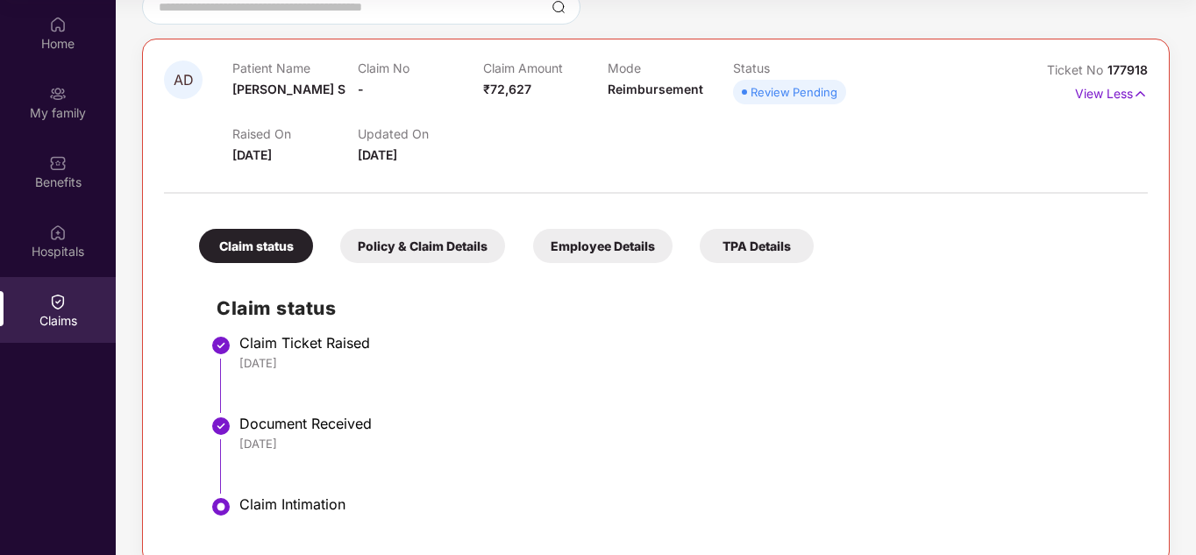
scroll to position [203, 0]
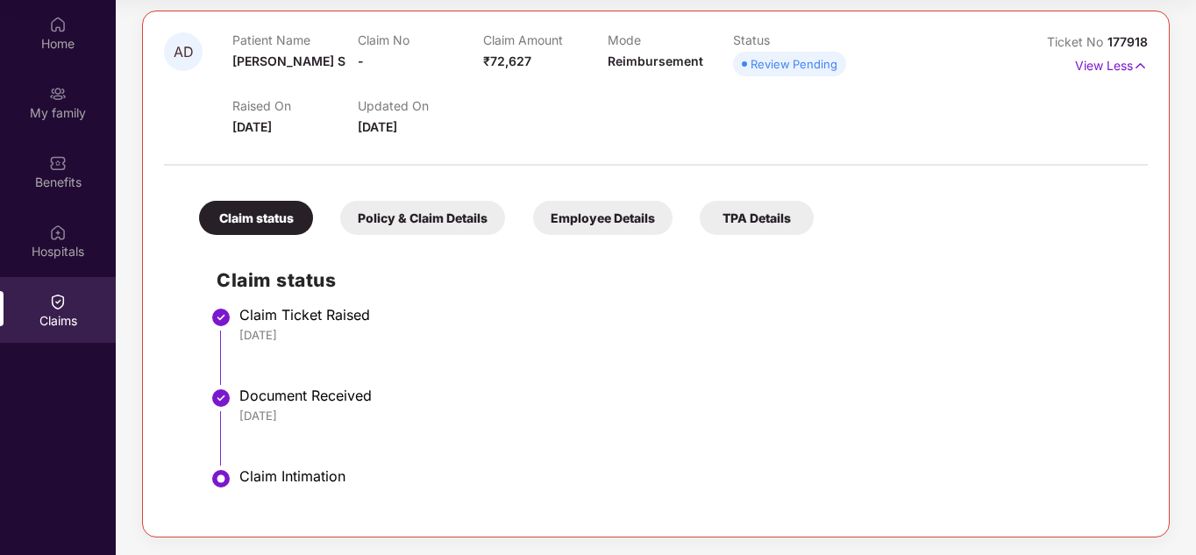
click at [431, 220] on div "Policy & Claim Details" at bounding box center [422, 218] width 165 height 34
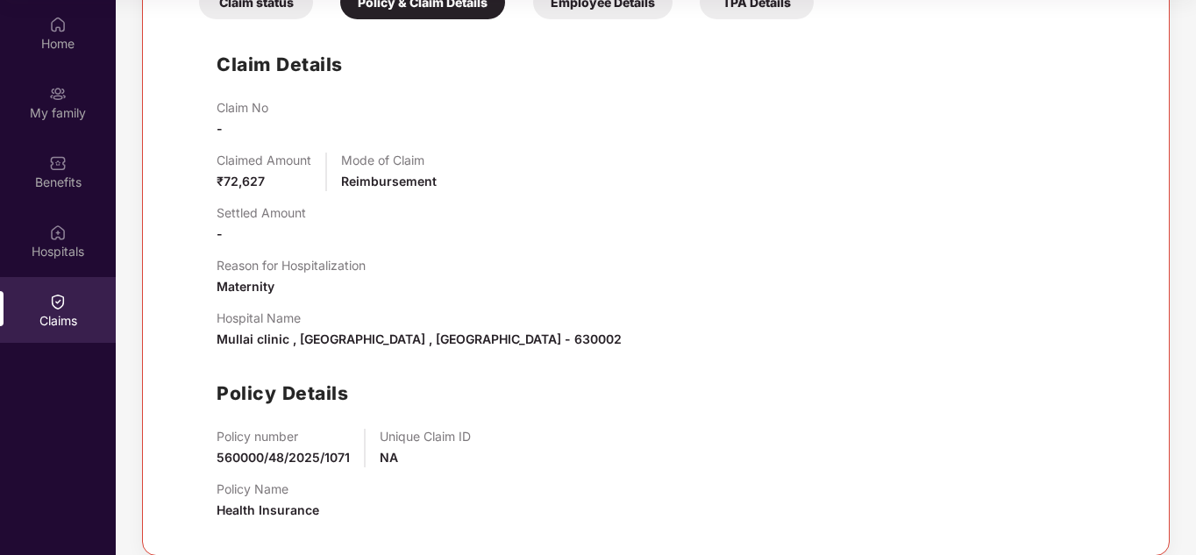
scroll to position [438, 0]
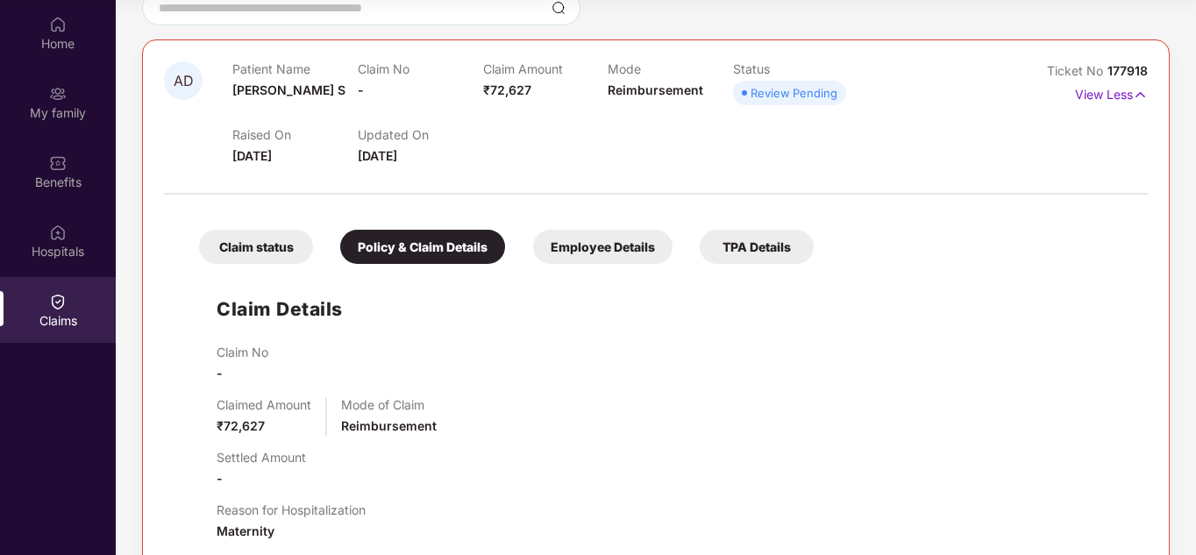
click at [566, 246] on div "Employee Details" at bounding box center [602, 247] width 139 height 34
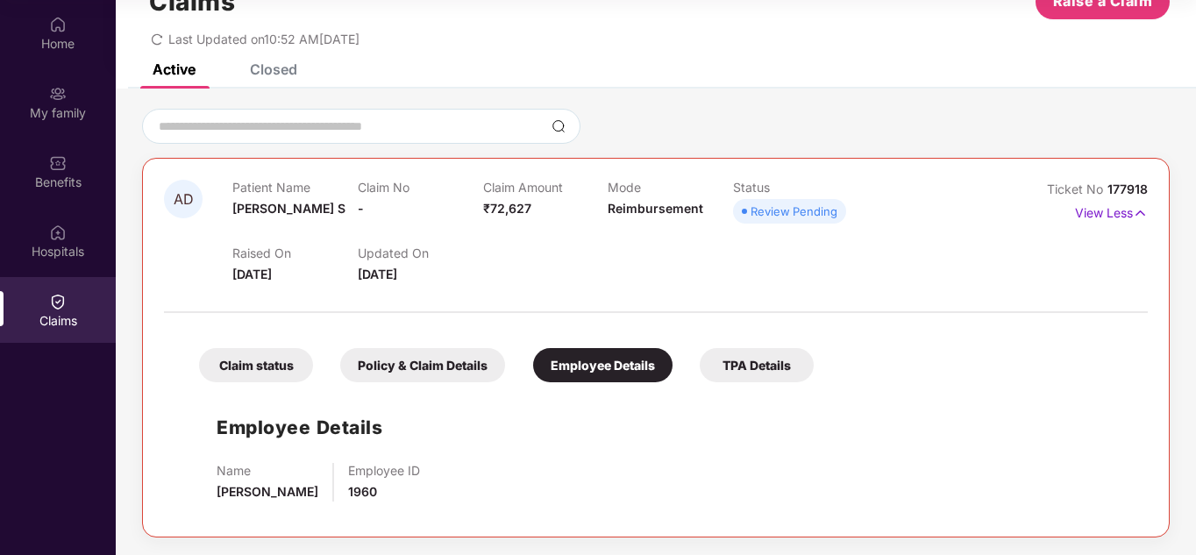
click at [737, 361] on div "TPA Details" at bounding box center [757, 365] width 114 height 34
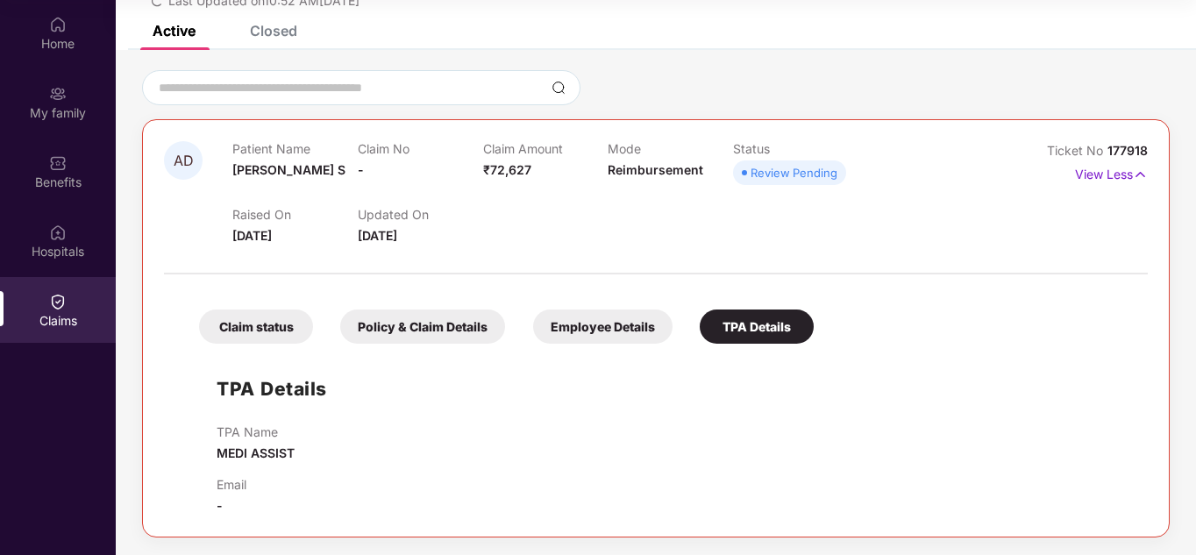
click at [286, 328] on div "Claim status" at bounding box center [256, 327] width 114 height 34
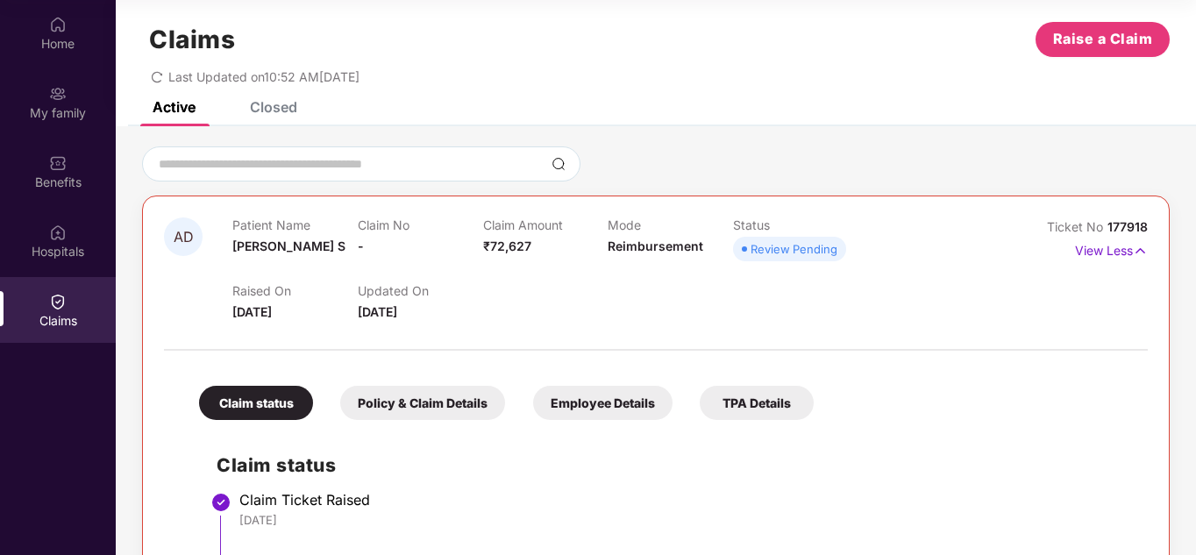
scroll to position [0, 0]
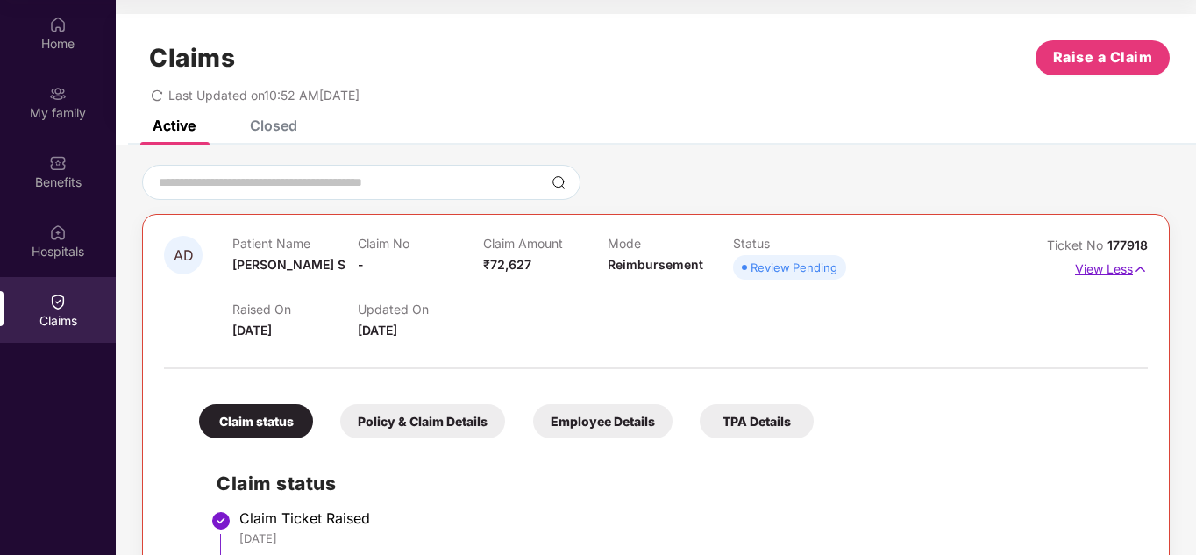
click at [1092, 269] on p "View Less" at bounding box center [1111, 267] width 73 height 24
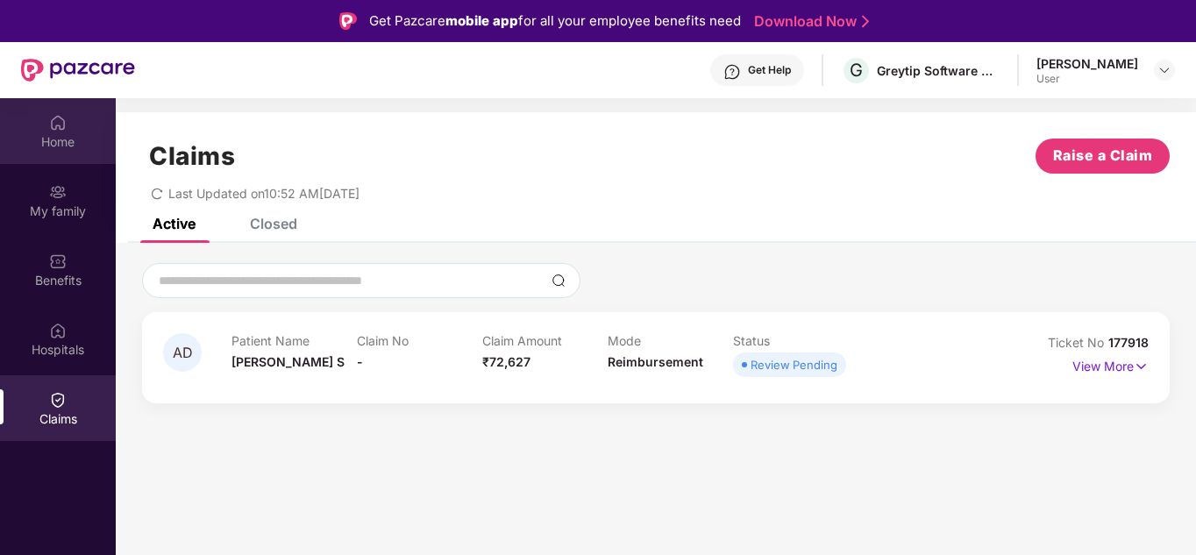
click at [56, 126] on img at bounding box center [58, 123] width 18 height 18
